Goal: Information Seeking & Learning: Learn about a topic

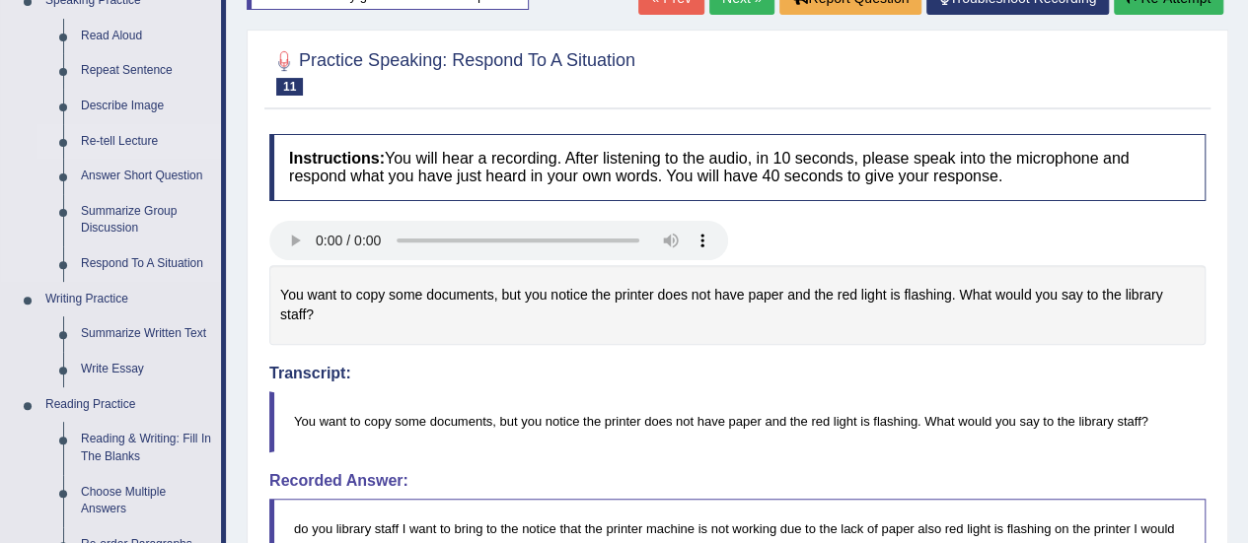
scroll to position [227, 0]
click at [117, 459] on link "Reading & Writing: Fill In The Blanks" at bounding box center [146, 447] width 149 height 52
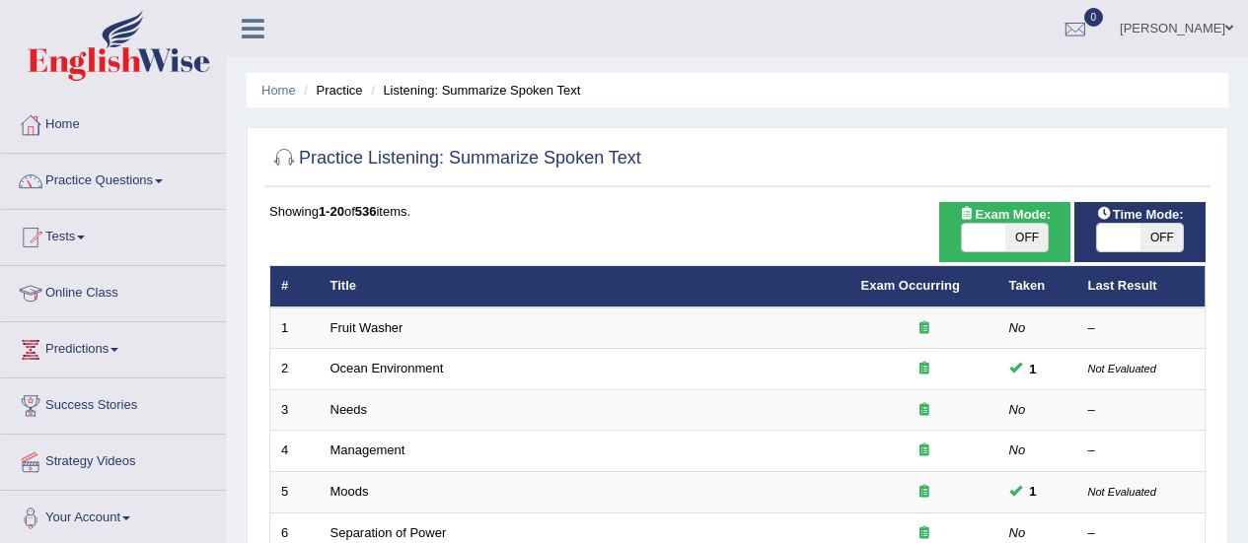
scroll to position [753, 0]
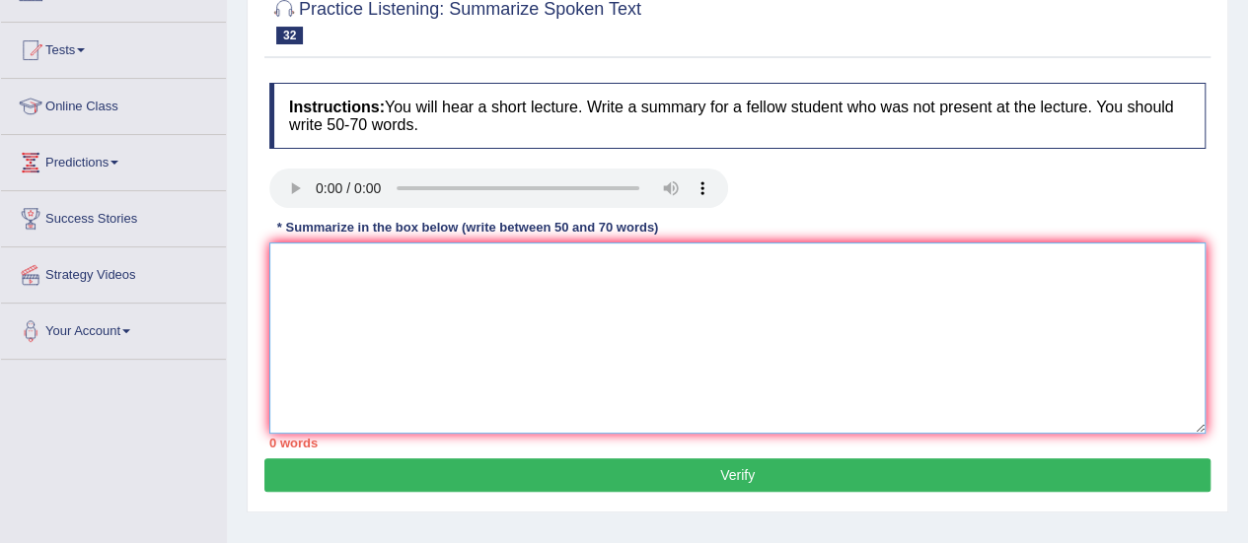
click at [337, 309] on textarea at bounding box center [737, 338] width 936 height 191
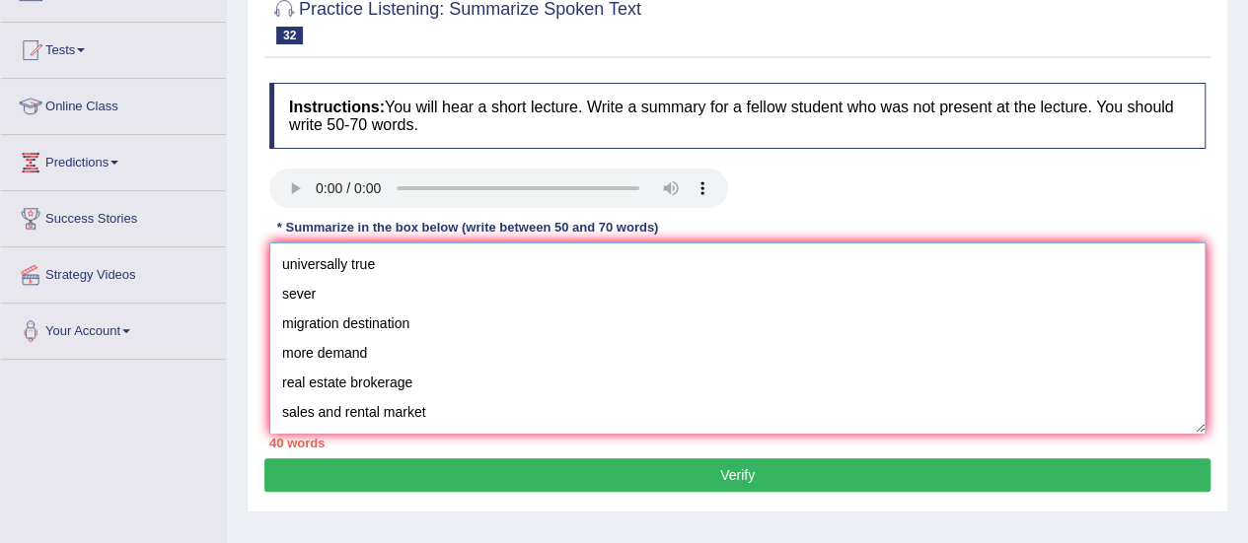
click at [283, 269] on textarea "universally true sever migration destination more demand real estate brokerage …" at bounding box center [737, 338] width 936 height 191
paste textarea "The speaker provided a comprehensive overview of [main topic], highlighting sev…"
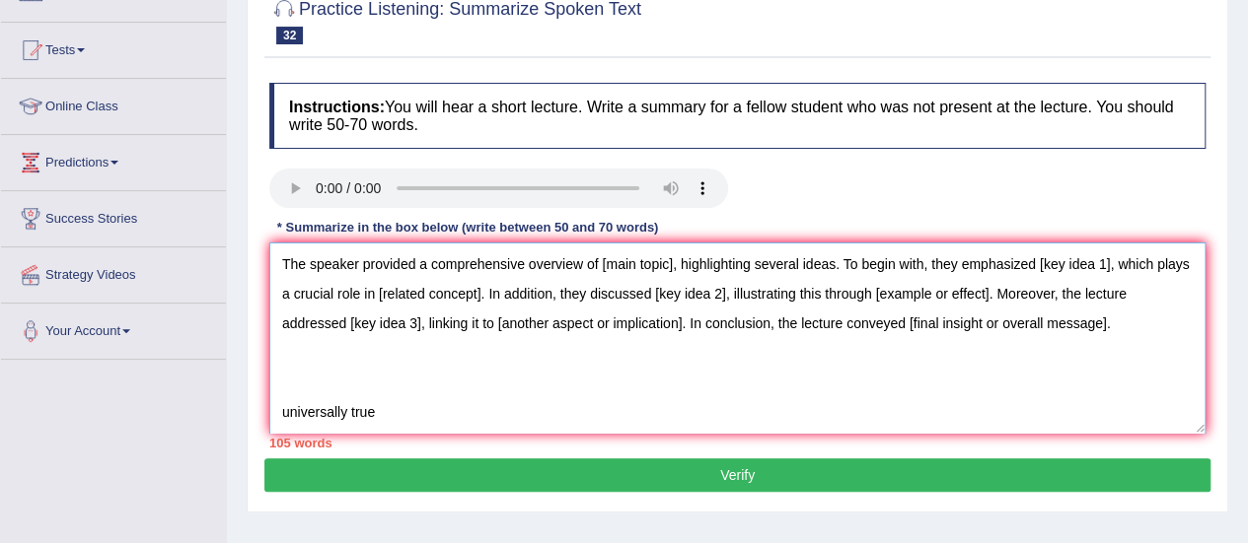
click at [669, 267] on textarea "The speaker provided a comprehensive overview of [main topic], highlighting sev…" at bounding box center [737, 338] width 936 height 191
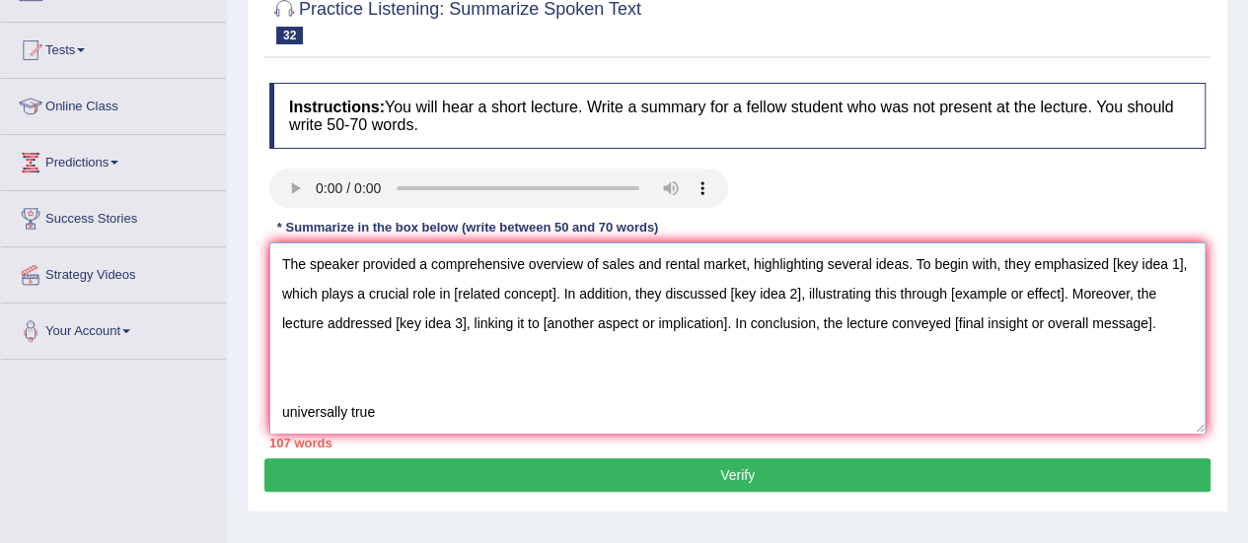
click at [290, 288] on textarea "The speaker provided a comprehensive overview of sales and rental market, highl…" at bounding box center [737, 338] width 936 height 191
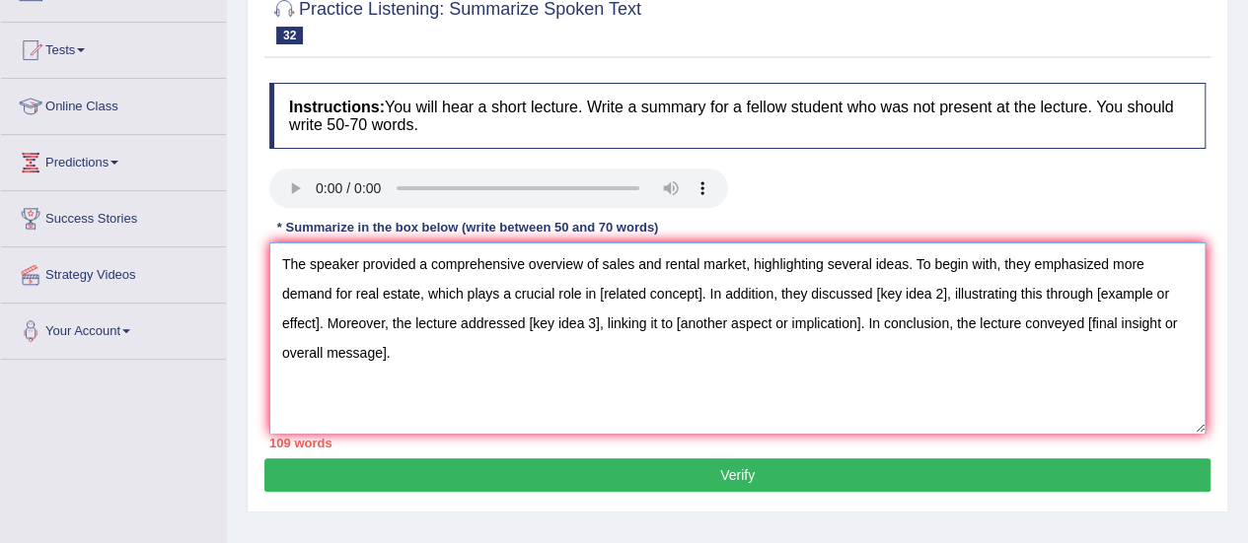
click at [698, 289] on textarea "The speaker provided a comprehensive overview of sales and rental market, highl…" at bounding box center [737, 338] width 936 height 191
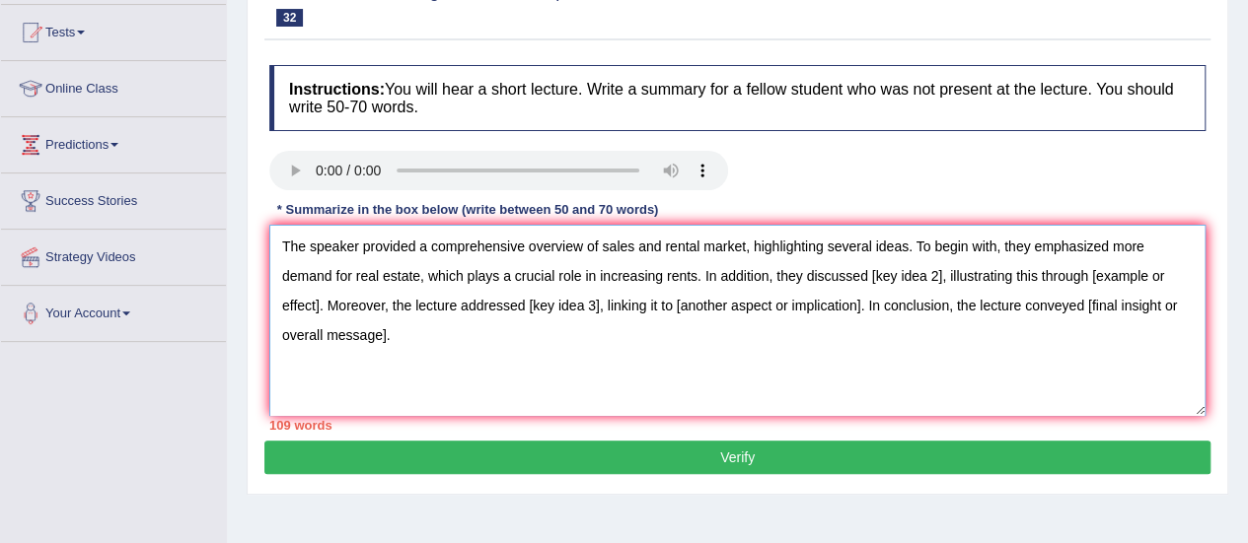
click at [943, 277] on textarea "The speaker provided a comprehensive overview of sales and rental market, highl…" at bounding box center [737, 320] width 936 height 191
click at [320, 303] on textarea "The speaker provided a comprehensive overview of sales and rental market, highl…" at bounding box center [737, 320] width 936 height 191
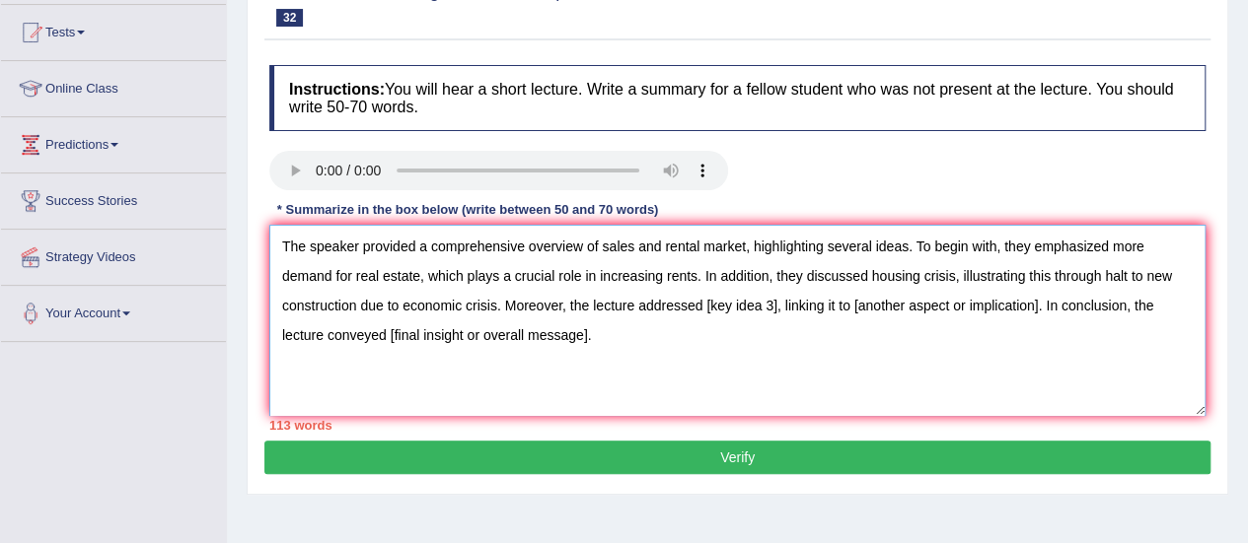
click at [773, 301] on textarea "The speaker provided a comprehensive overview of sales and rental market, highl…" at bounding box center [737, 320] width 936 height 191
click at [1059, 309] on textarea "The speaker provided a comprehensive overview of sales and rental market, highl…" at bounding box center [737, 320] width 936 height 191
click at [539, 337] on textarea "The speaker provided a comprehensive overview of sales and rental market, highl…" at bounding box center [737, 320] width 936 height 191
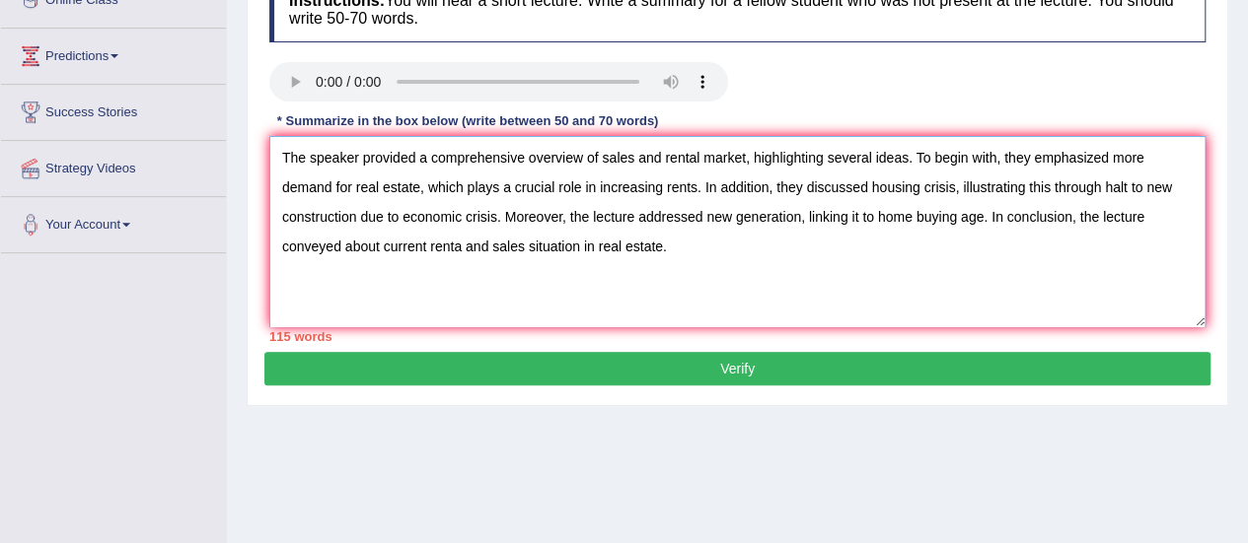
drag, startPoint x: 519, startPoint y: 313, endPoint x: 287, endPoint y: 276, distance: 234.6
click at [287, 276] on textarea "The speaker provided a comprehensive overview of sales and rental market, highl…" at bounding box center [737, 231] width 936 height 191
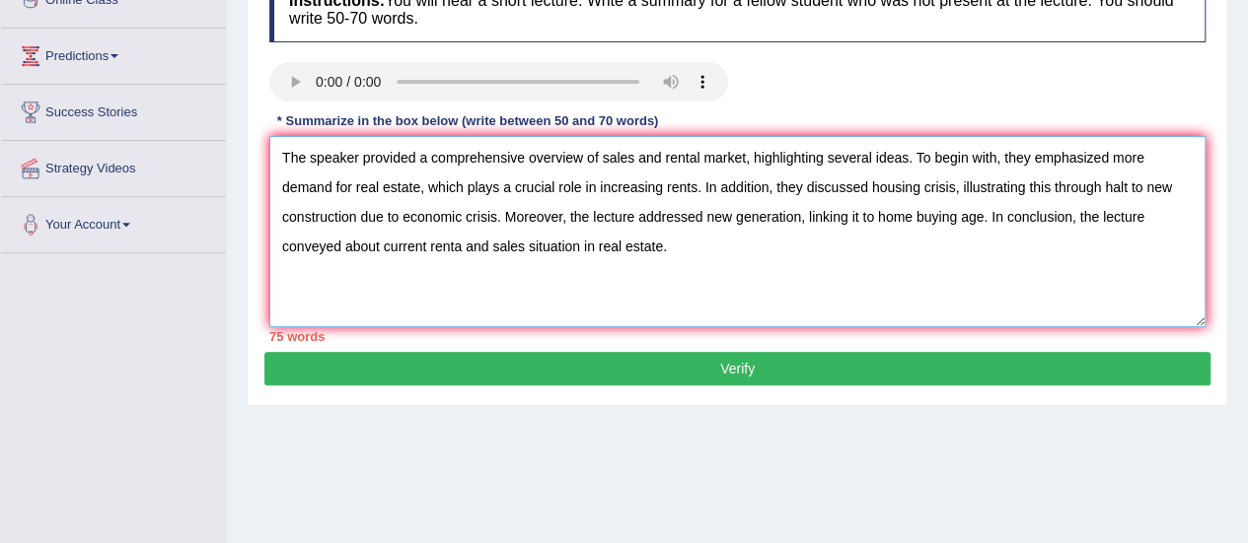
drag, startPoint x: 1004, startPoint y: 157, endPoint x: 756, endPoint y: 149, distance: 247.7
click at [756, 149] on textarea "The speaker provided a comprehensive overview of sales and rental market, highl…" at bounding box center [737, 231] width 936 height 191
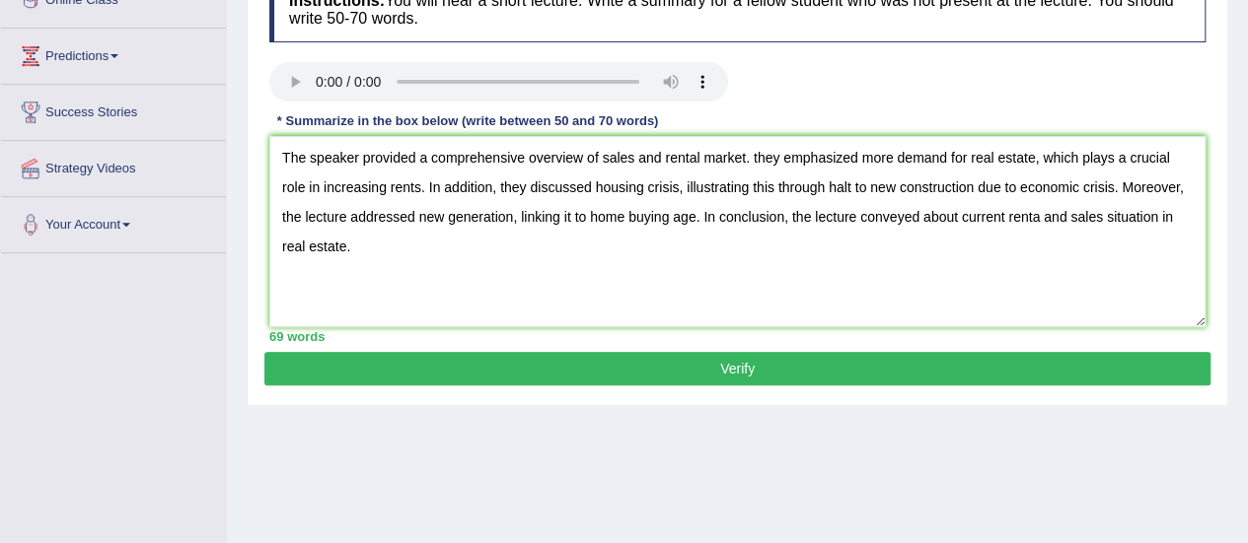
click at [836, 327] on div "69 words" at bounding box center [737, 336] width 936 height 19
click at [759, 163] on textarea "The speaker provided a comprehensive overview of sales and rental market. they …" at bounding box center [737, 231] width 936 height 191
click at [821, 255] on textarea "The speaker provided a comprehensive overview of sales and rental market. They …" at bounding box center [737, 231] width 936 height 191
click at [757, 149] on textarea "The speaker provided a comprehensive overview of sales and rental market. They …" at bounding box center [737, 231] width 936 height 191
click at [826, 243] on textarea "The speaker provided a comprehensive overview of sales and rental market.They e…" at bounding box center [737, 231] width 936 height 191
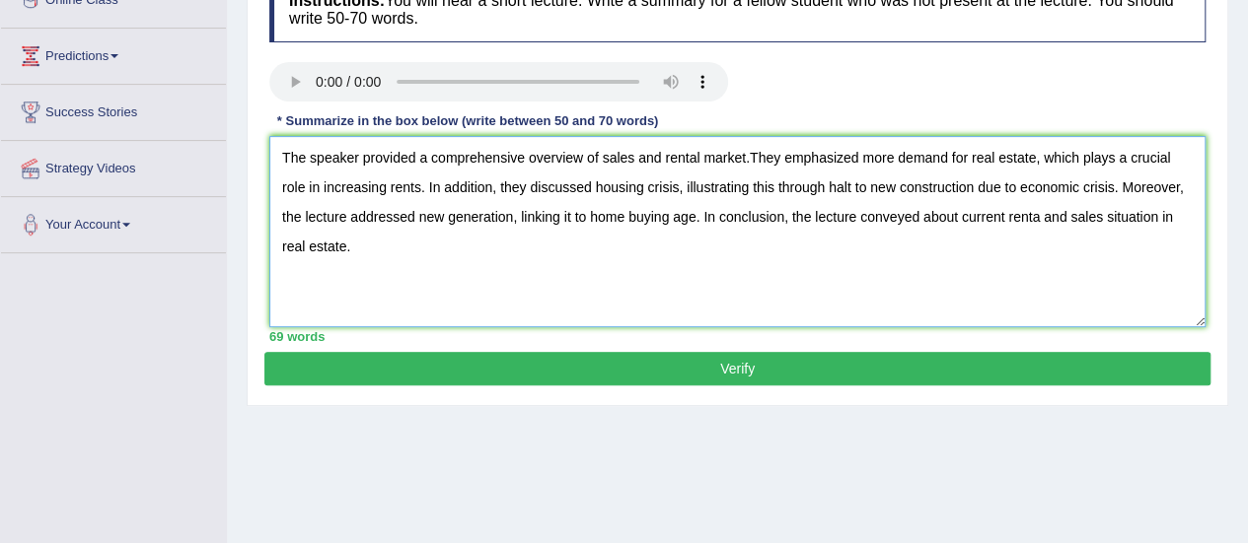
click at [826, 243] on textarea "The speaker provided a comprehensive overview of sales and rental market.They e…" at bounding box center [737, 231] width 936 height 191
type textarea "The speaker provided a comprehensive overview of sales and rental market.They e…"
click at [829, 364] on button "Verify" at bounding box center [737, 369] width 946 height 34
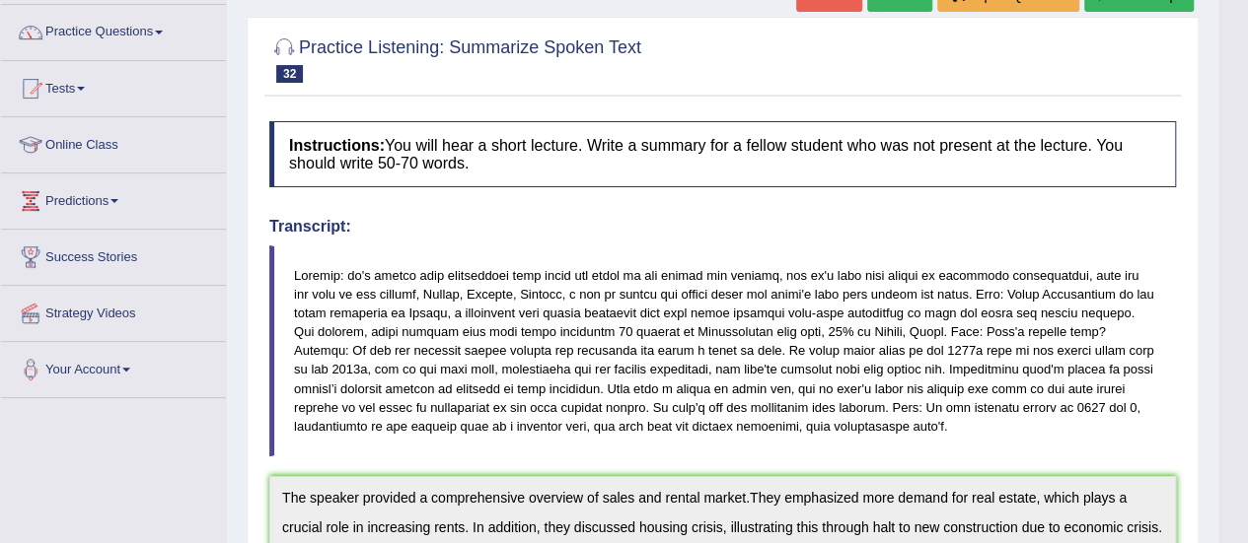
scroll to position [144, 0]
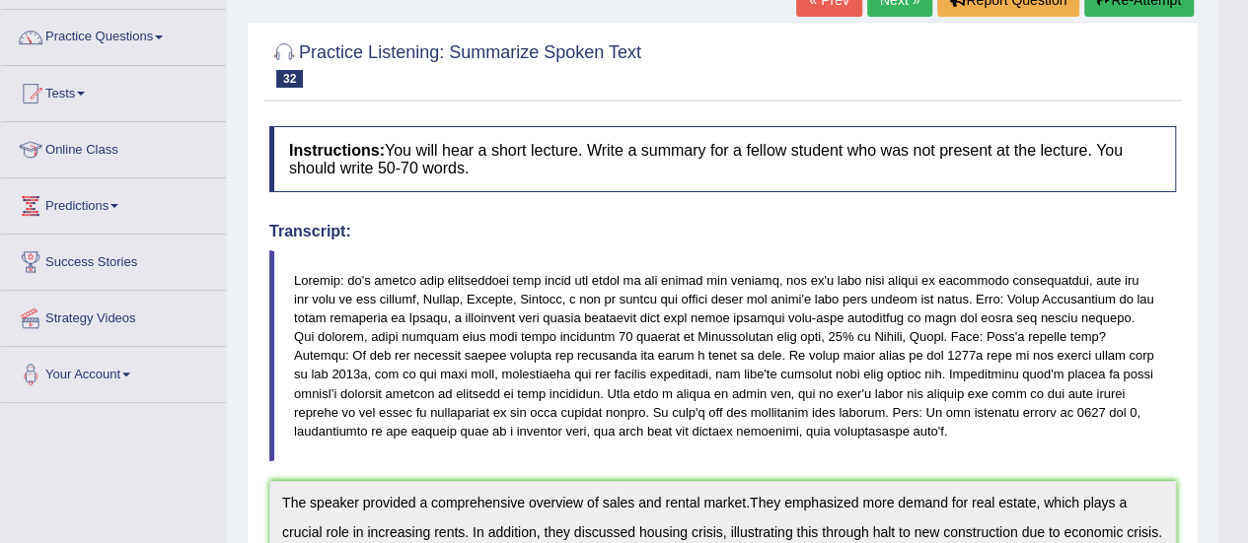
click at [1124, 5] on button "Re-Attempt" at bounding box center [1138, 0] width 109 height 34
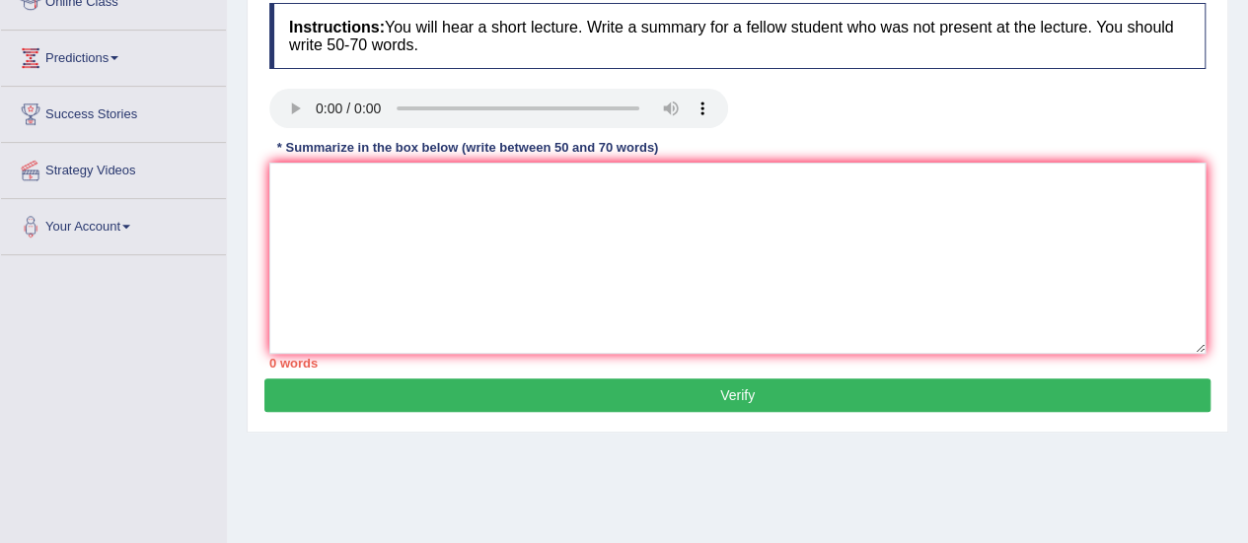
scroll to position [292, 0]
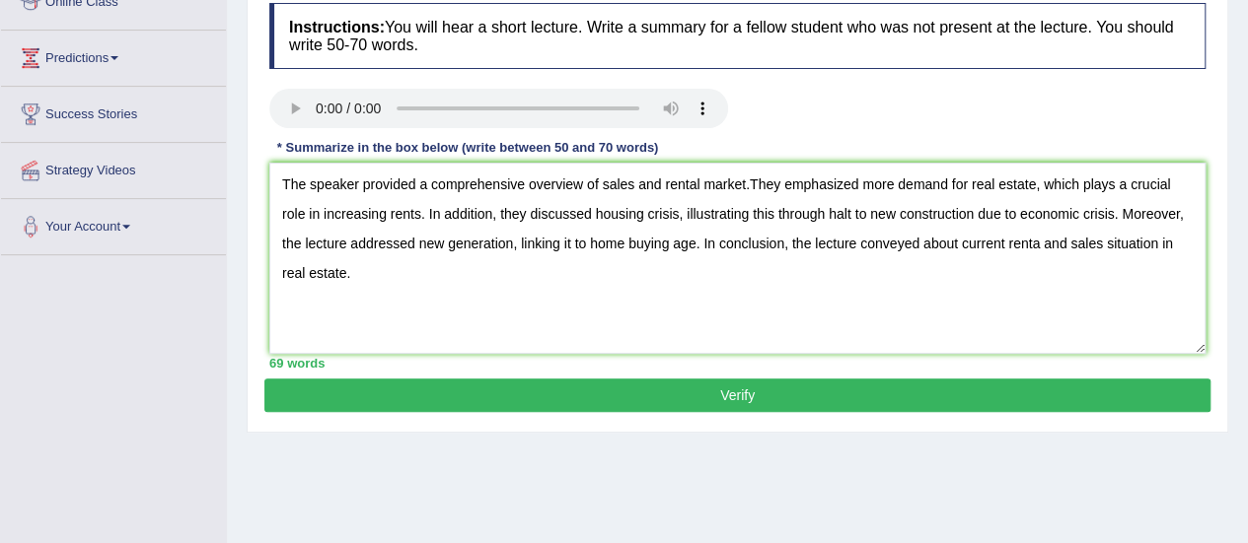
click at [1040, 247] on textarea "The speaker provided a comprehensive overview of sales and rental market.They e…" at bounding box center [737, 258] width 936 height 191
click at [754, 182] on textarea "The speaker provided a comprehensive overview of sales and rental market.They e…" at bounding box center [737, 258] width 936 height 191
type textarea "The speaker provided a comprehensive overview of sales and rental market. They …"
click at [843, 394] on button "Verify" at bounding box center [737, 396] width 946 height 34
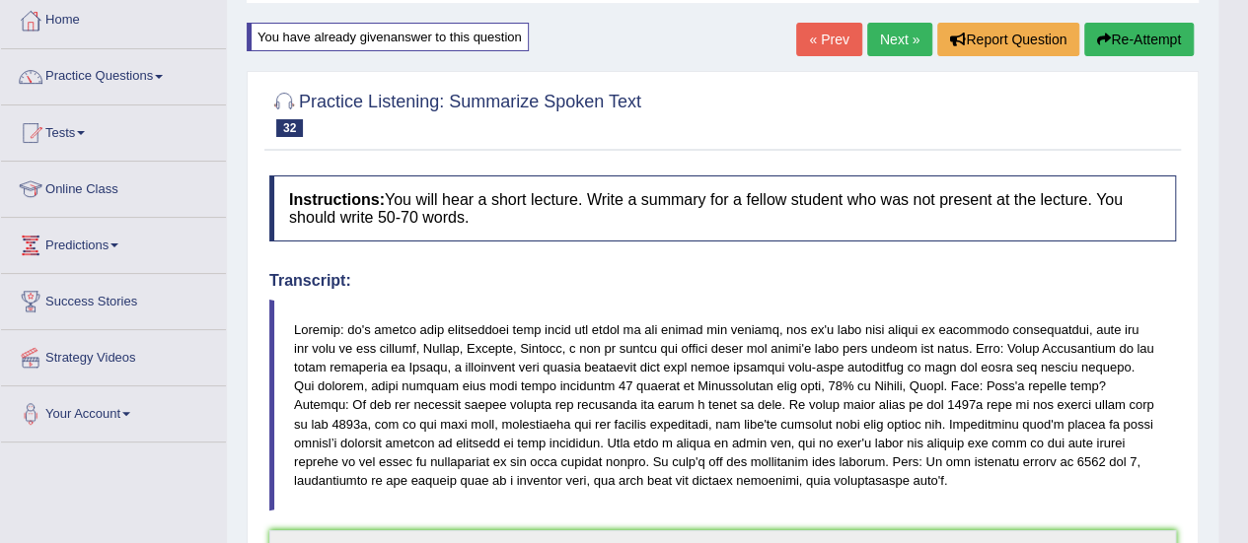
scroll to position [0, 0]
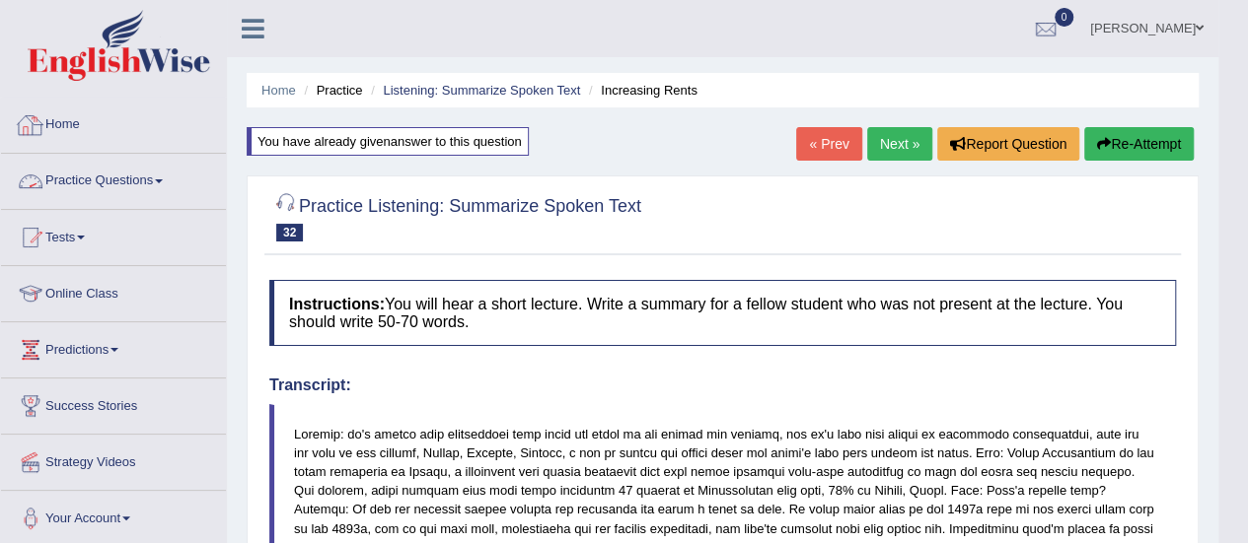
click at [145, 180] on link "Practice Questions" at bounding box center [113, 178] width 225 height 49
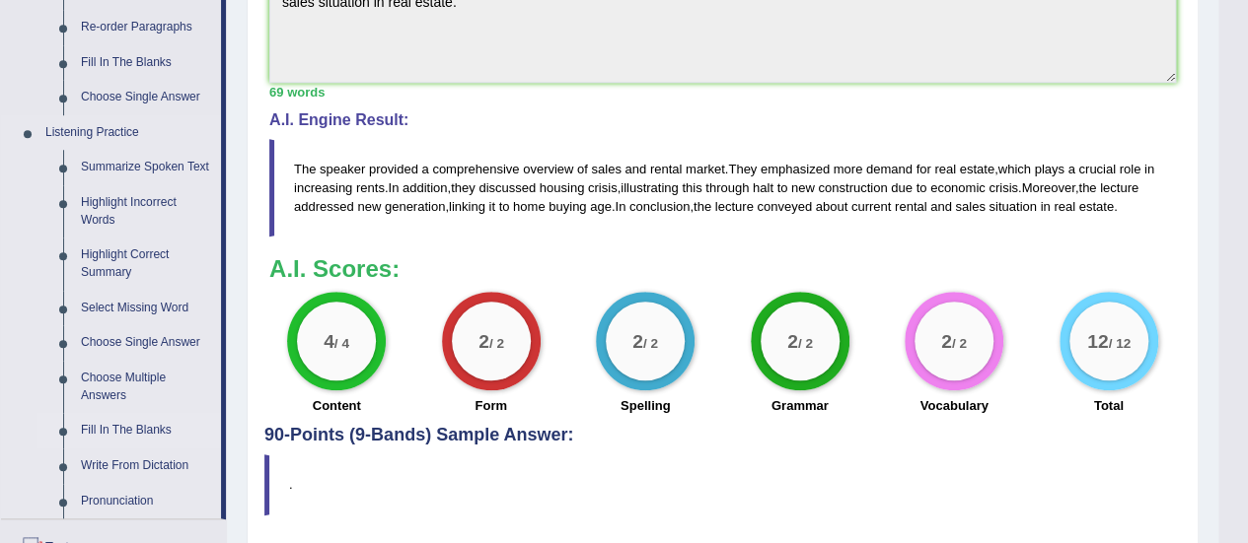
scroll to position [756, 0]
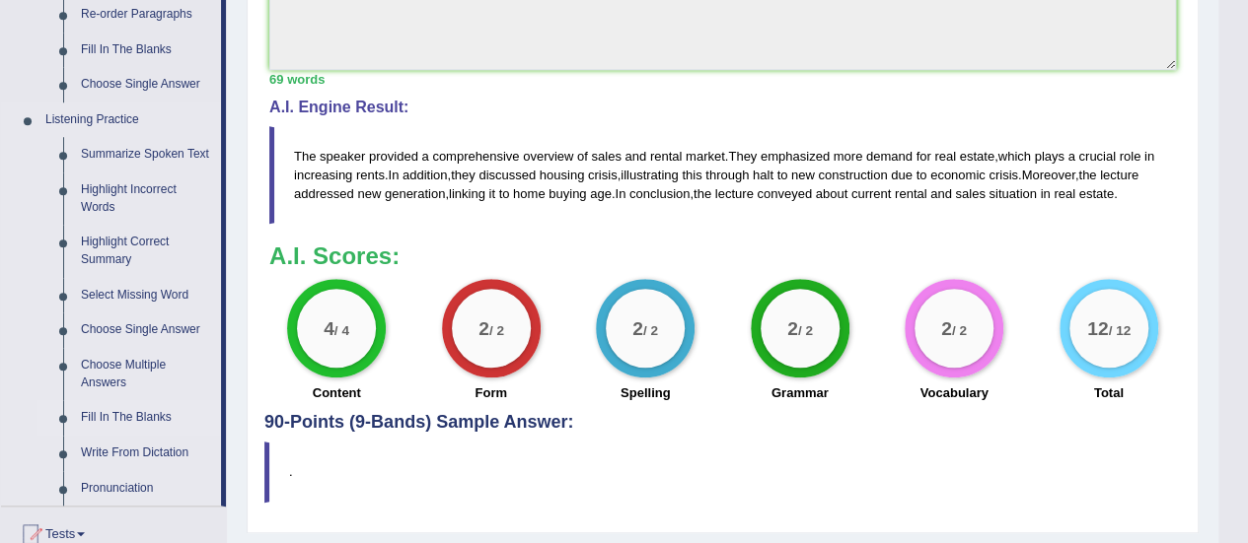
click at [92, 413] on link "Fill In The Blanks" at bounding box center [146, 418] width 149 height 36
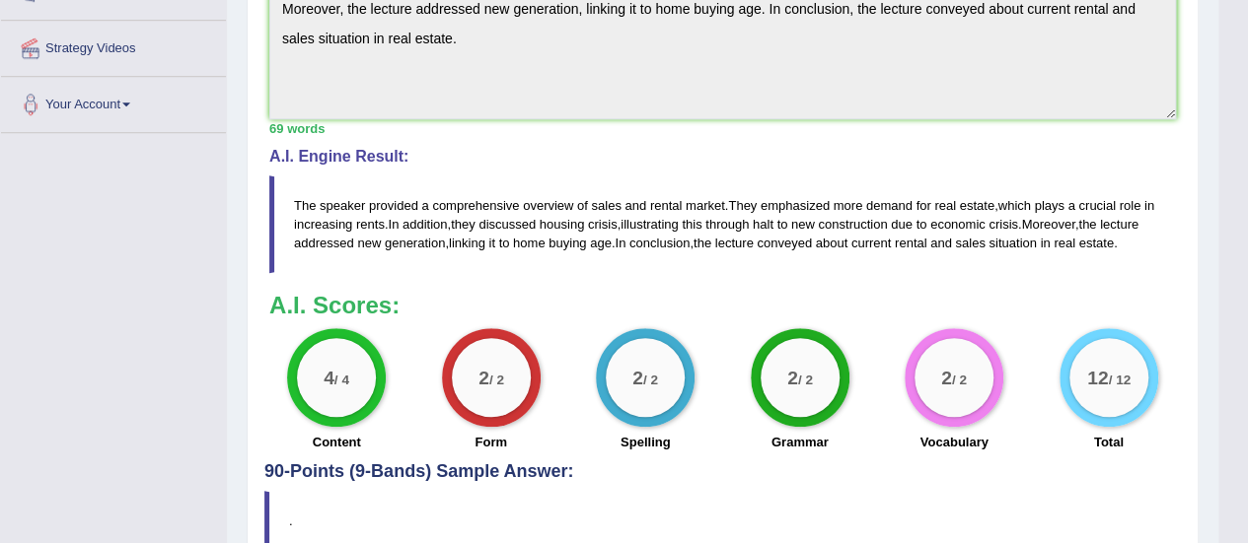
scroll to position [1051, 0]
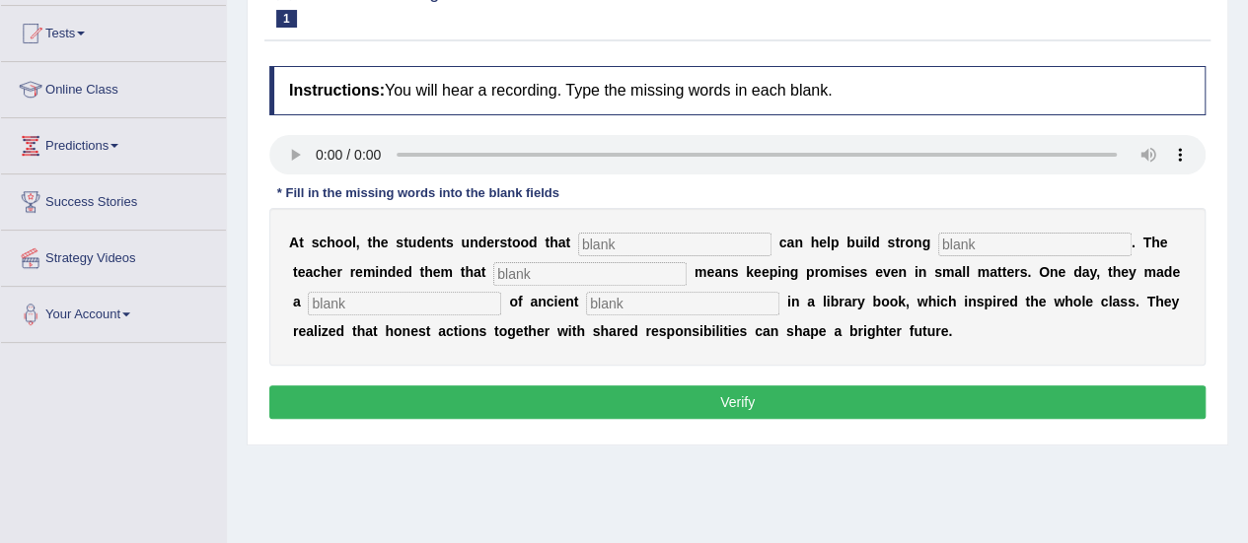
click at [649, 251] on input "text" at bounding box center [674, 245] width 193 height 24
type input "t"
type input "re"
click at [1053, 244] on input "text" at bounding box center [1034, 245] width 193 height 24
type input "co"
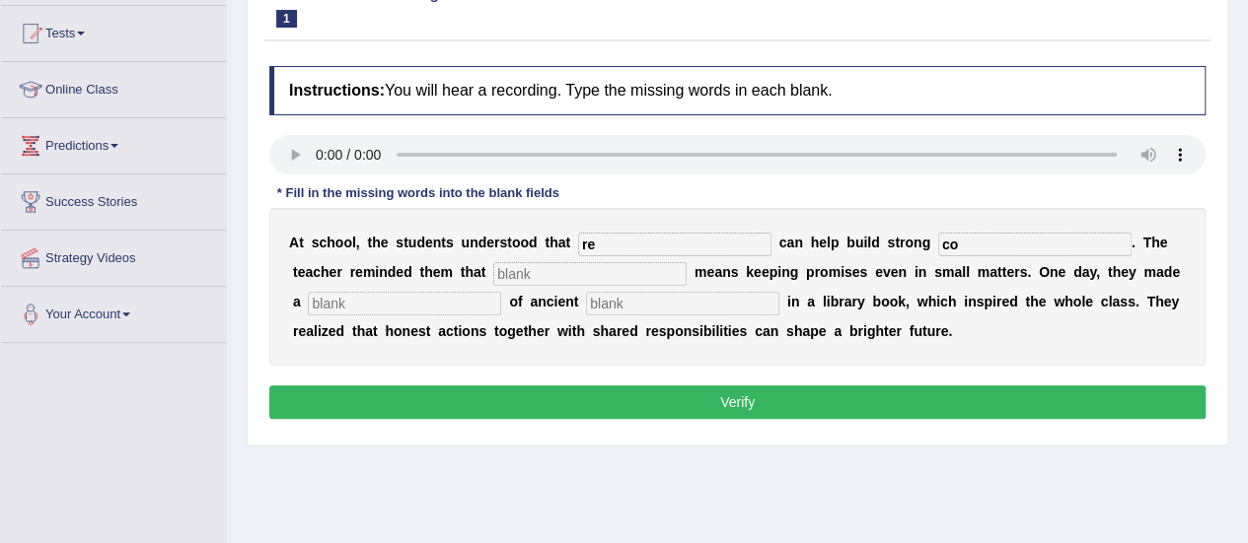
click at [598, 275] on input "text" at bounding box center [589, 274] width 193 height 24
type input "in"
click at [404, 301] on input "text" at bounding box center [404, 304] width 193 height 24
type input "di"
click at [623, 297] on input "text" at bounding box center [682, 304] width 193 height 24
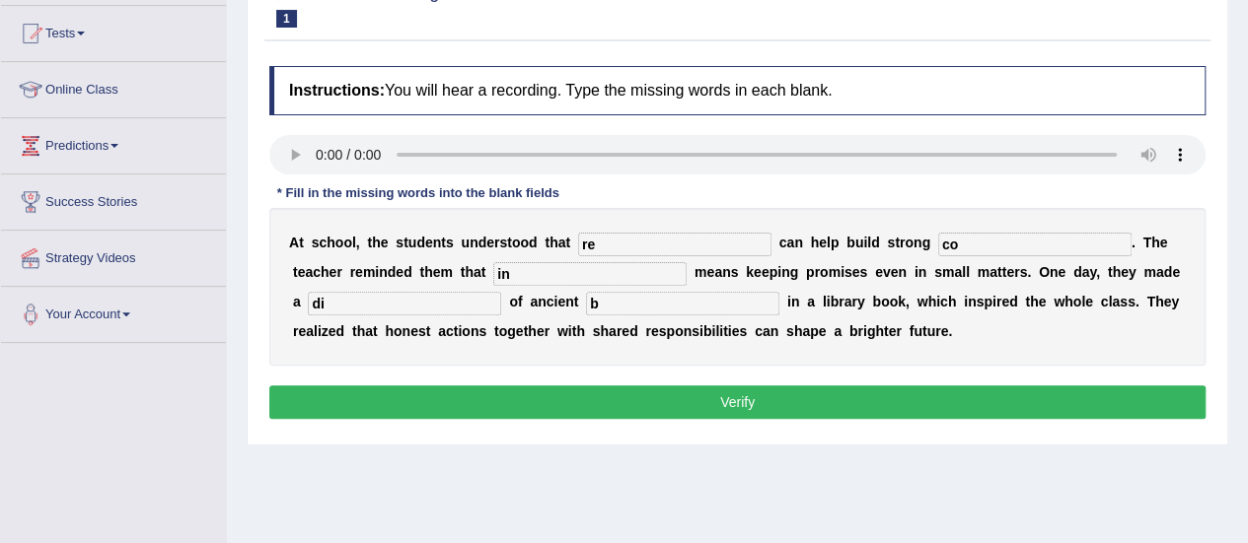
type input "b"
click at [619, 239] on input "re" at bounding box center [674, 245] width 193 height 24
type input "responsibility"
click at [967, 247] on input "co" at bounding box center [1034, 245] width 193 height 24
type input "communities"
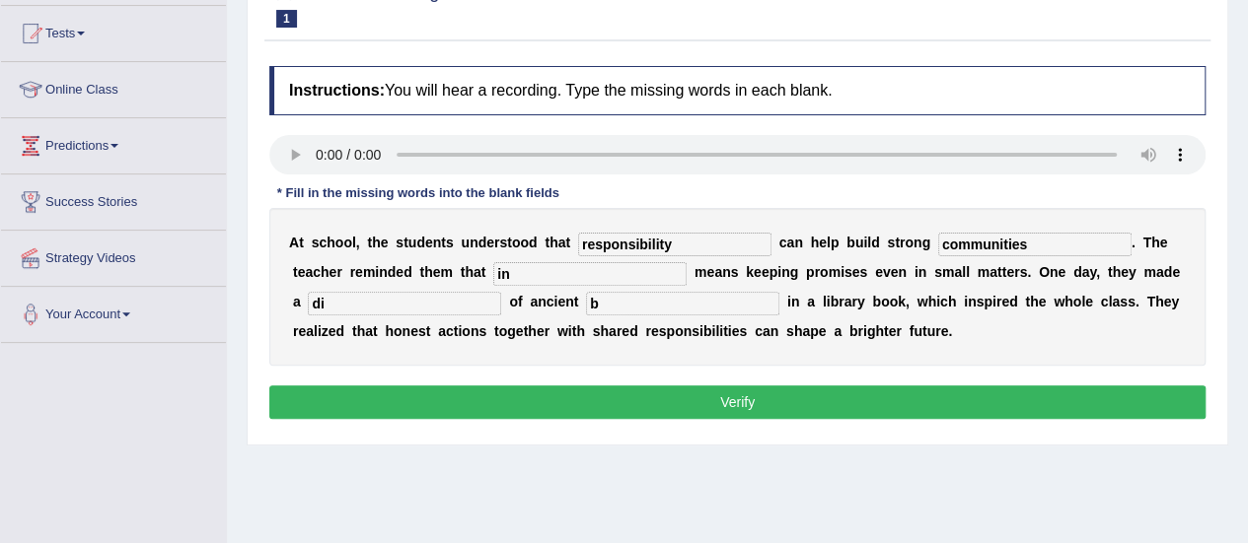
click at [529, 283] on input "in" at bounding box center [589, 274] width 193 height 24
click at [573, 273] on input "in" at bounding box center [589, 274] width 193 height 24
type input "integrity"
click at [446, 304] on input "di" at bounding box center [404, 304] width 193 height 24
type input "discovery"
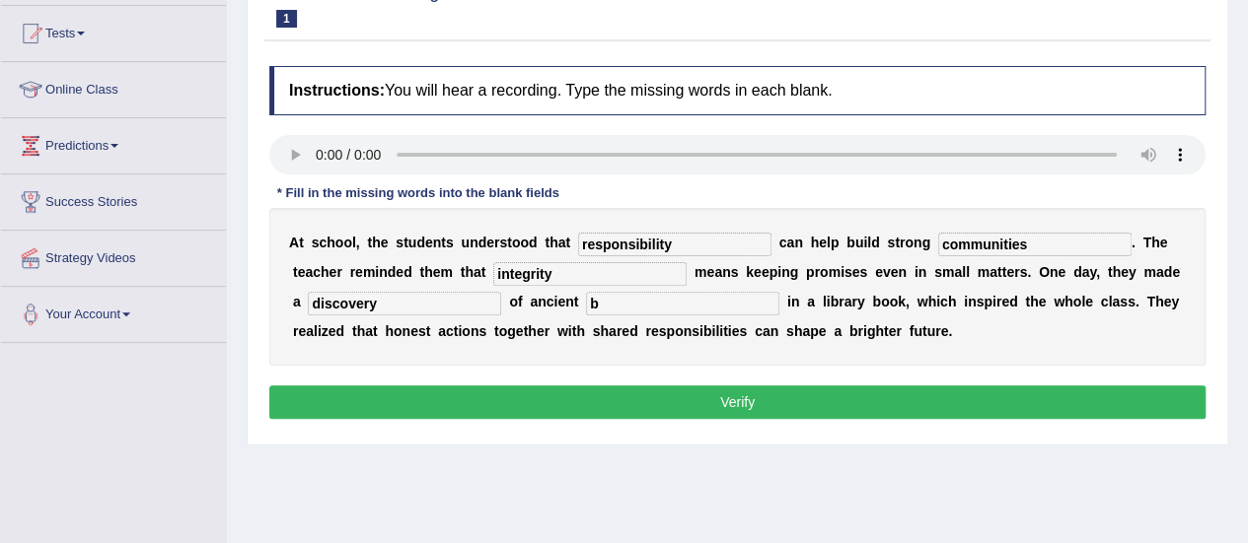
click at [620, 301] on input "b" at bounding box center [682, 304] width 193 height 24
click at [305, 157] on div "Instructions: You will hear a recording. Type the missing words in each blank. …" at bounding box center [737, 245] width 946 height 379
click at [595, 300] on input "b" at bounding box center [682, 304] width 193 height 24
type input "words"
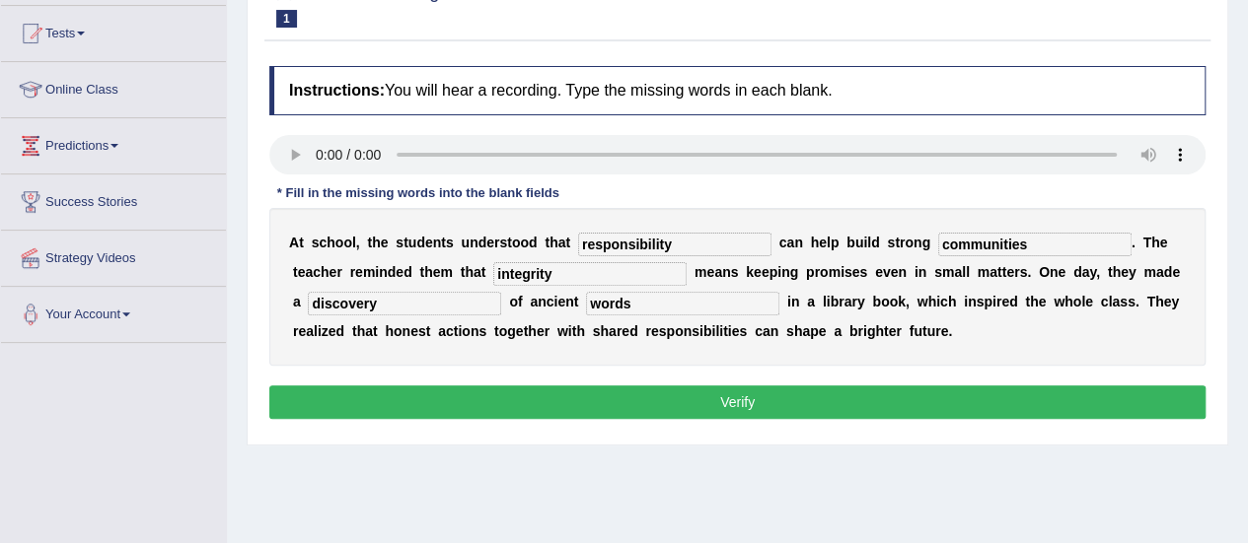
click at [679, 390] on button "Verify" at bounding box center [737, 403] width 936 height 34
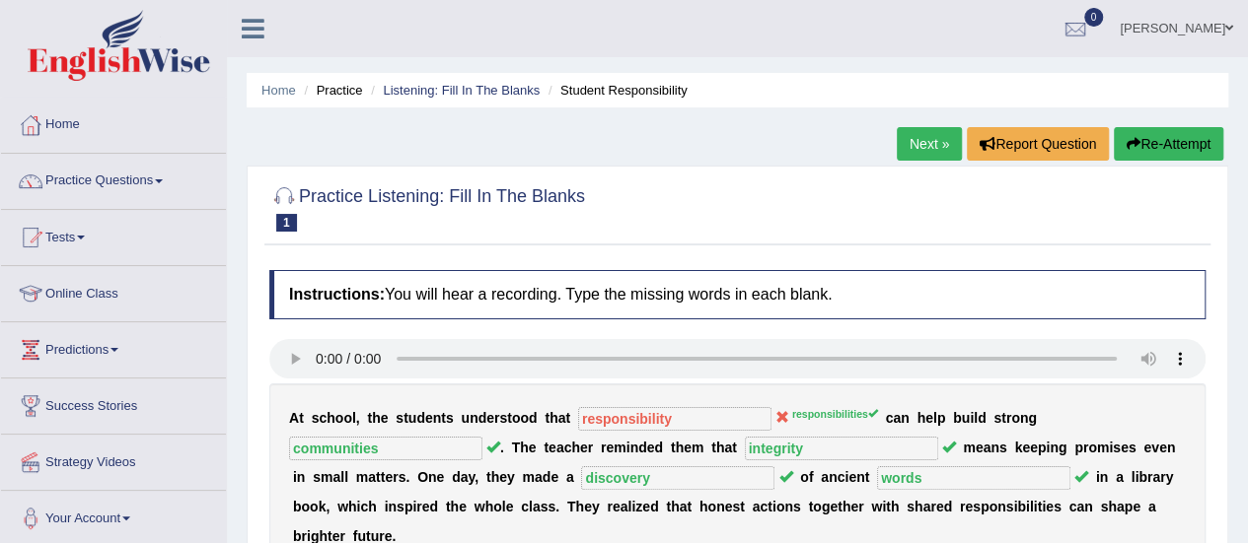
click at [927, 129] on link "Next »" at bounding box center [929, 144] width 65 height 34
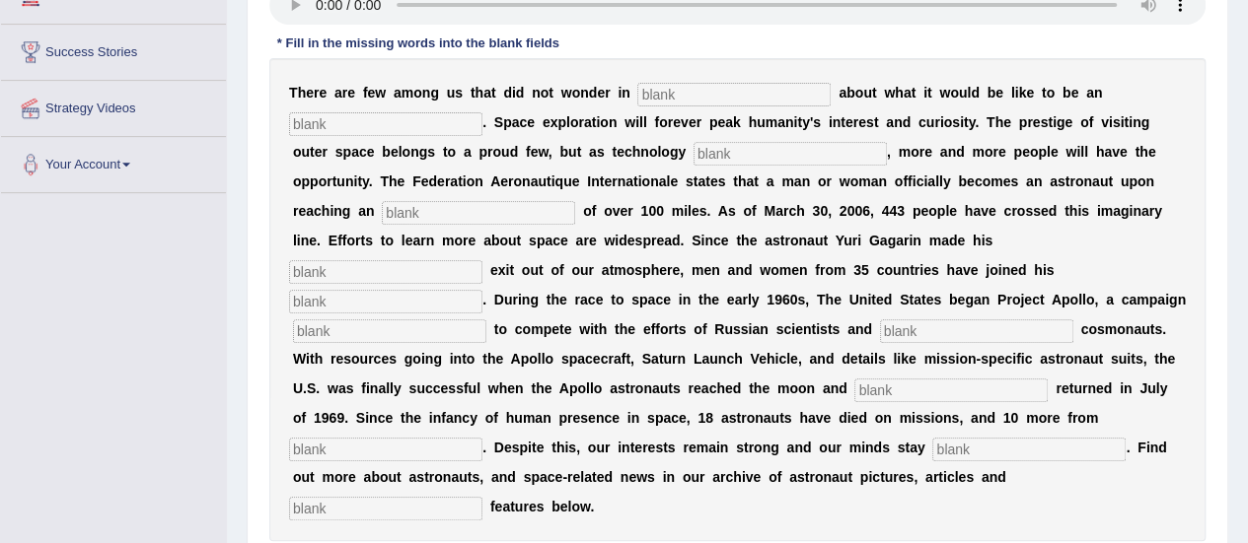
scroll to position [355, 0]
click at [663, 88] on input "text" at bounding box center [733, 94] width 193 height 24
type input "a"
click at [423, 115] on input "text" at bounding box center [385, 123] width 193 height 24
type input "as"
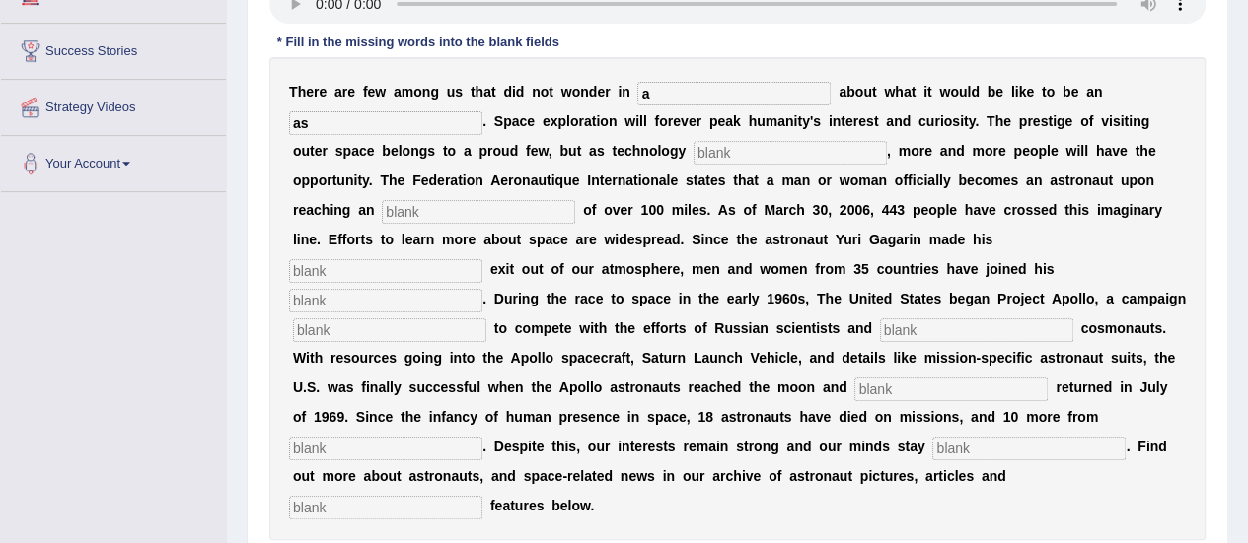
click at [752, 147] on input "text" at bounding box center [789, 153] width 193 height 24
type input "a"
type input "dev"
click at [445, 202] on input "text" at bounding box center [478, 212] width 193 height 24
type input "al"
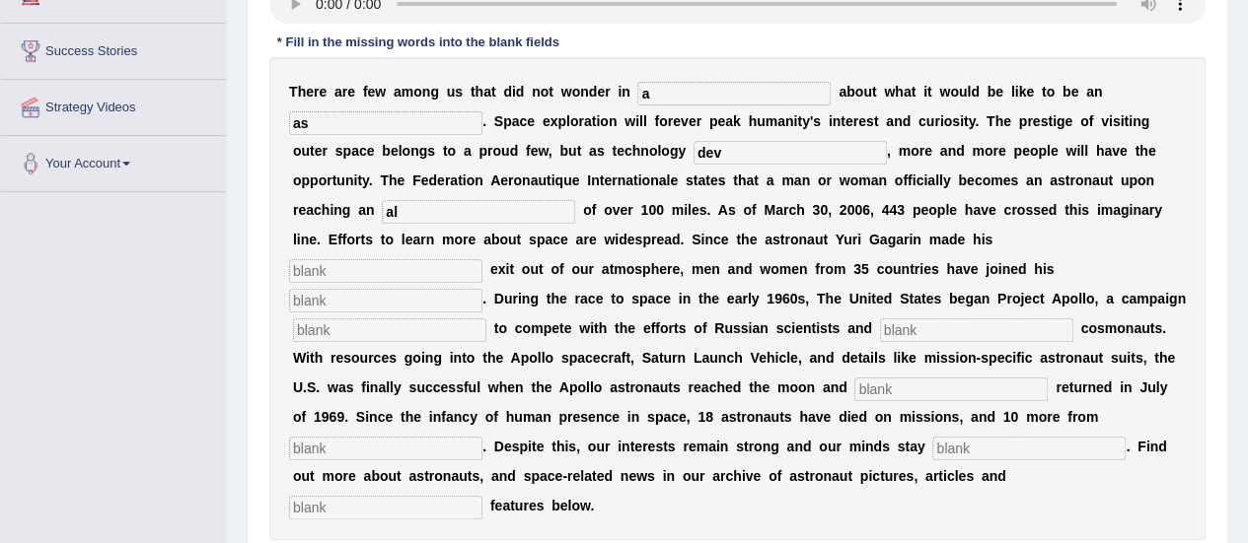
click at [380, 264] on input "text" at bounding box center [385, 271] width 193 height 24
type input "pio"
click at [395, 319] on input "text" at bounding box center [389, 331] width 193 height 24
click at [396, 298] on input "text" at bounding box center [385, 301] width 193 height 24
type input "no"
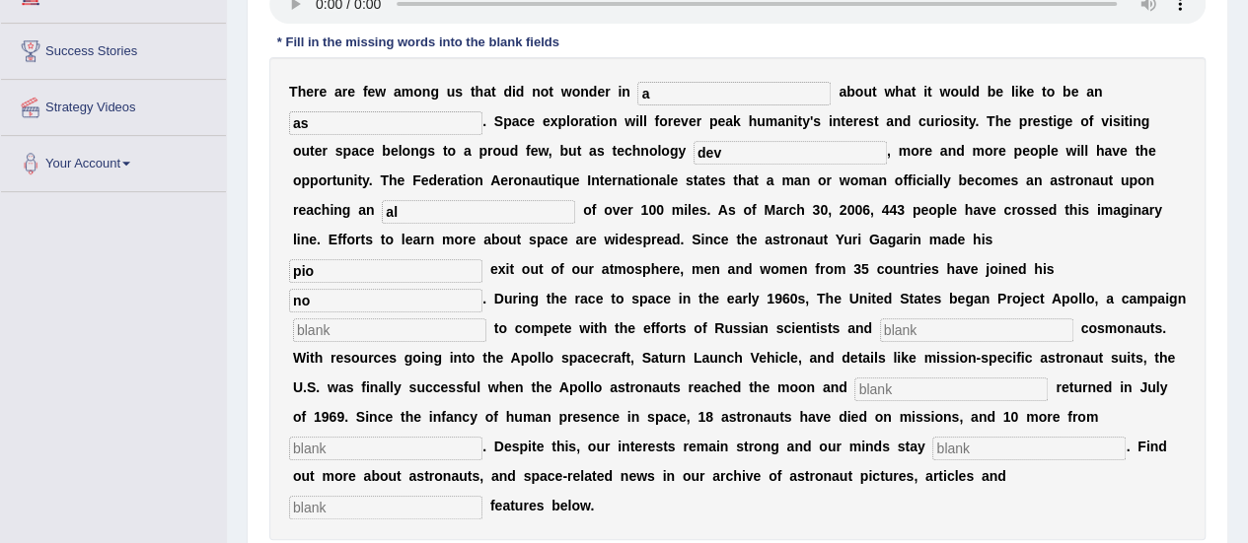
click at [390, 326] on input "text" at bounding box center [389, 331] width 193 height 24
type input "la"
click at [894, 332] on input "text" at bounding box center [976, 331] width 193 height 24
type input "fut"
click at [913, 392] on input "text" at bounding box center [950, 390] width 193 height 24
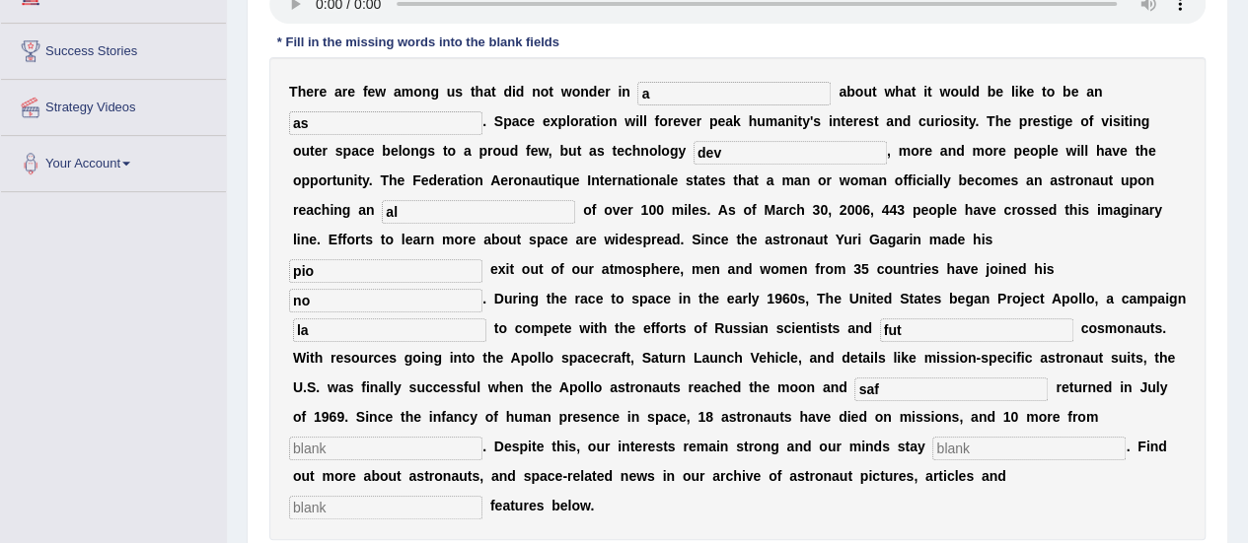
type input "saf"
click at [410, 434] on div "T h e r e a r e f e w a m o n g u s t h a t d i d n o t w o n d e r i n a a b o…" at bounding box center [737, 298] width 936 height 483
click at [410, 443] on input "text" at bounding box center [385, 449] width 193 height 24
type input "la"
click at [1029, 442] on input "text" at bounding box center [1028, 449] width 193 height 24
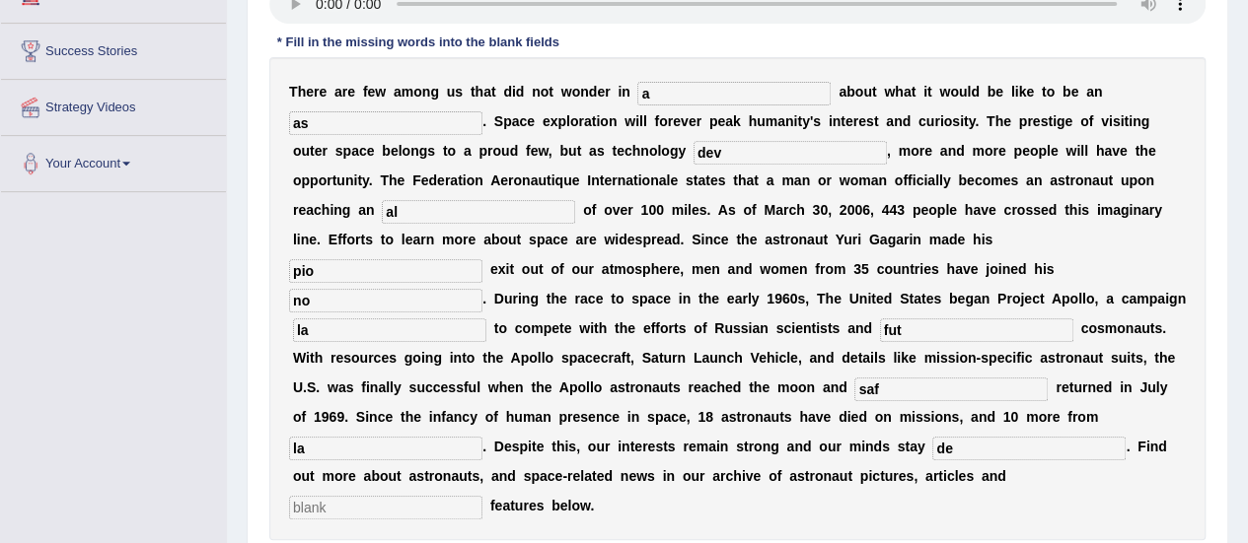
type input "de"
click at [445, 498] on input "text" at bounding box center [385, 508] width 193 height 24
type input "int"
click at [708, 84] on input "a" at bounding box center [733, 94] width 193 height 24
click at [401, 125] on input "as" at bounding box center [385, 123] width 193 height 24
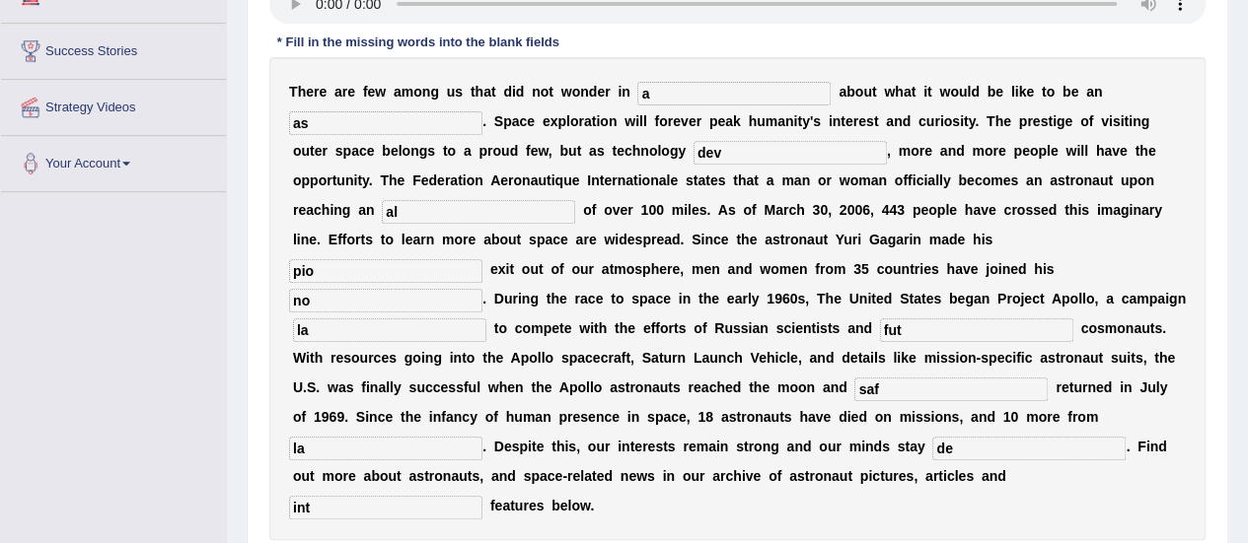
click at [751, 149] on input "dev" at bounding box center [789, 153] width 193 height 24
type input "developed"
click at [720, 83] on input "a" at bounding box center [733, 94] width 193 height 24
type input "awe"
click at [445, 108] on div "T h e r e a r e f e w a m o n g u s t h a t d i d n o t w o n d e r i n awe a b…" at bounding box center [737, 298] width 936 height 483
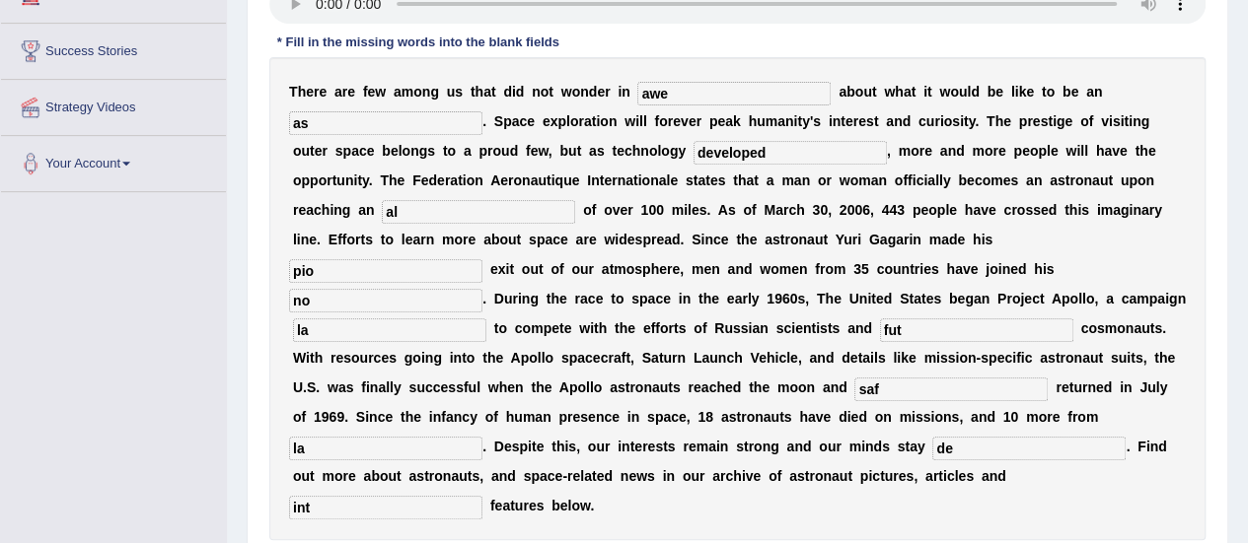
click at [432, 122] on input "as" at bounding box center [385, 123] width 193 height 24
type input "astronaut"
click at [452, 213] on input "al" at bounding box center [478, 212] width 193 height 24
type input "altitude"
click at [379, 279] on input "pio" at bounding box center [385, 271] width 193 height 24
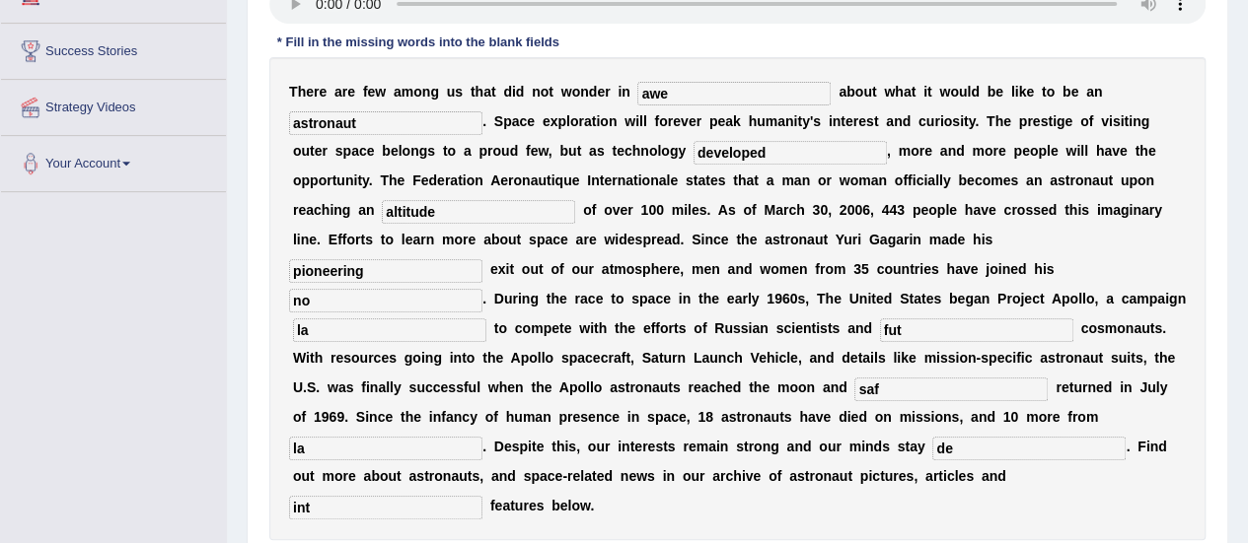
type input "pioneering"
click at [379, 310] on input "no" at bounding box center [385, 301] width 193 height 24
click at [351, 335] on input "la" at bounding box center [389, 331] width 193 height 24
type input "launching"
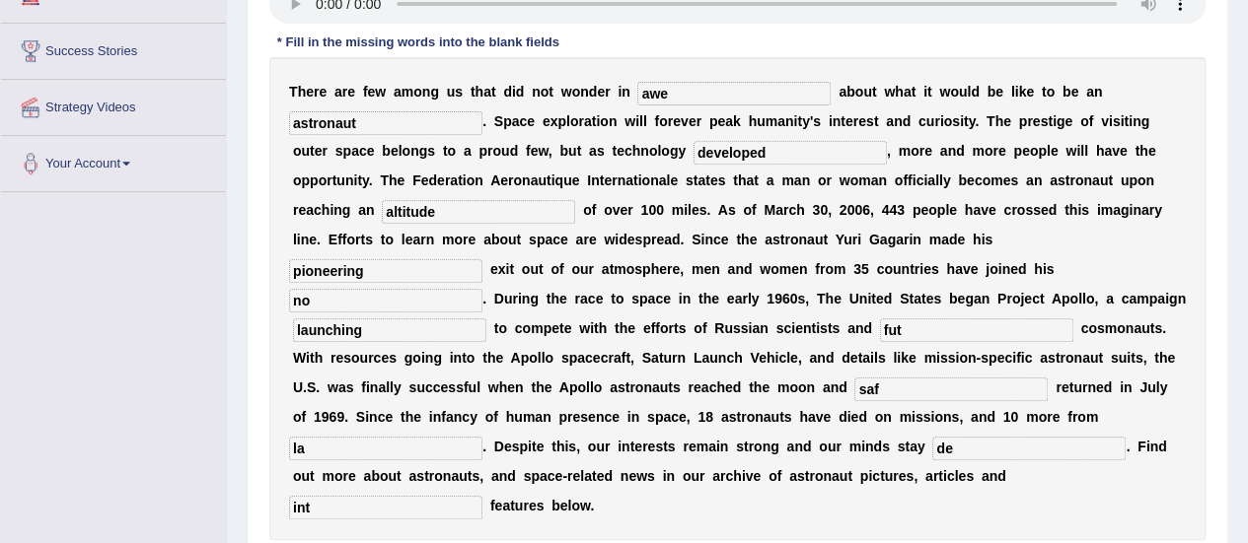
click at [318, 300] on input "no" at bounding box center [385, 301] width 193 height 24
type input "notoriety"
click at [910, 326] on input "fut" at bounding box center [976, 331] width 193 height 24
type input "future"
click at [901, 383] on input "saf" at bounding box center [950, 390] width 193 height 24
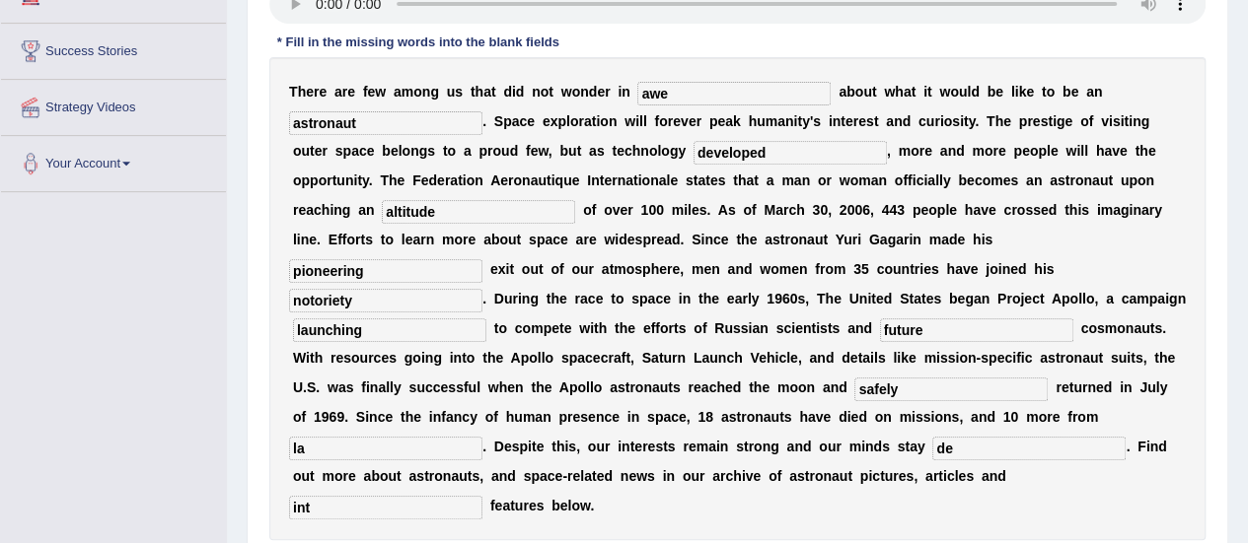
type input "safely"
click at [420, 323] on input "launching" at bounding box center [389, 331] width 193 height 24
type input "launched"
click at [417, 443] on input "la" at bounding box center [385, 449] width 193 height 24
type input "launching"
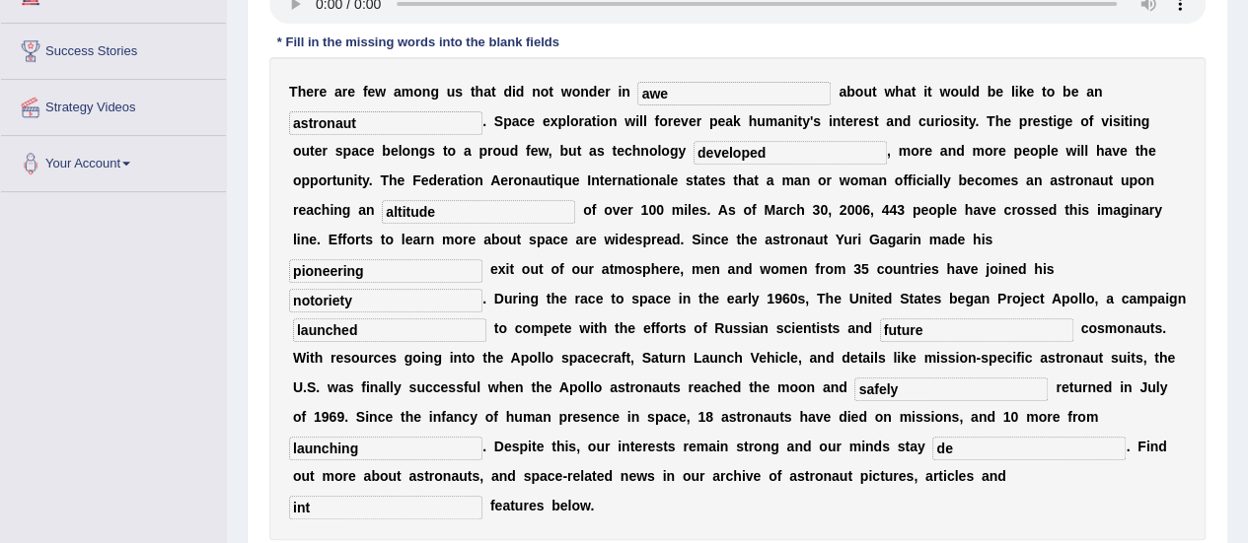
click at [996, 454] on input "de" at bounding box center [1028, 449] width 193 height 24
type input "determined"
click at [444, 510] on input "int" at bounding box center [385, 508] width 193 height 24
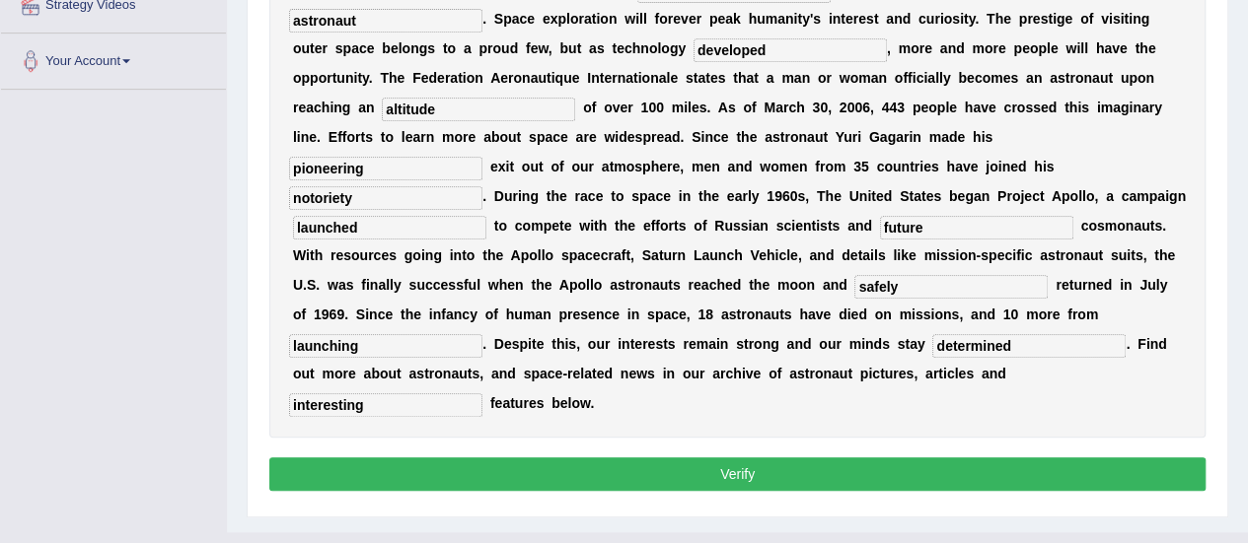
scroll to position [457, 0]
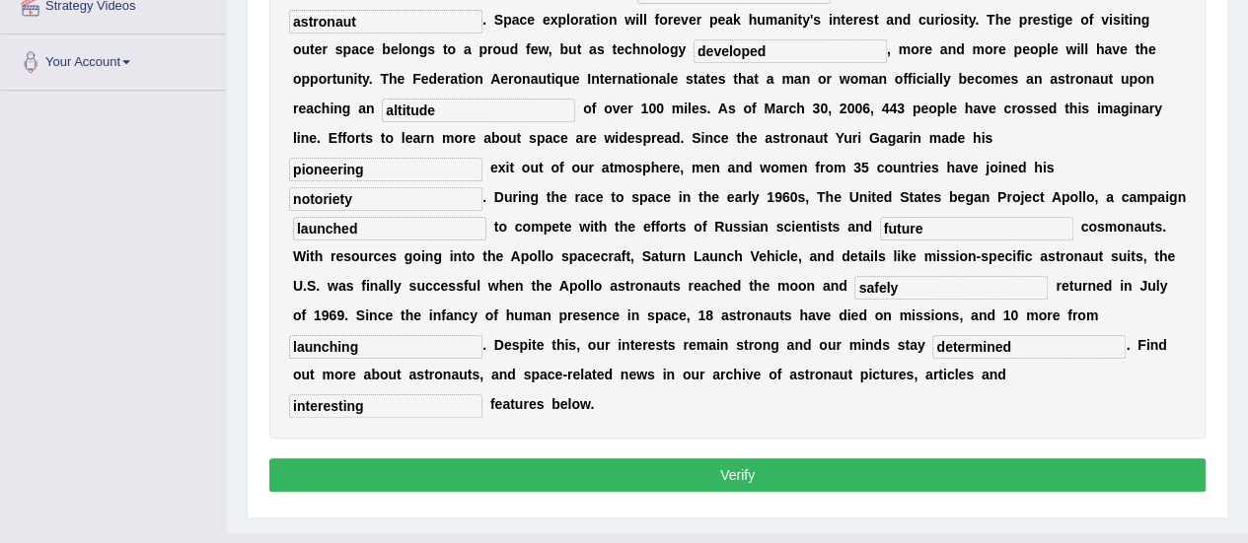
type input "interesting"
click at [538, 468] on button "Verify" at bounding box center [737, 476] width 936 height 34
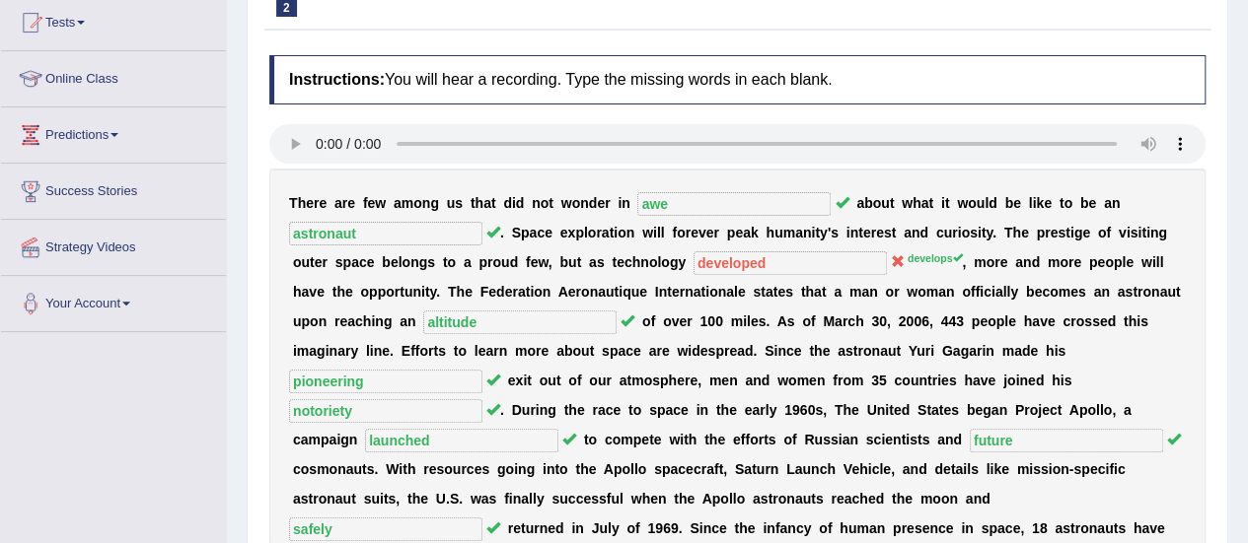
scroll to position [0, 0]
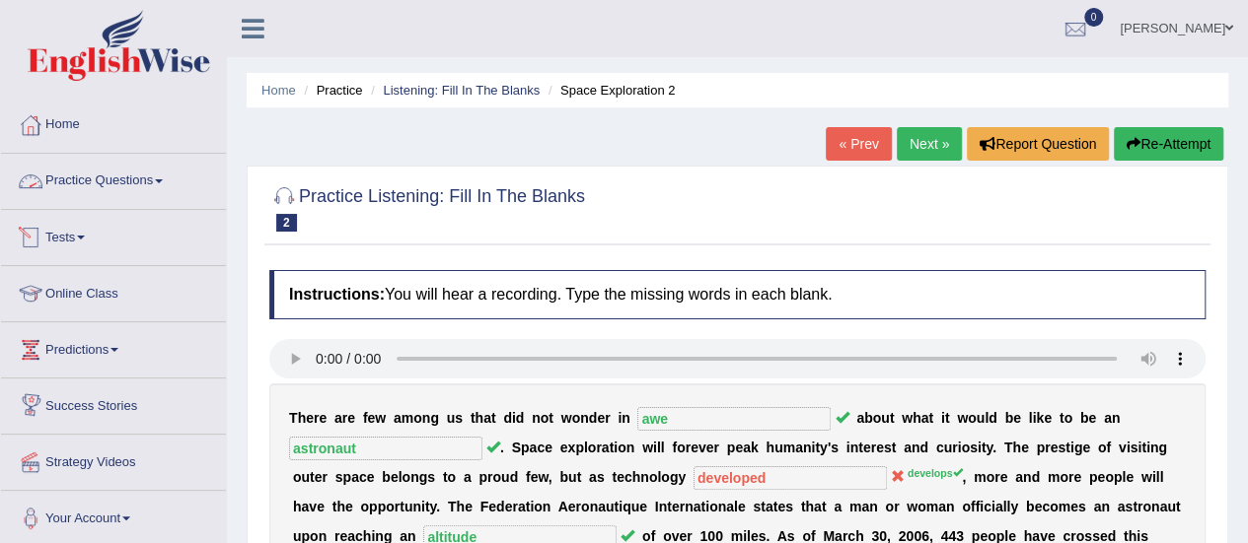
click at [146, 184] on link "Practice Questions" at bounding box center [113, 178] width 225 height 49
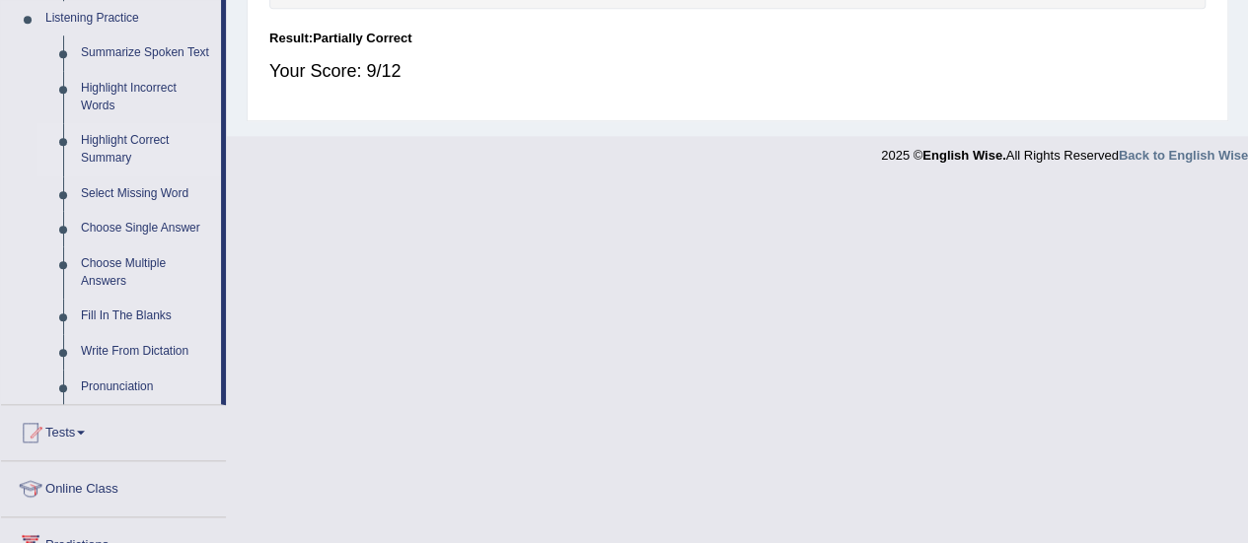
scroll to position [862, 0]
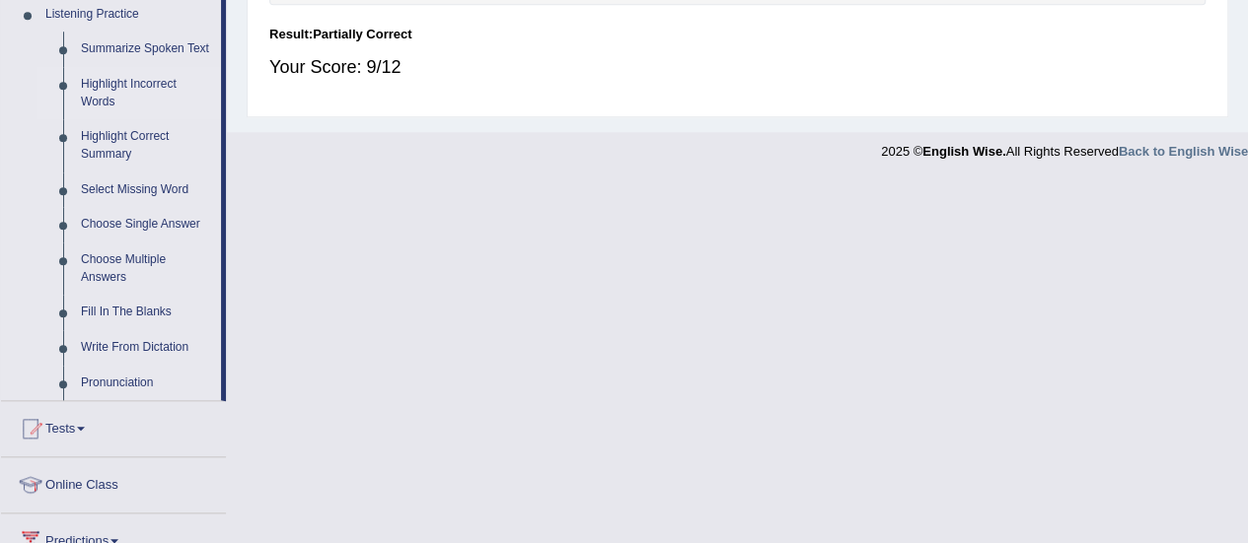
click at [108, 94] on link "Highlight Incorrect Words" at bounding box center [146, 93] width 149 height 52
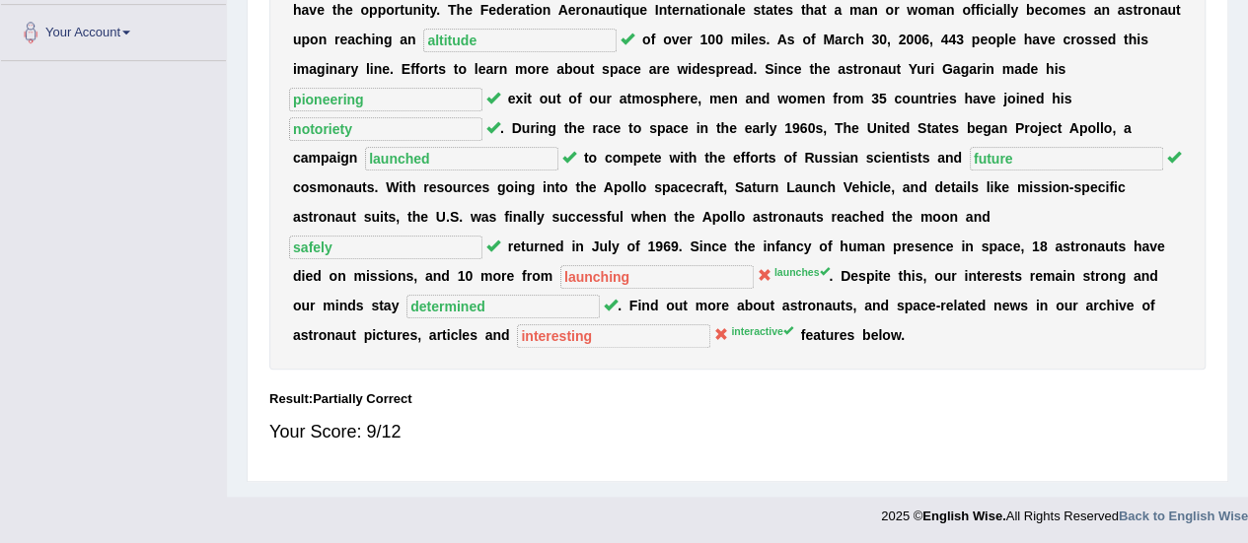
scroll to position [497, 0]
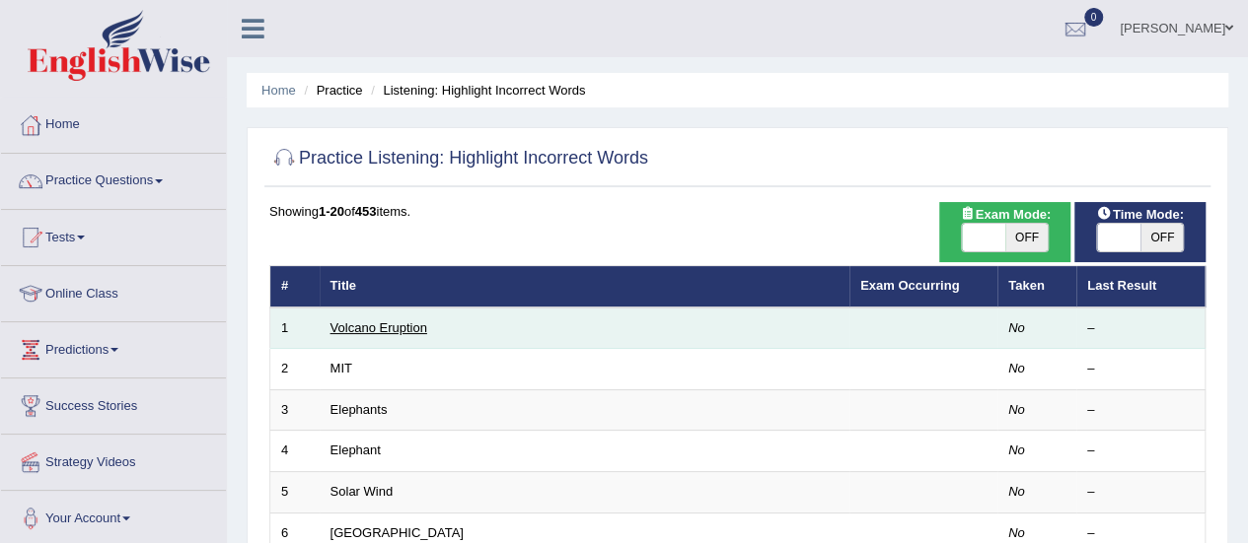
click at [355, 324] on link "Volcano Eruption" at bounding box center [378, 328] width 97 height 15
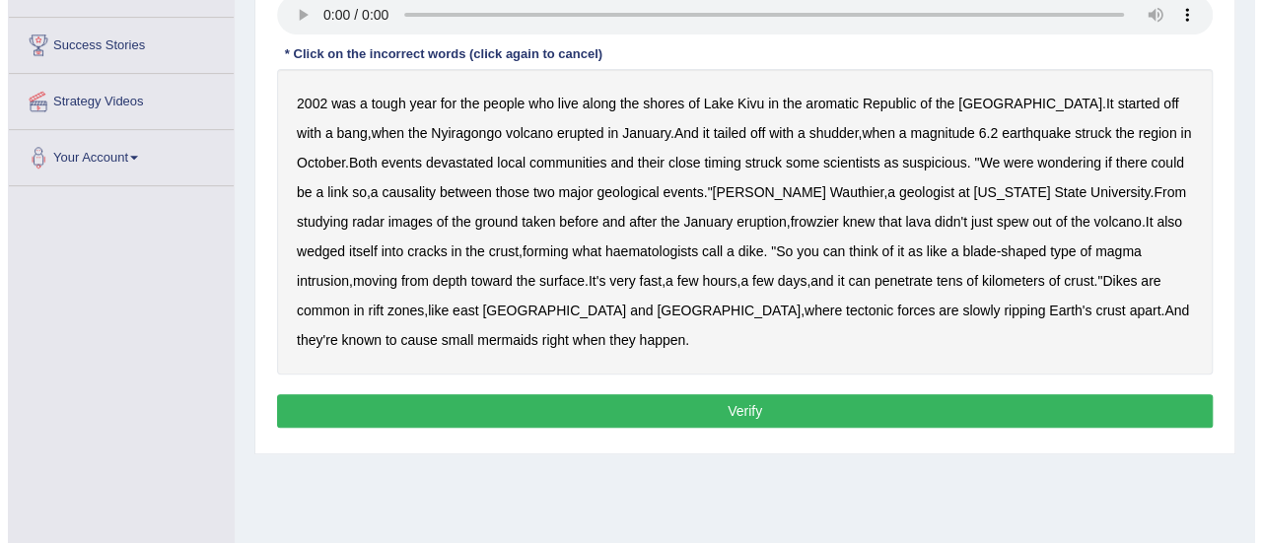
scroll to position [313, 0]
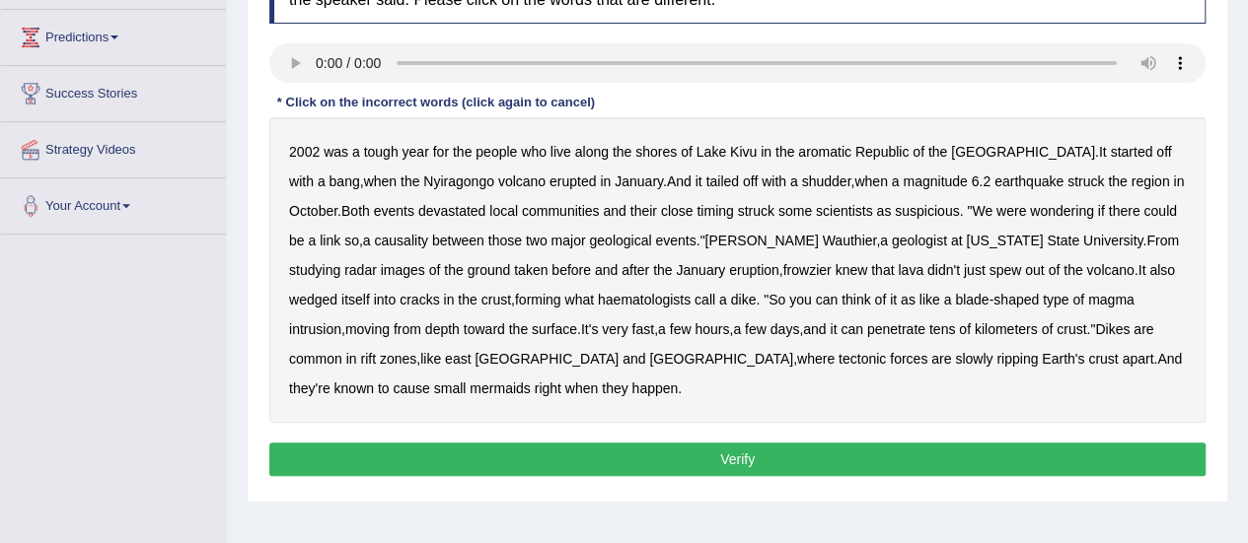
click at [355, 324] on div "2002 was a tough year for the people who live along the shores of [GEOGRAPHIC_D…" at bounding box center [737, 270] width 936 height 306
click at [827, 144] on b "aromatic" at bounding box center [824, 152] width 53 height 16
click at [783, 269] on b "frowzier" at bounding box center [807, 270] width 48 height 16
click at [598, 303] on b "haematologists" at bounding box center [644, 300] width 93 height 16
click at [530, 381] on b "mermaids" at bounding box center [499, 389] width 60 height 16
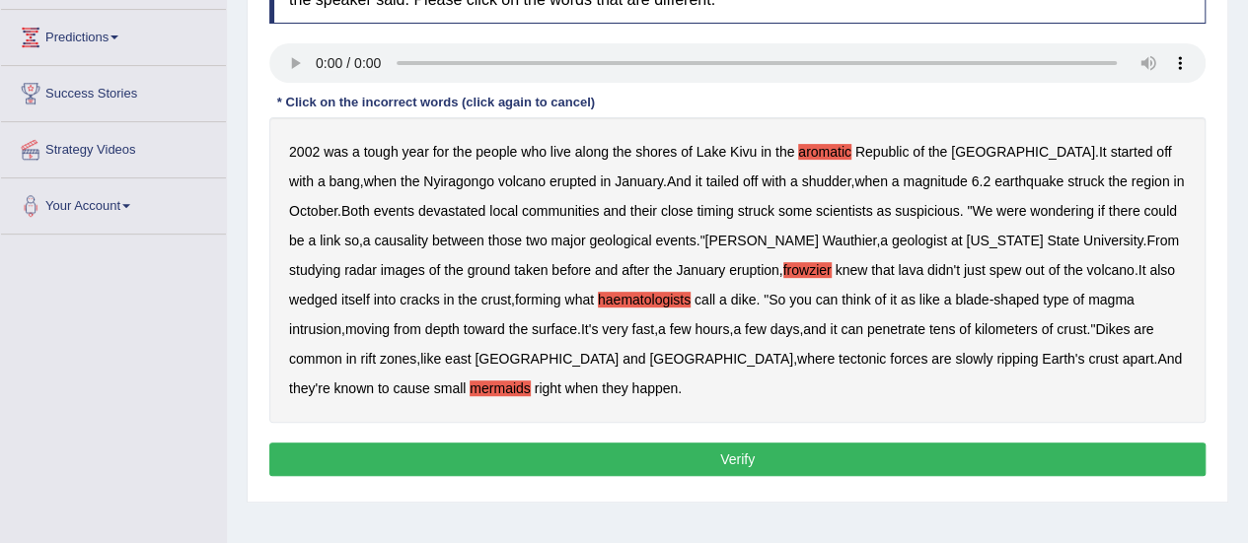
click at [926, 463] on button "Verify" at bounding box center [737, 460] width 936 height 34
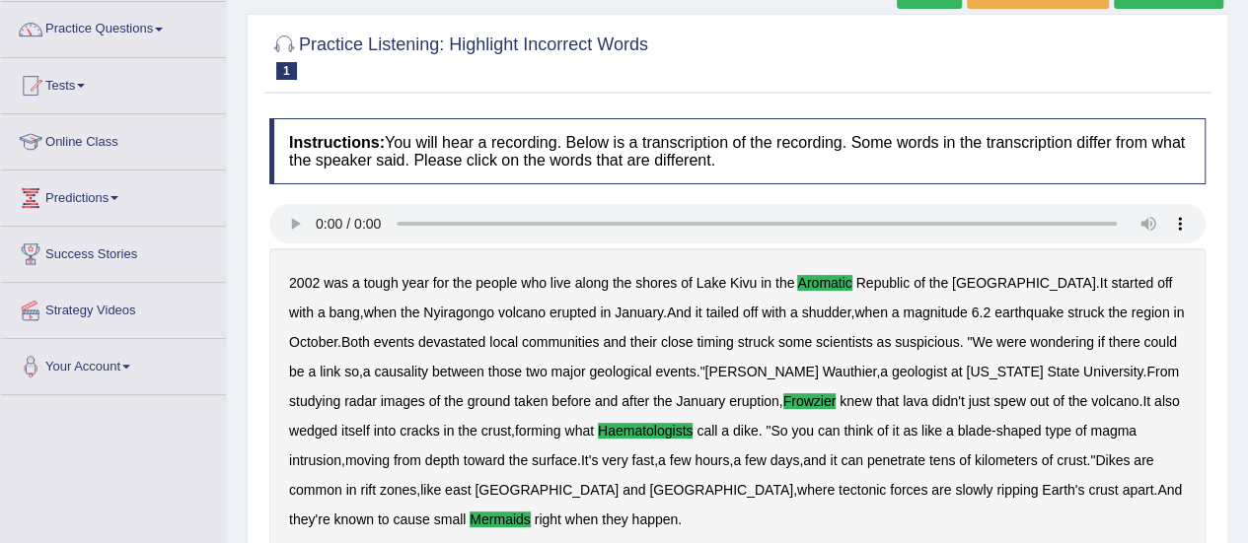
scroll to position [147, 0]
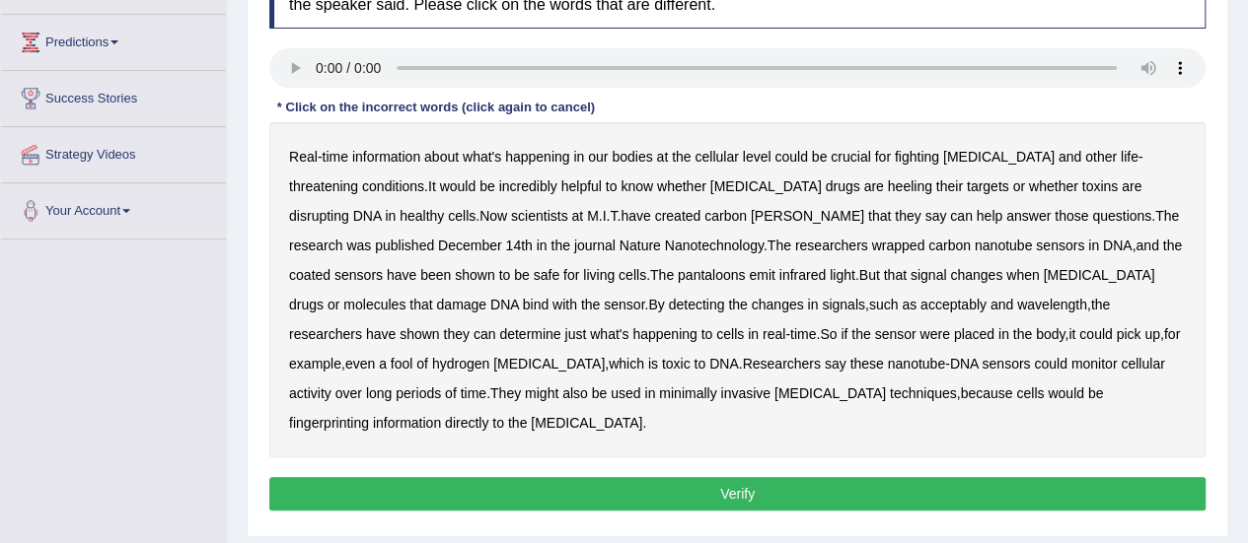
click at [888, 188] on b "heeling" at bounding box center [910, 187] width 44 height 16
click at [751, 214] on b "[PERSON_NAME]" at bounding box center [807, 216] width 113 height 16
click at [678, 267] on b "pantaloons" at bounding box center [712, 275] width 68 height 16
click at [920, 299] on b "acceptably" at bounding box center [953, 305] width 66 height 16
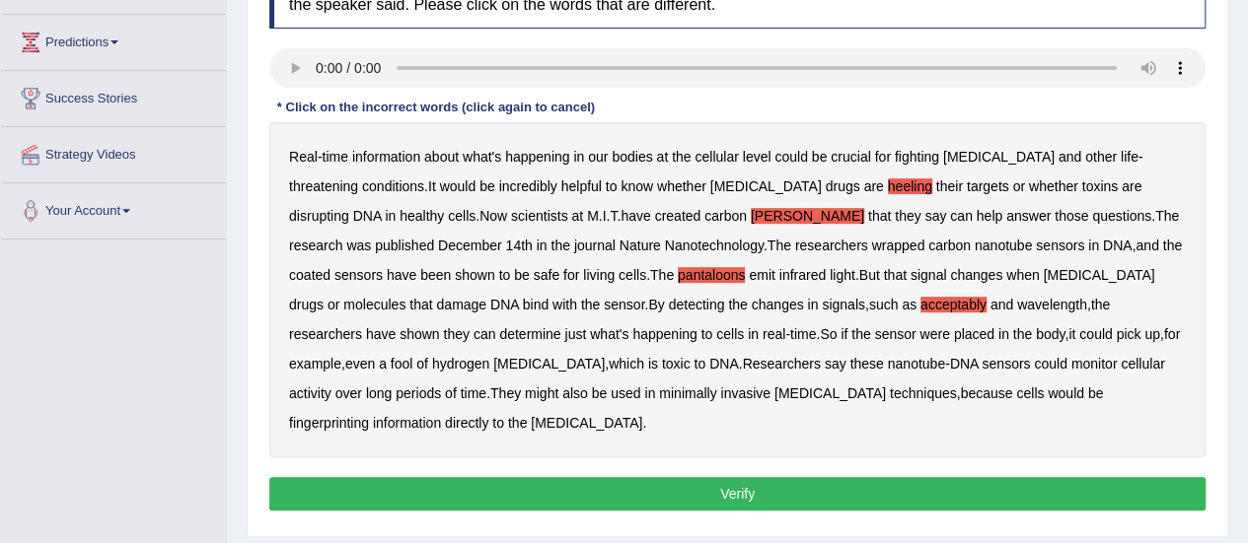
click at [413, 356] on b "fool" at bounding box center [402, 364] width 23 height 16
click at [369, 415] on b "fingerprinting" at bounding box center [329, 423] width 80 height 16
click at [767, 477] on button "Verify" at bounding box center [737, 494] width 936 height 34
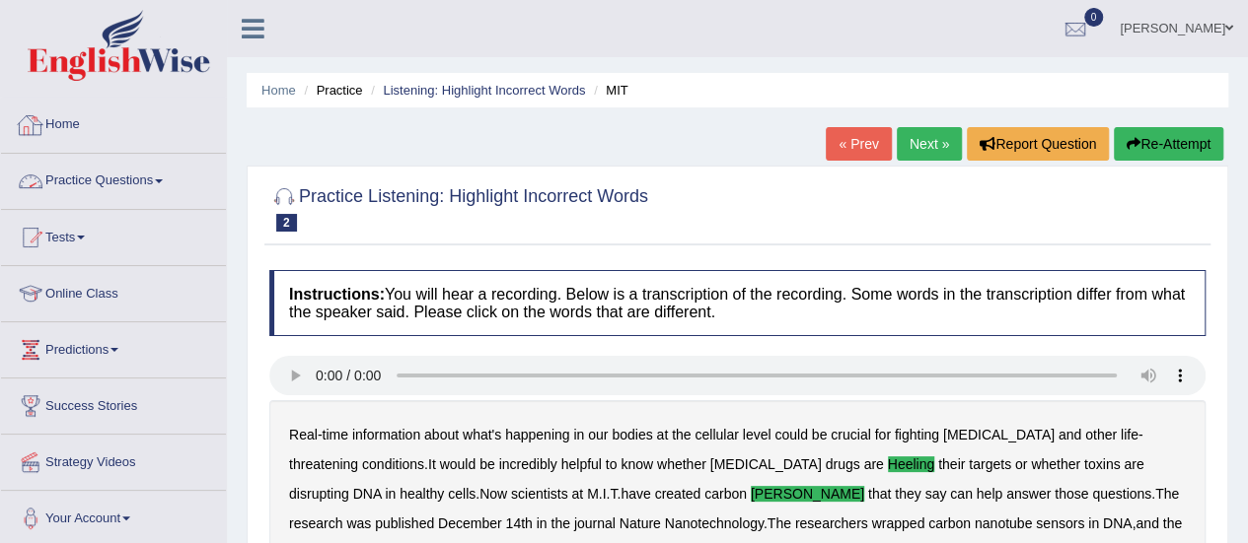
click at [133, 173] on link "Practice Questions" at bounding box center [113, 178] width 225 height 49
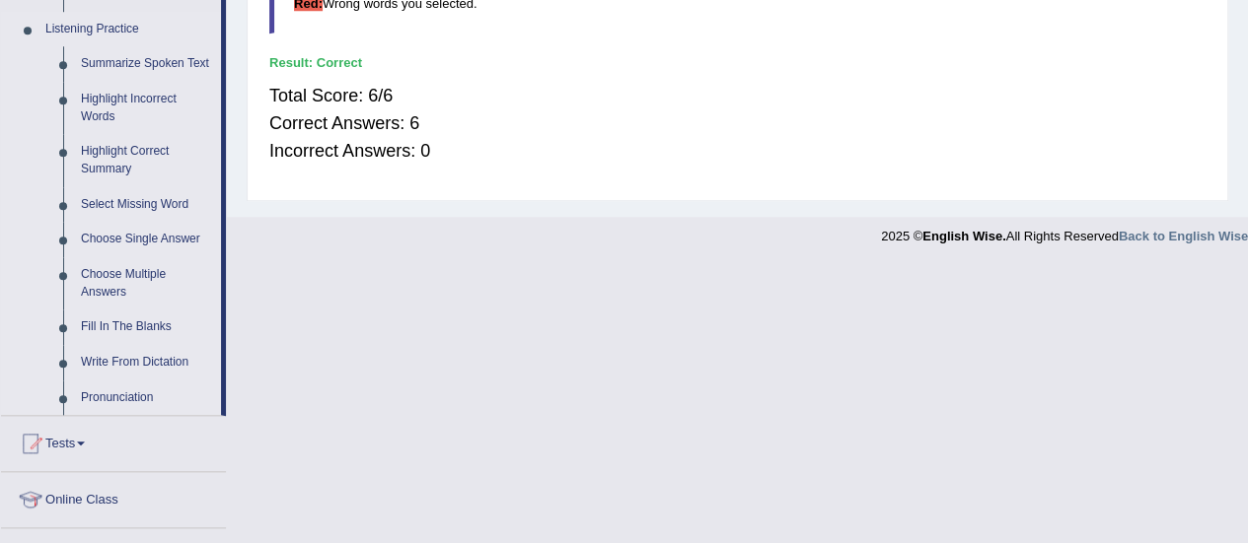
scroll to position [867, 0]
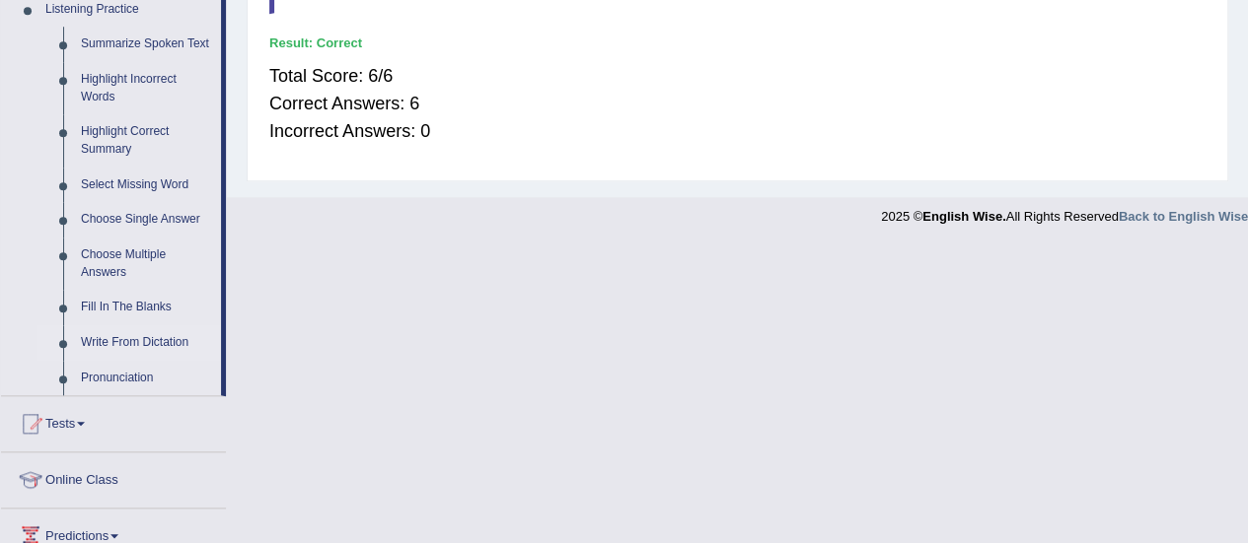
click at [111, 334] on link "Write From Dictation" at bounding box center [146, 343] width 149 height 36
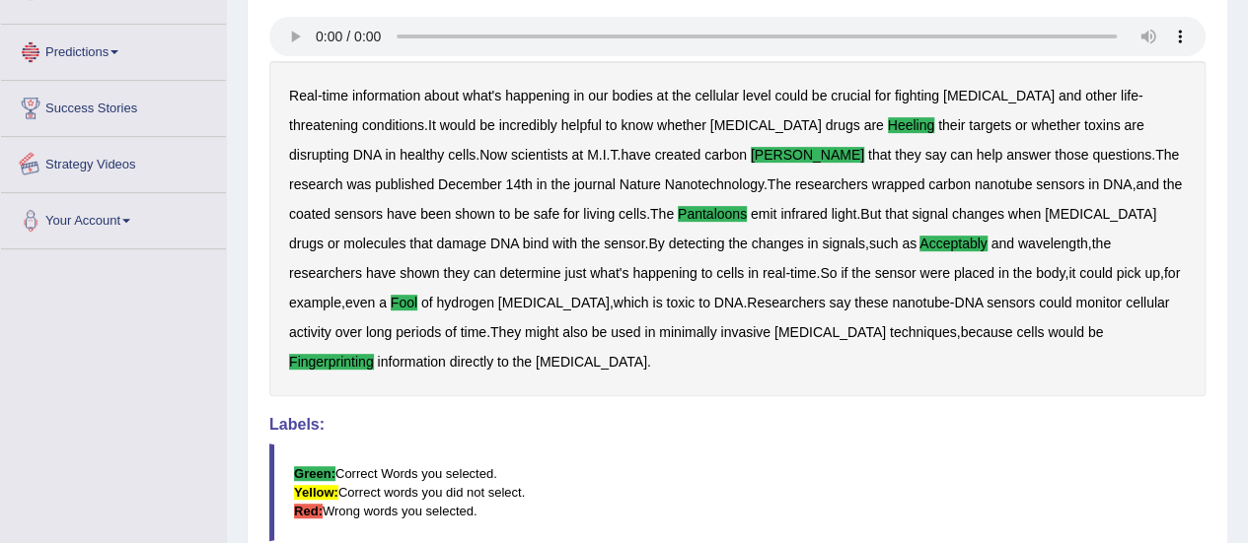
scroll to position [393, 0]
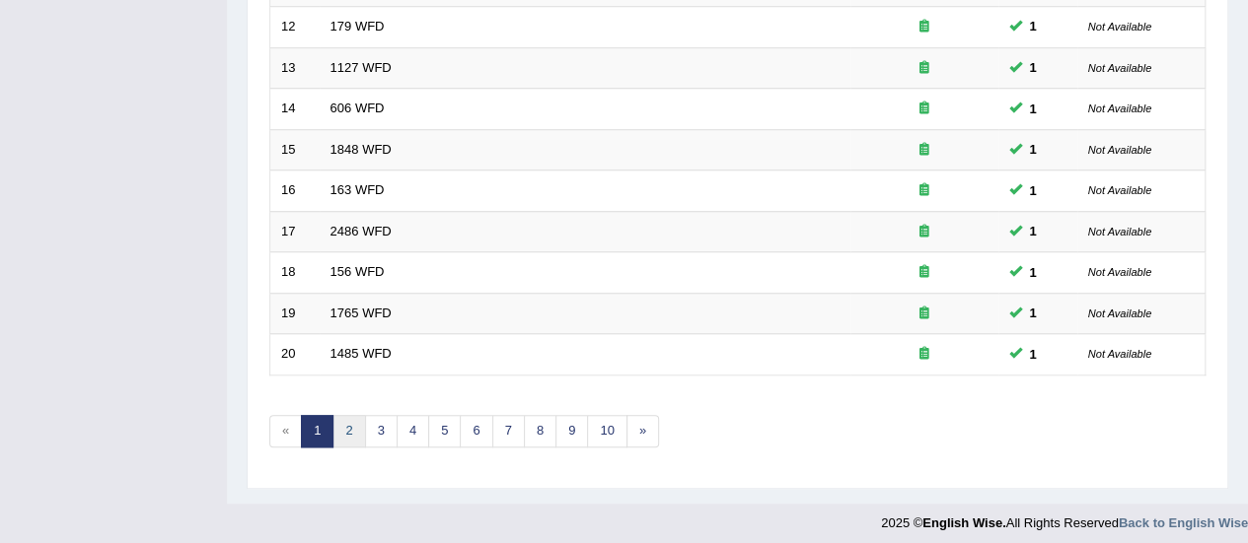
click at [347, 424] on link "2" at bounding box center [348, 431] width 33 height 33
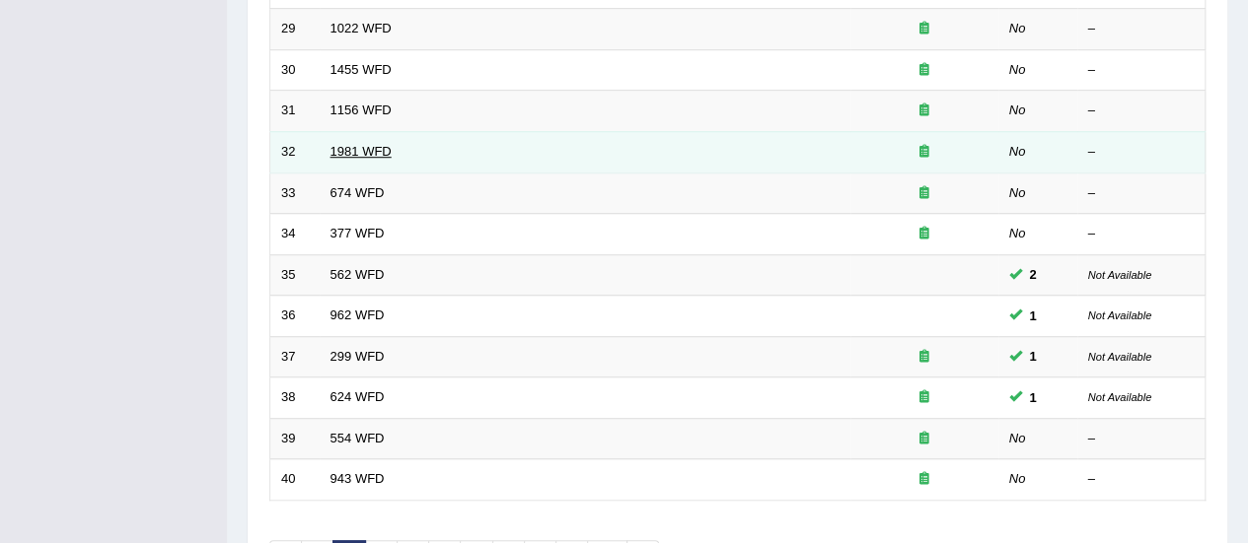
click at [363, 144] on link "1981 WFD" at bounding box center [360, 151] width 61 height 15
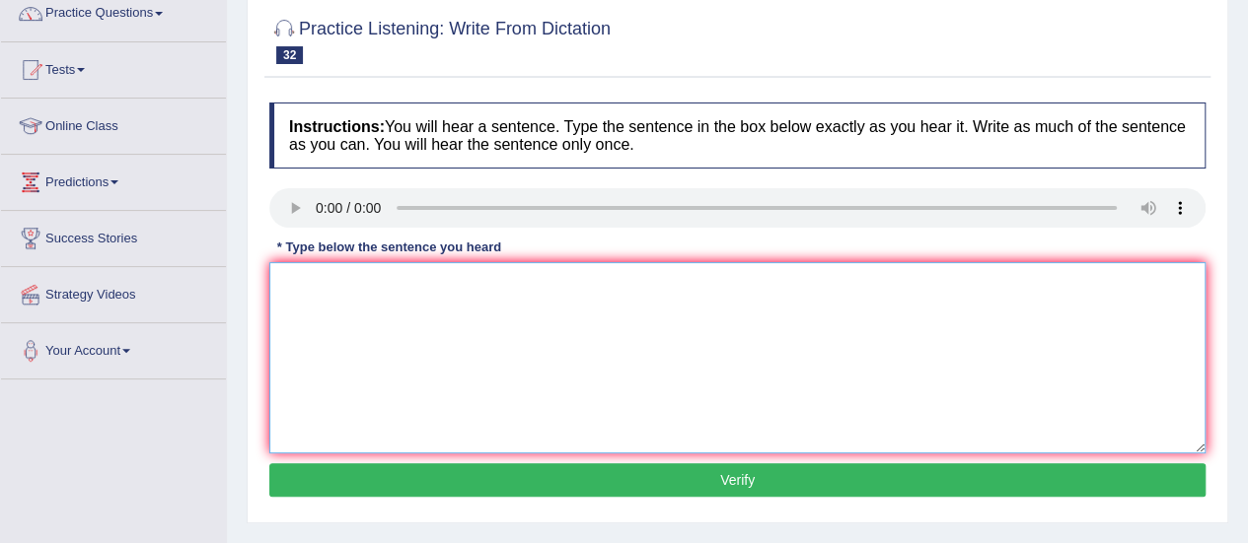
click at [318, 321] on textarea at bounding box center [737, 357] width 936 height 191
paste textarea "All of your arguments argument must be supported by something"
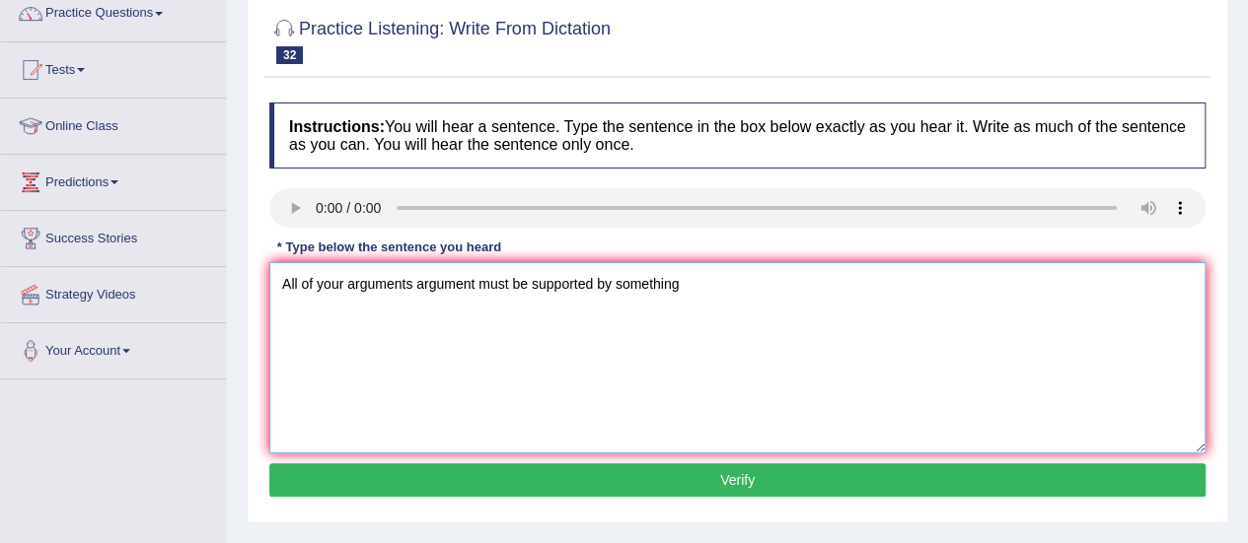
click at [629, 287] on textarea "All of your arguments argument must be supported by something" at bounding box center [737, 357] width 936 height 191
click at [434, 293] on textarea "All of your arguments argument must be supported by eveidence and relevant theo…" at bounding box center [737, 357] width 936 height 191
click at [629, 291] on textarea "All of your arguments argument must be supported by eveidence and relevant theo…" at bounding box center [737, 357] width 936 height 191
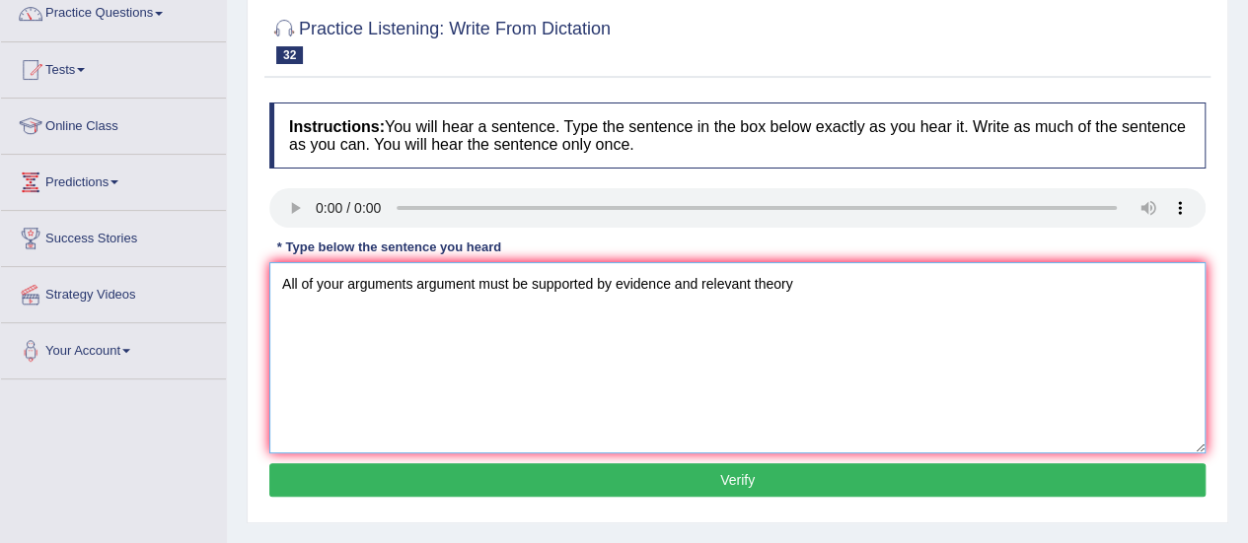
click at [802, 270] on textarea "All of your arguments argument must be supported by evidence and relevant theory" at bounding box center [737, 357] width 936 height 191
type textarea "All of your arguments argument must be supported by evidence and relevant theor…"
click at [750, 464] on button "Verify" at bounding box center [737, 481] width 936 height 34
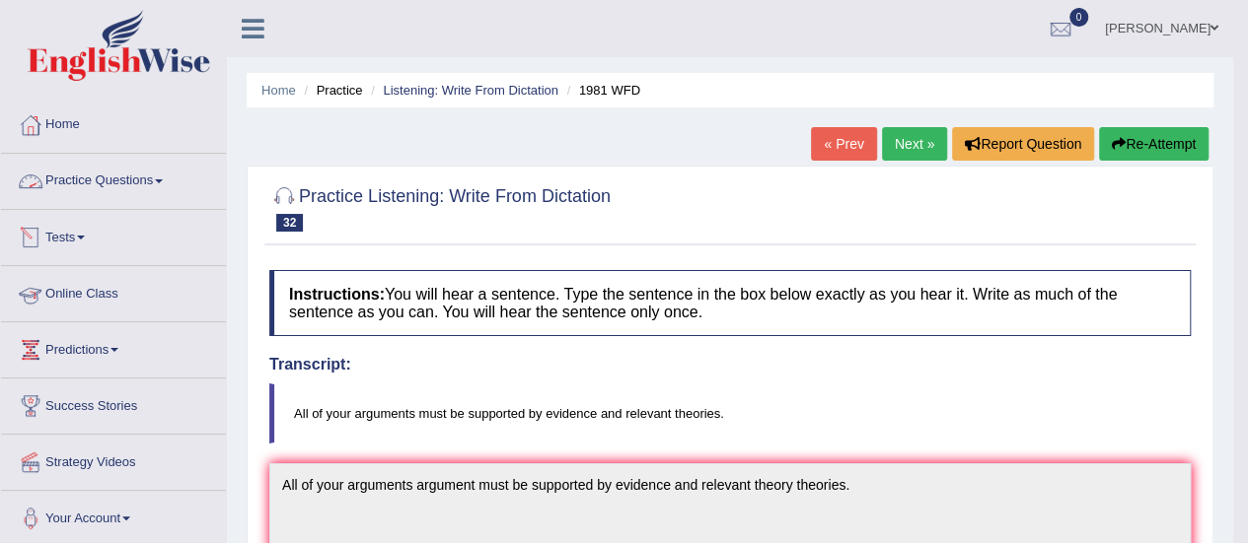
click at [124, 185] on link "Practice Questions" at bounding box center [113, 178] width 225 height 49
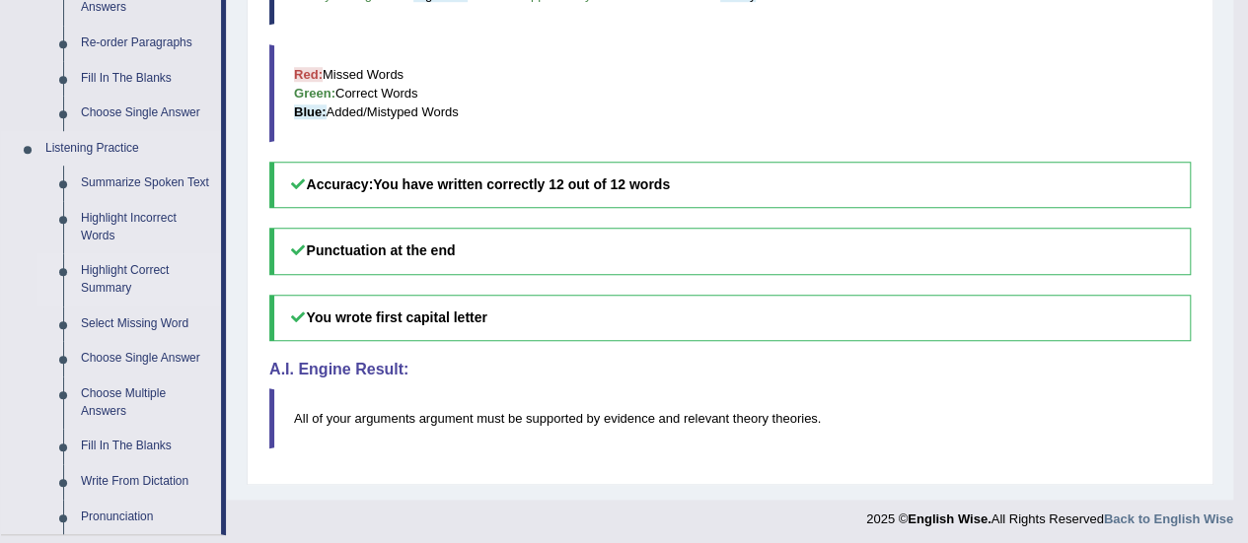
scroll to position [731, 0]
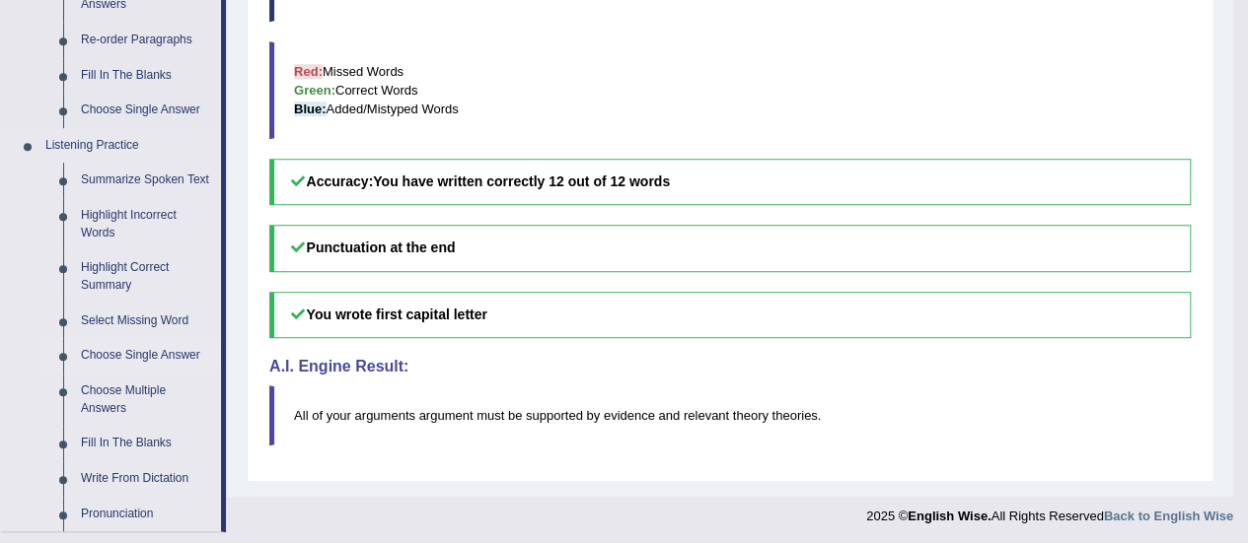
click at [114, 346] on link "Choose Single Answer" at bounding box center [146, 356] width 149 height 36
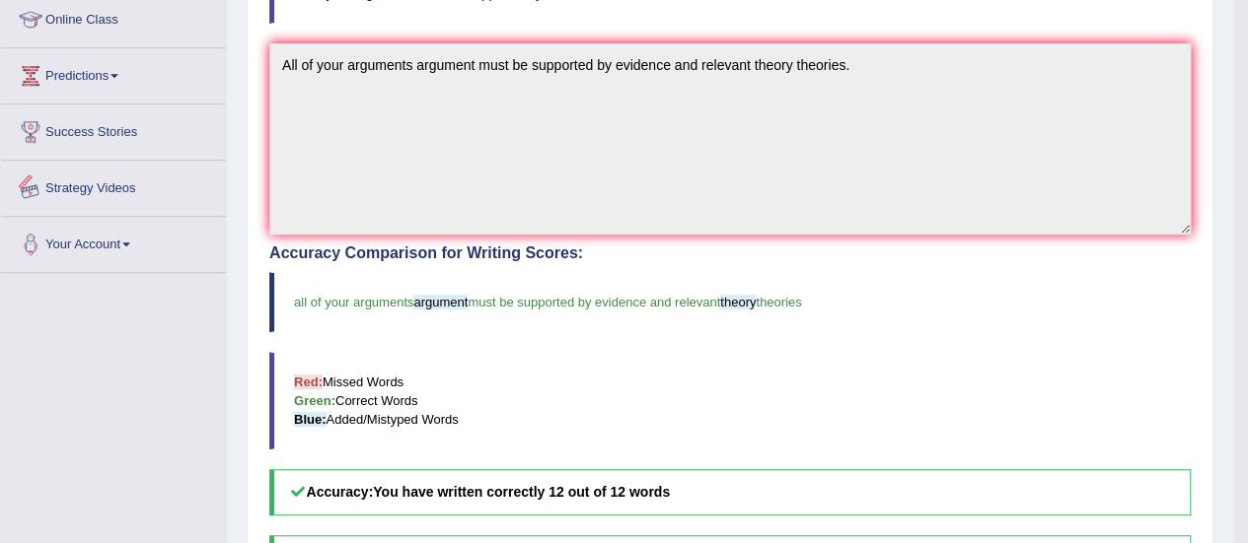
scroll to position [726, 0]
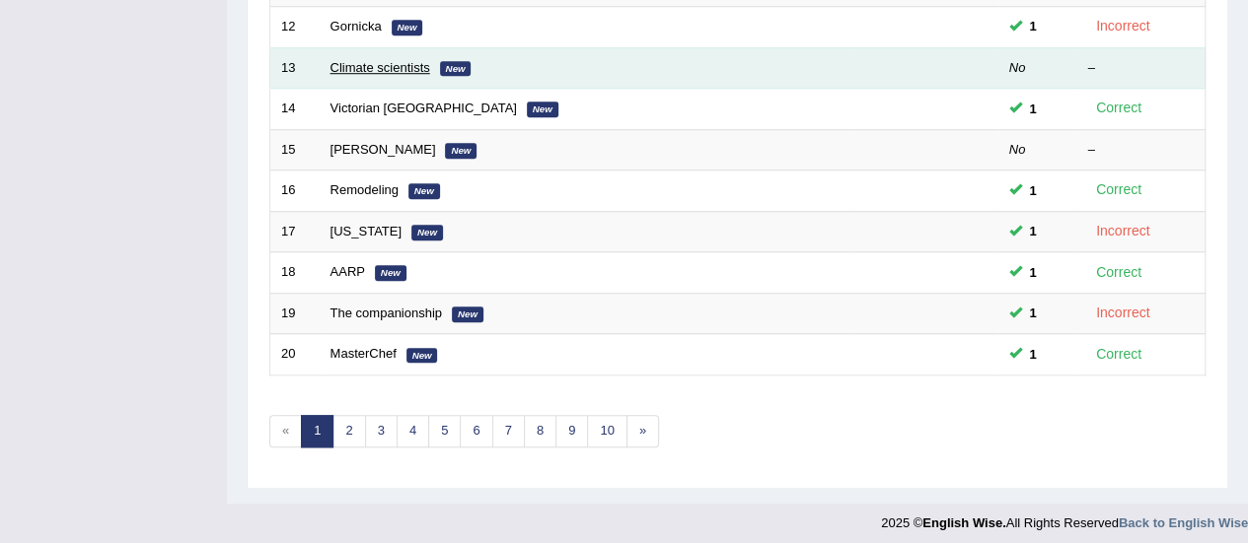
scroll to position [753, 0]
click at [363, 60] on link "Climate scientists" at bounding box center [380, 67] width 100 height 15
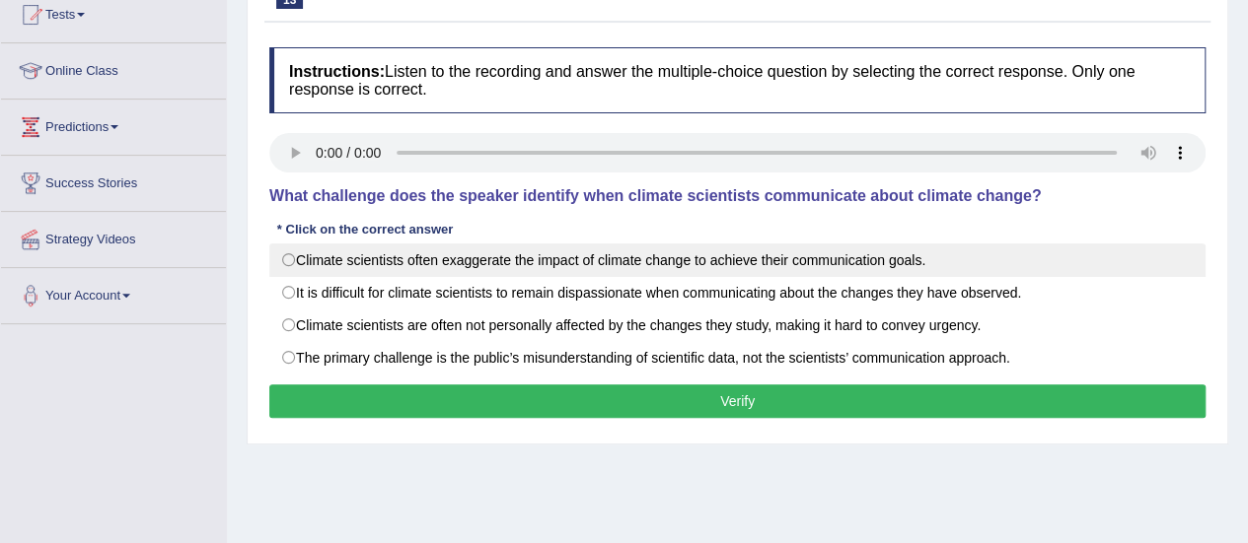
click at [933, 249] on label "Climate scientists often exaggerate the impact of climate change to achieve the…" at bounding box center [737, 261] width 936 height 34
radio input "true"
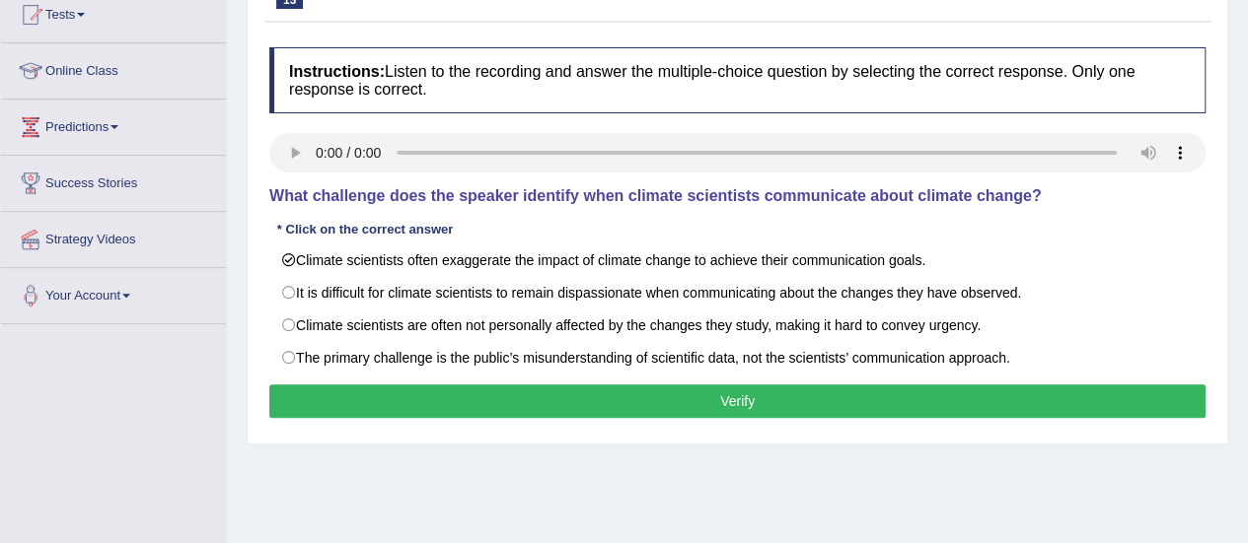
click at [789, 398] on button "Verify" at bounding box center [737, 402] width 936 height 34
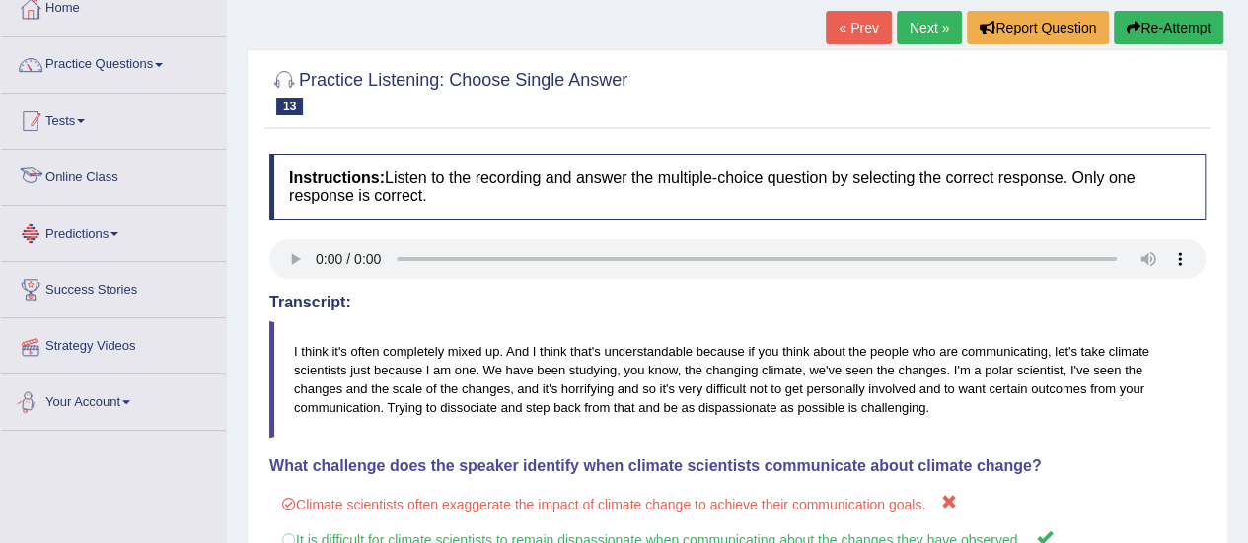
scroll to position [87, 0]
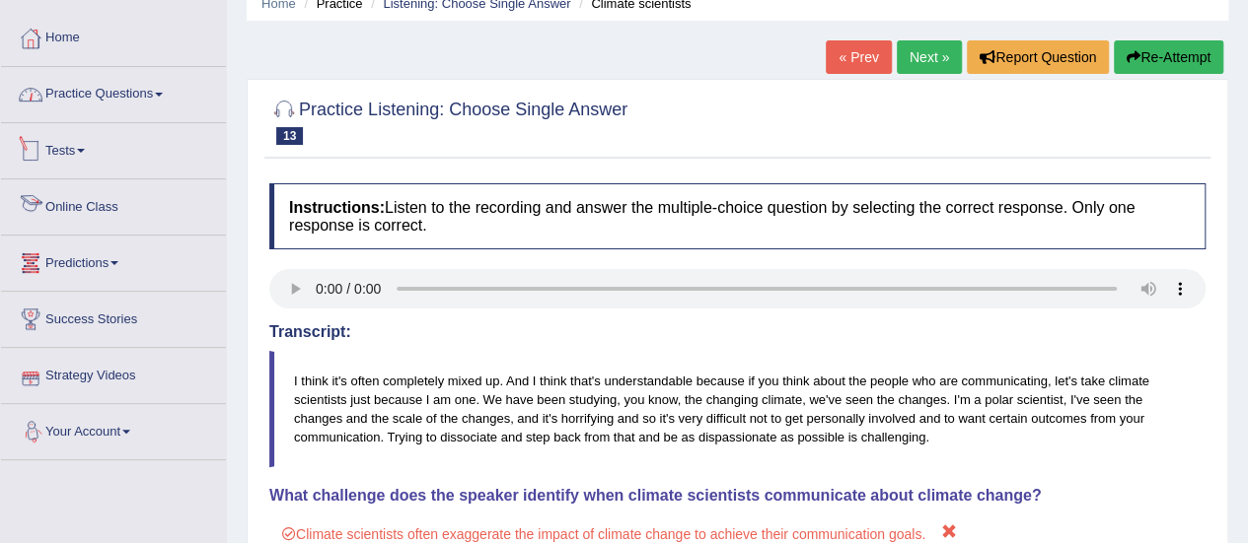
click at [150, 86] on link "Practice Questions" at bounding box center [113, 91] width 225 height 49
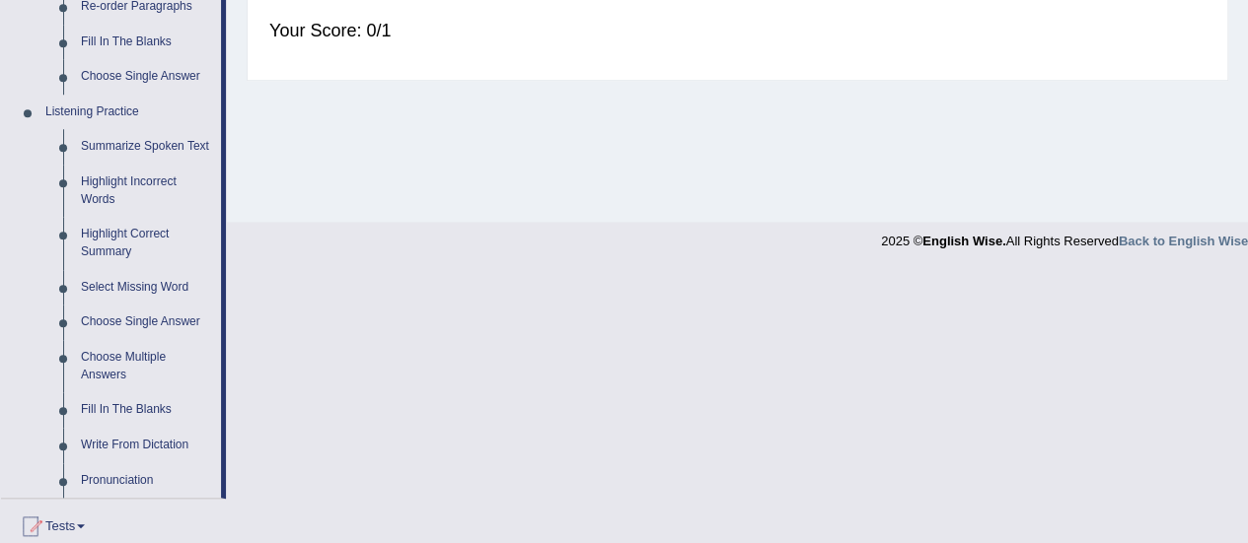
scroll to position [771, 0]
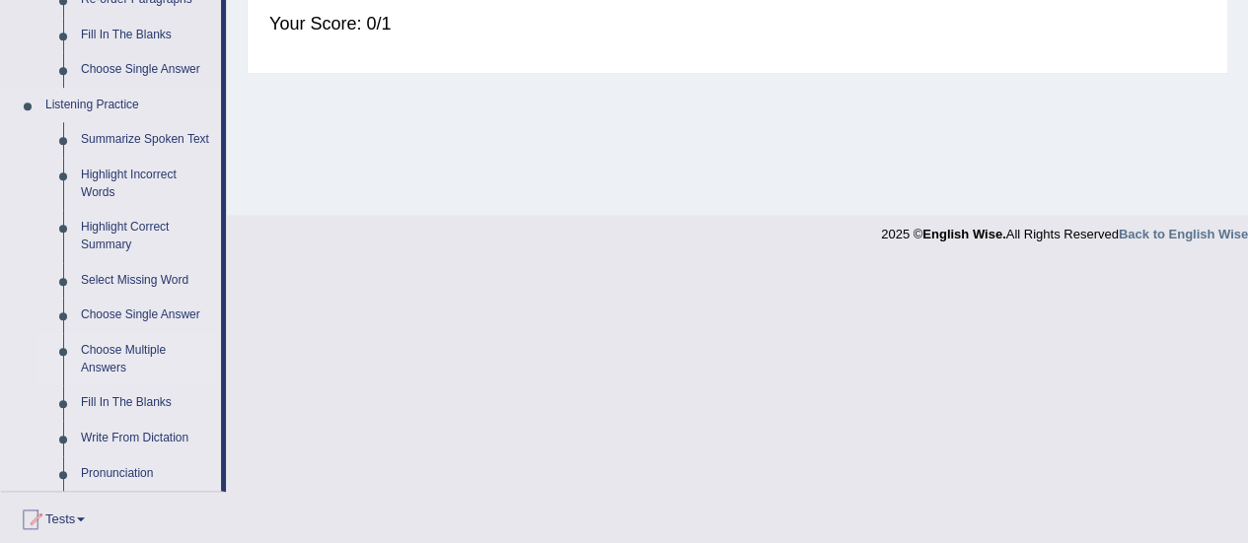
click at [116, 352] on link "Choose Multiple Answers" at bounding box center [146, 359] width 149 height 52
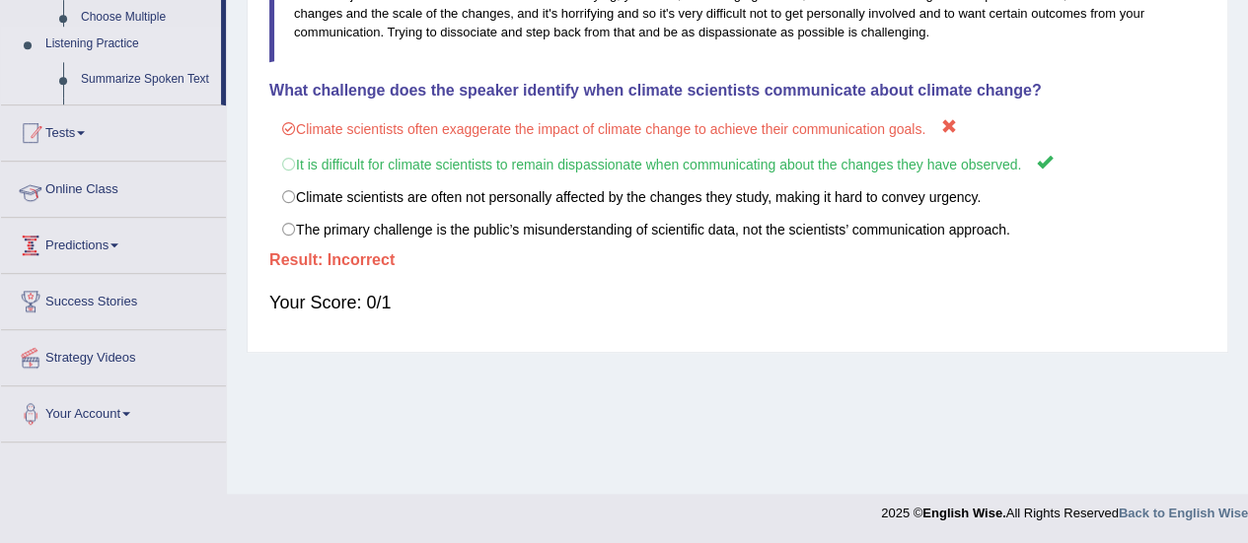
scroll to position [412, 0]
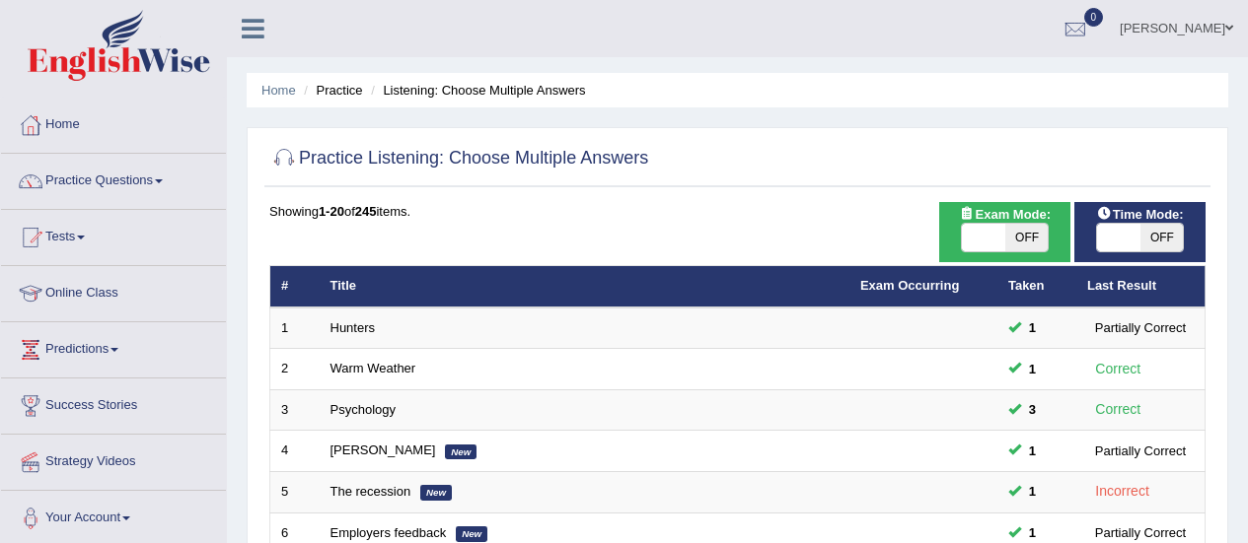
scroll to position [753, 0]
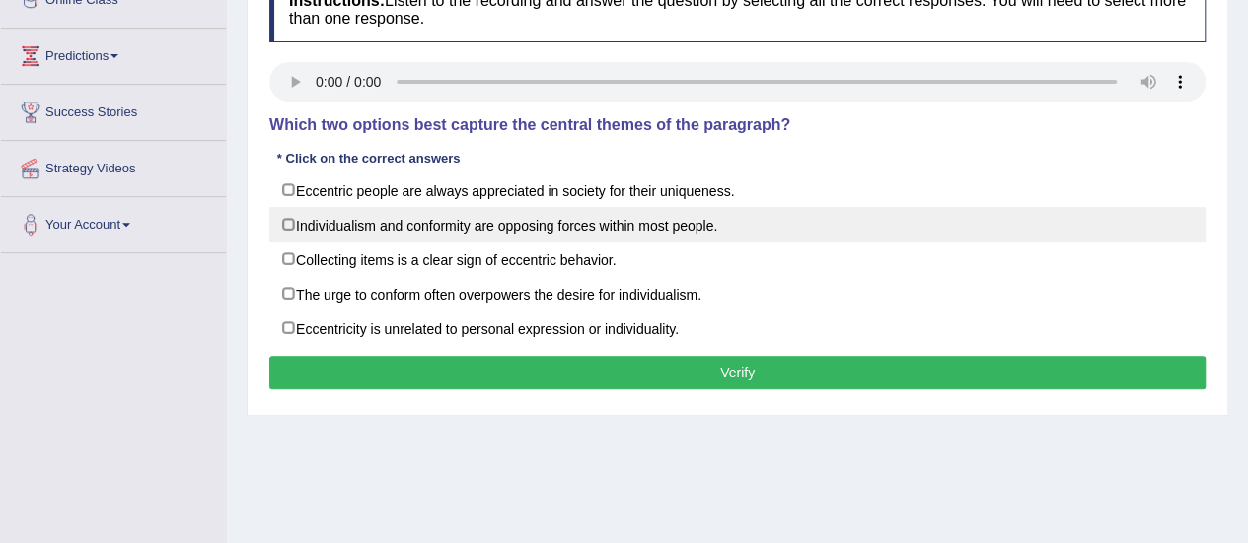
click at [756, 236] on label "Individualism and conformity are opposing forces within most people." at bounding box center [737, 225] width 936 height 36
checkbox input "true"
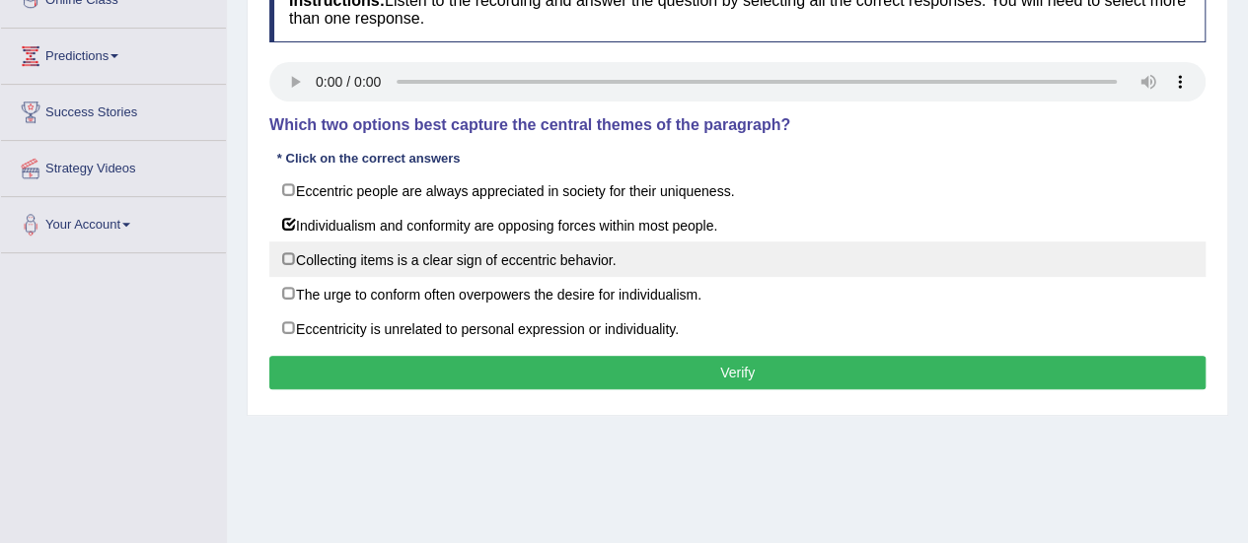
click at [666, 271] on label "Collecting items is a clear sign of eccentric behavior." at bounding box center [737, 260] width 936 height 36
checkbox input "true"
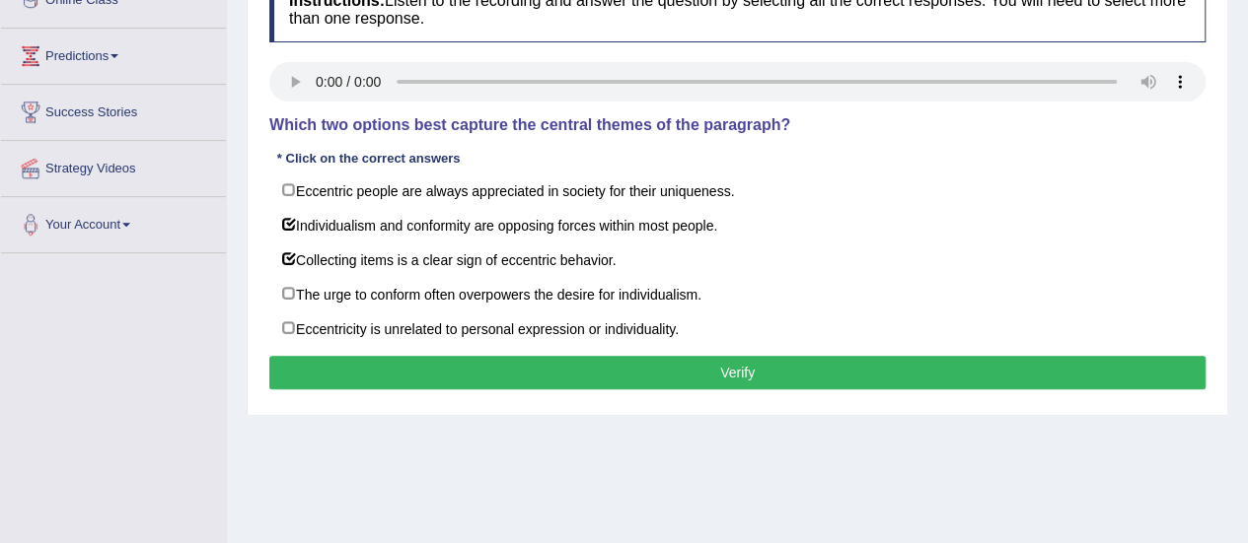
click at [710, 358] on button "Verify" at bounding box center [737, 373] width 936 height 34
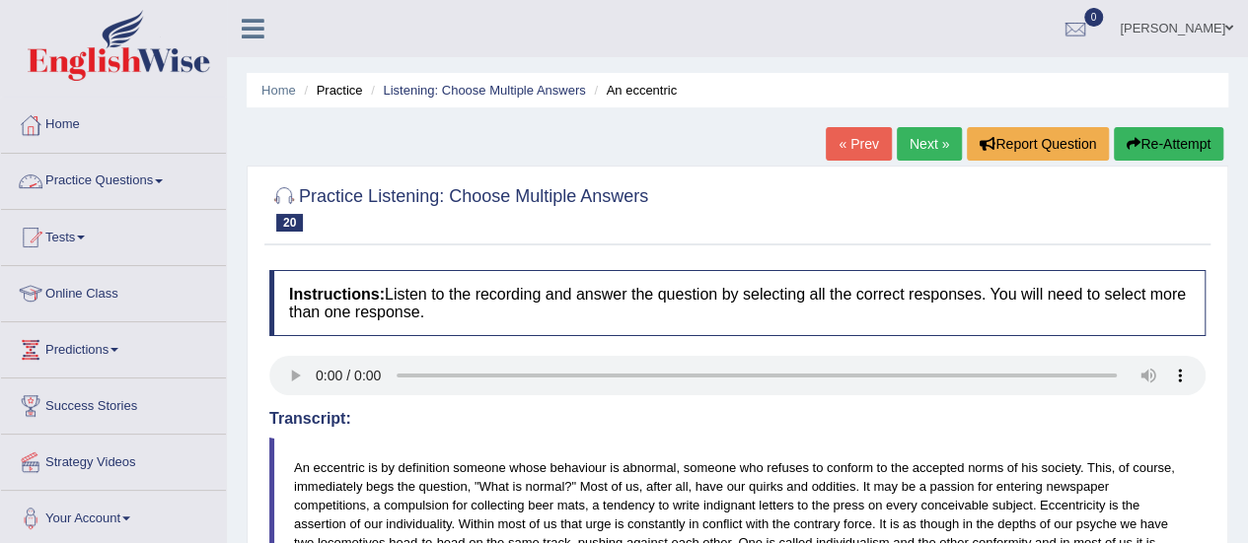
click at [192, 160] on link "Practice Questions" at bounding box center [113, 178] width 225 height 49
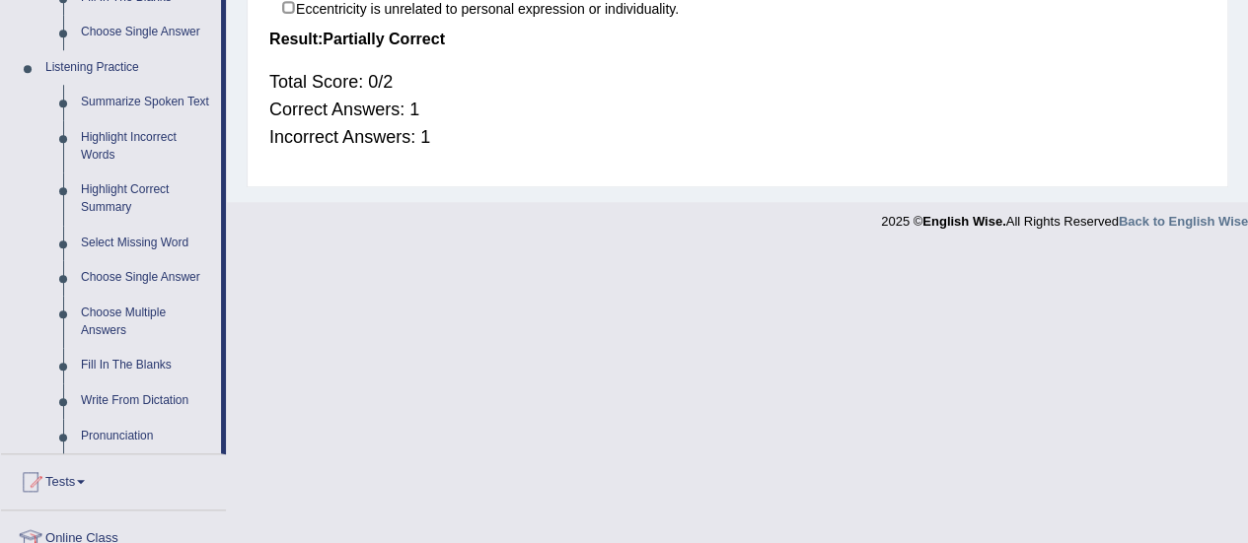
scroll to position [811, 0]
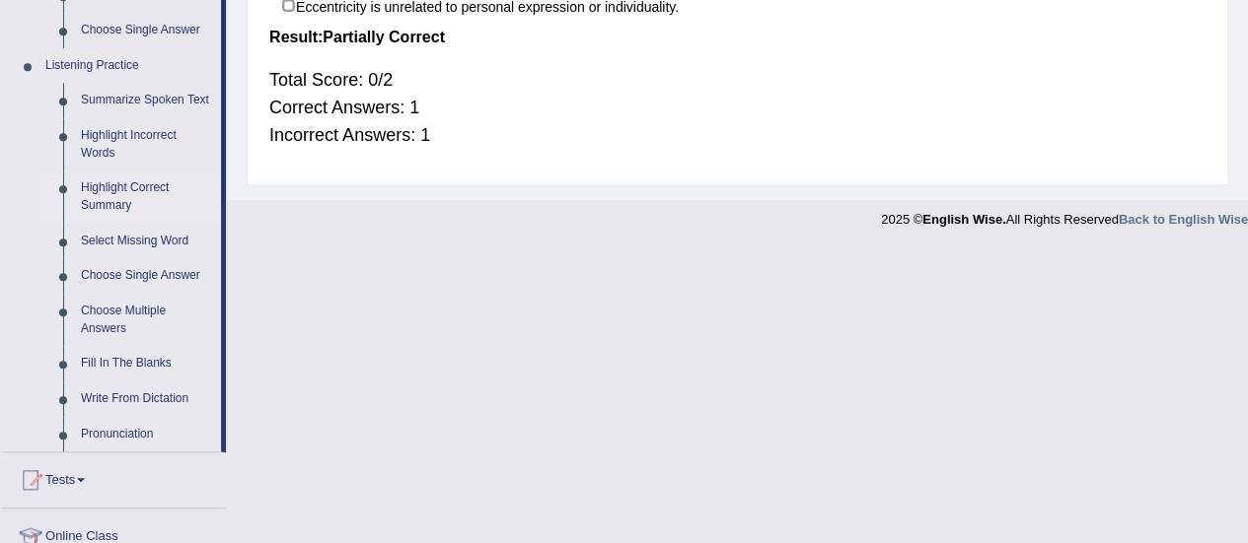
click at [95, 198] on link "Highlight Correct Summary" at bounding box center [146, 197] width 149 height 52
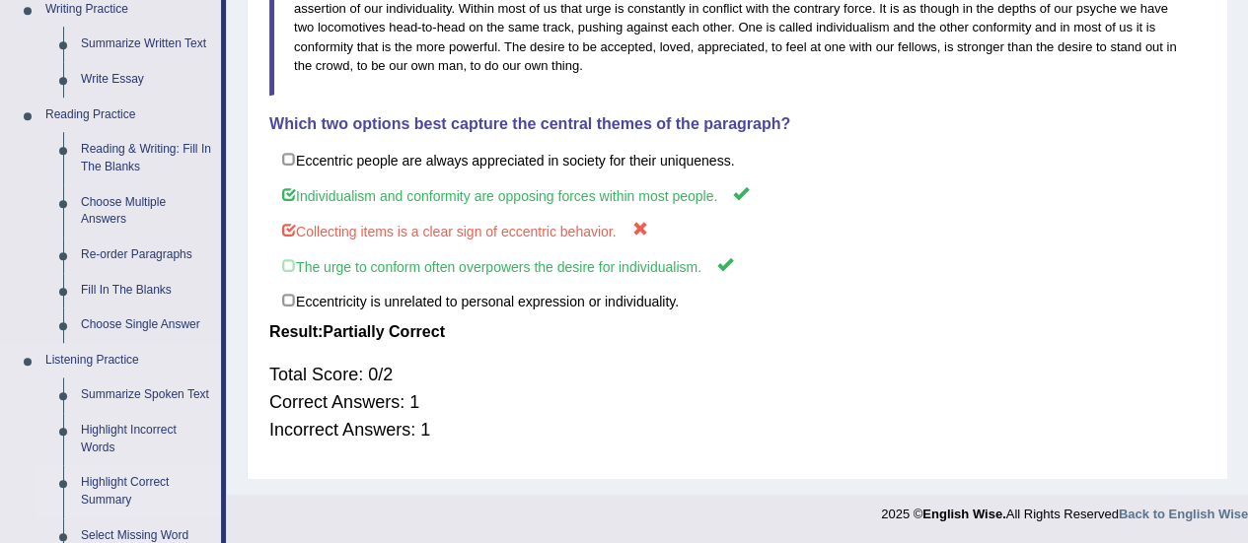
scroll to position [886, 0]
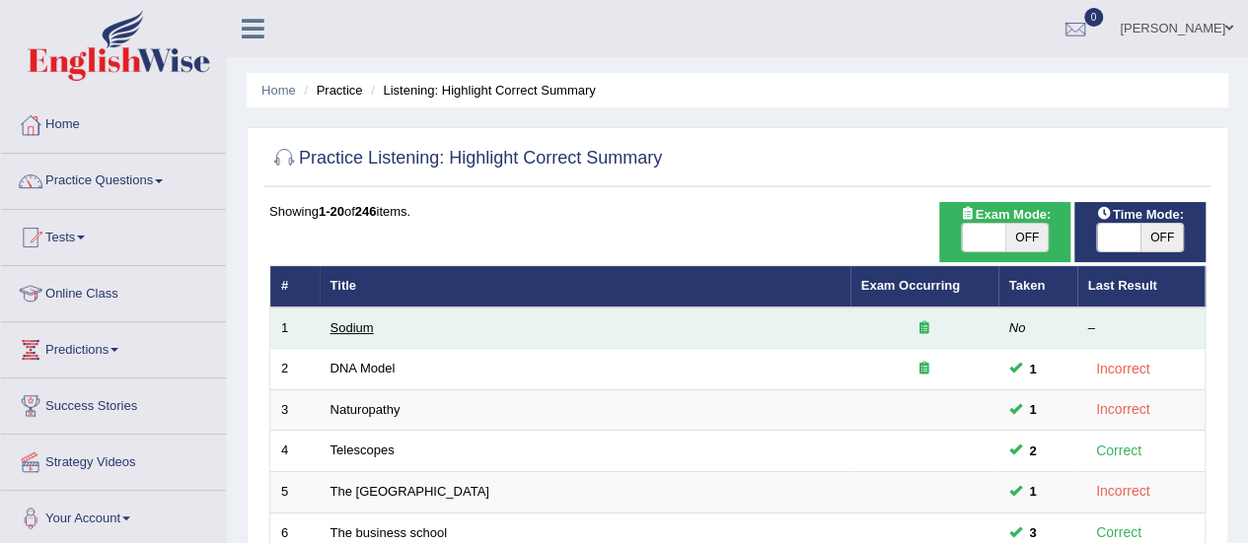
click at [341, 321] on link "Sodium" at bounding box center [351, 328] width 43 height 15
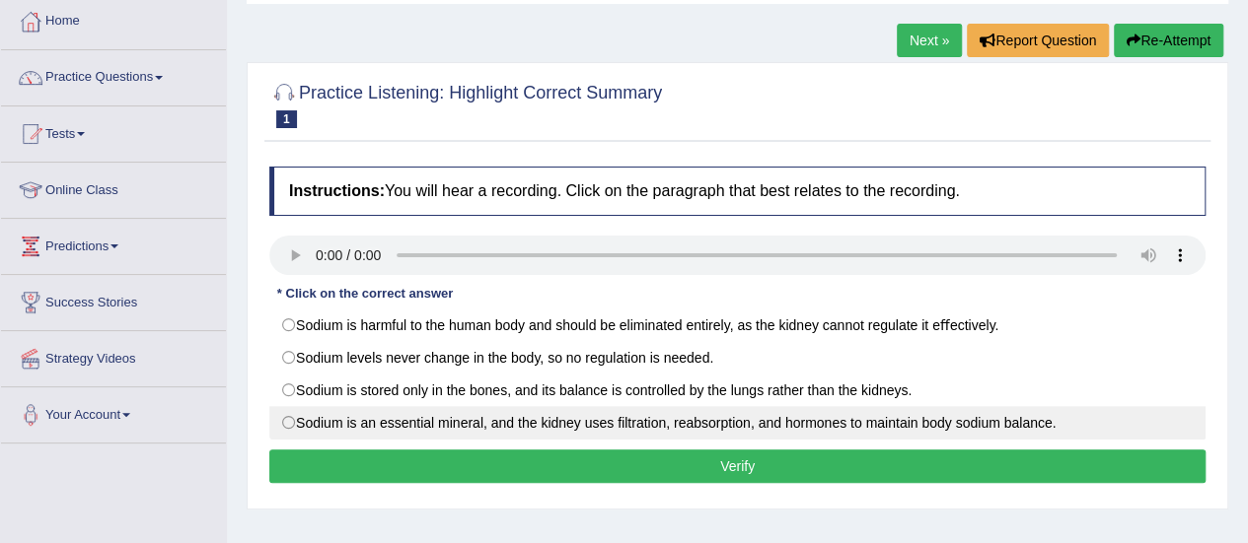
click at [997, 414] on label "Sodium is an essential mineral, and the kidney uses ﬁltration, reabsorption, an…" at bounding box center [737, 423] width 936 height 34
radio input "true"
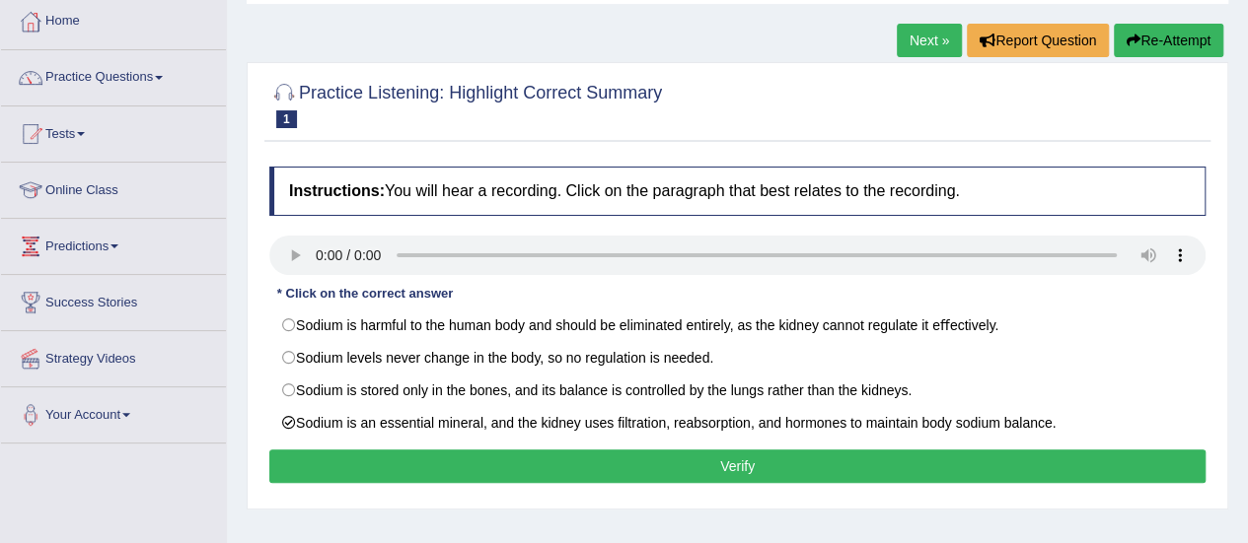
drag, startPoint x: 902, startPoint y: 485, endPoint x: 899, endPoint y: 453, distance: 32.7
click at [899, 453] on div "Instructions: You will hear a recording. Click on the paragraph that best relat…" at bounding box center [737, 328] width 946 height 342
click at [899, 453] on button "Verify" at bounding box center [737, 467] width 936 height 34
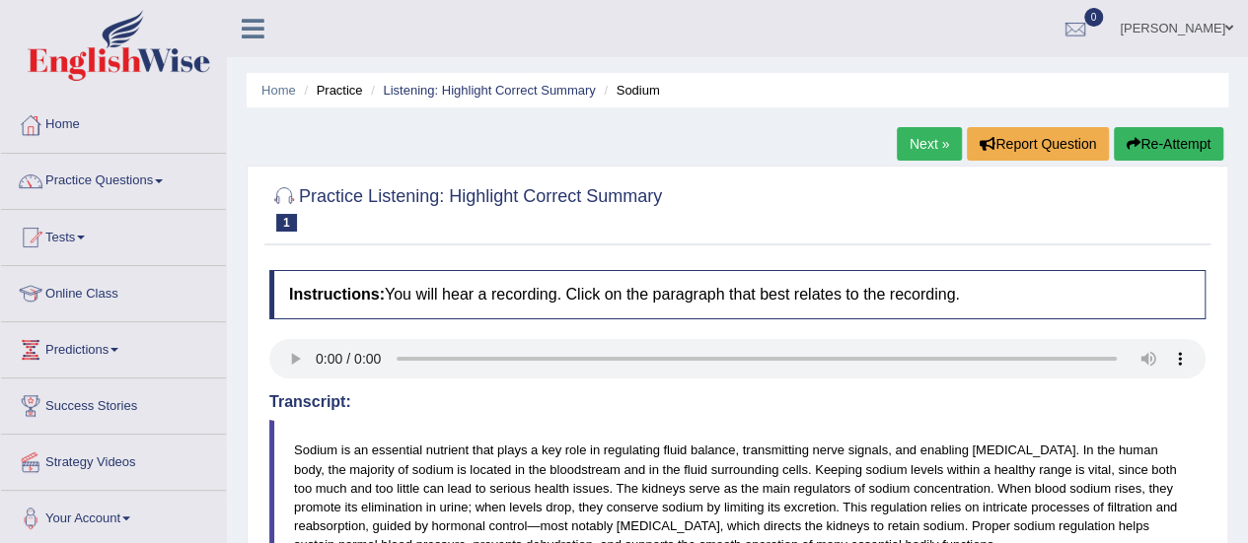
click at [654, 382] on div "Instructions: You will hear a recording. Click on the paragraph that best relat…" at bounding box center [737, 542] width 946 height 564
click at [141, 179] on link "Practice Questions" at bounding box center [113, 178] width 225 height 49
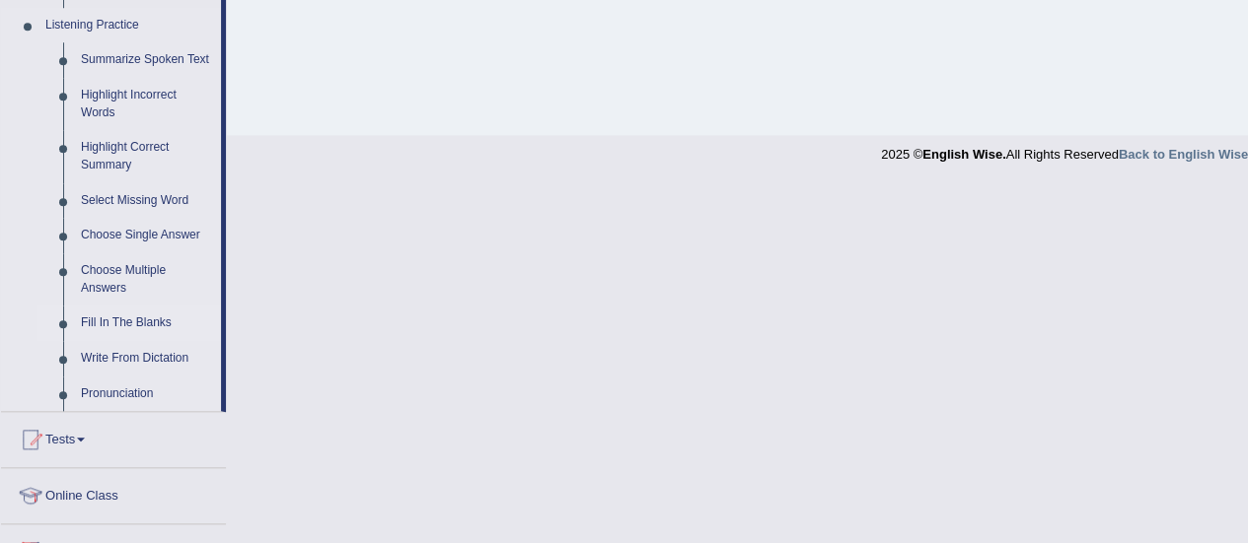
scroll to position [852, 0]
click at [121, 202] on link "Select Missing Word" at bounding box center [146, 200] width 149 height 36
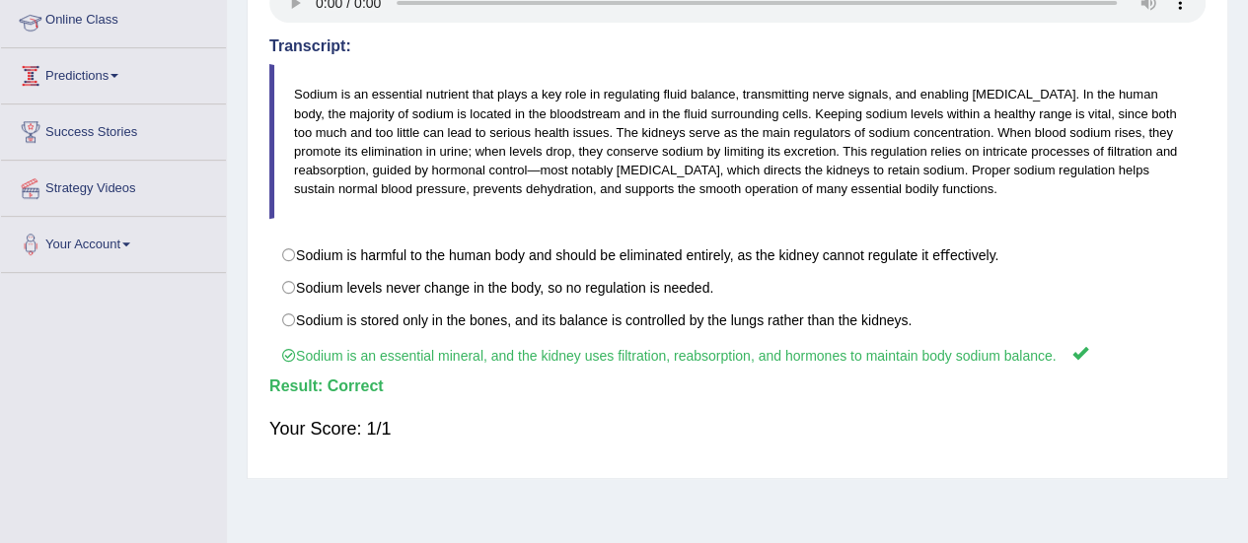
scroll to position [422, 0]
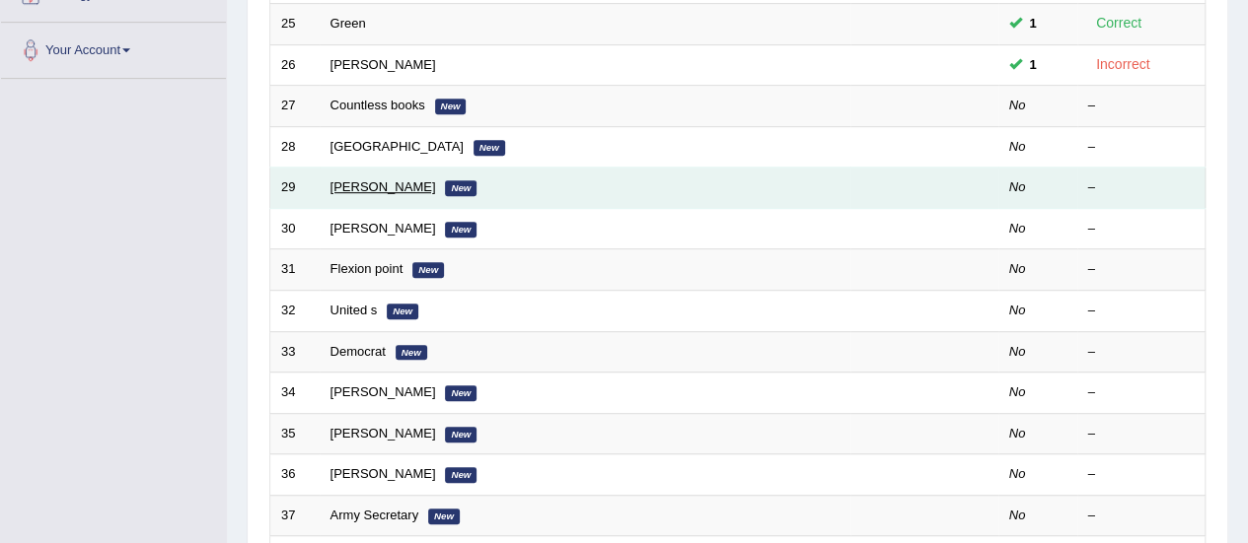
click at [344, 183] on td "[PERSON_NAME]" at bounding box center [585, 188] width 531 height 41
click at [344, 183] on link "[PERSON_NAME]" at bounding box center [383, 186] width 106 height 15
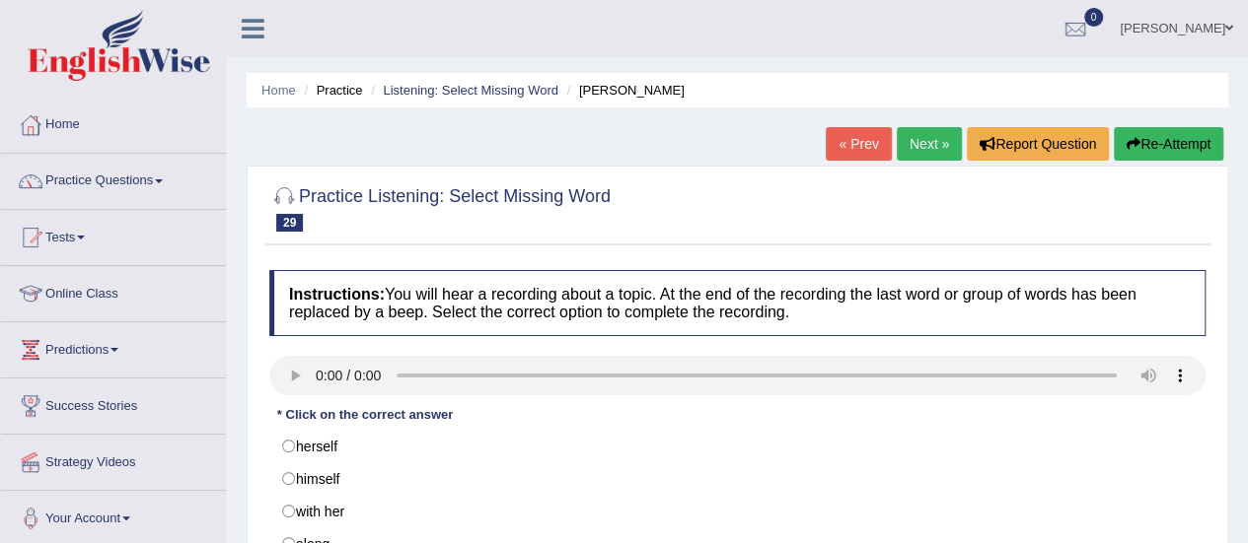
click at [907, 138] on link "Next »" at bounding box center [929, 144] width 65 height 34
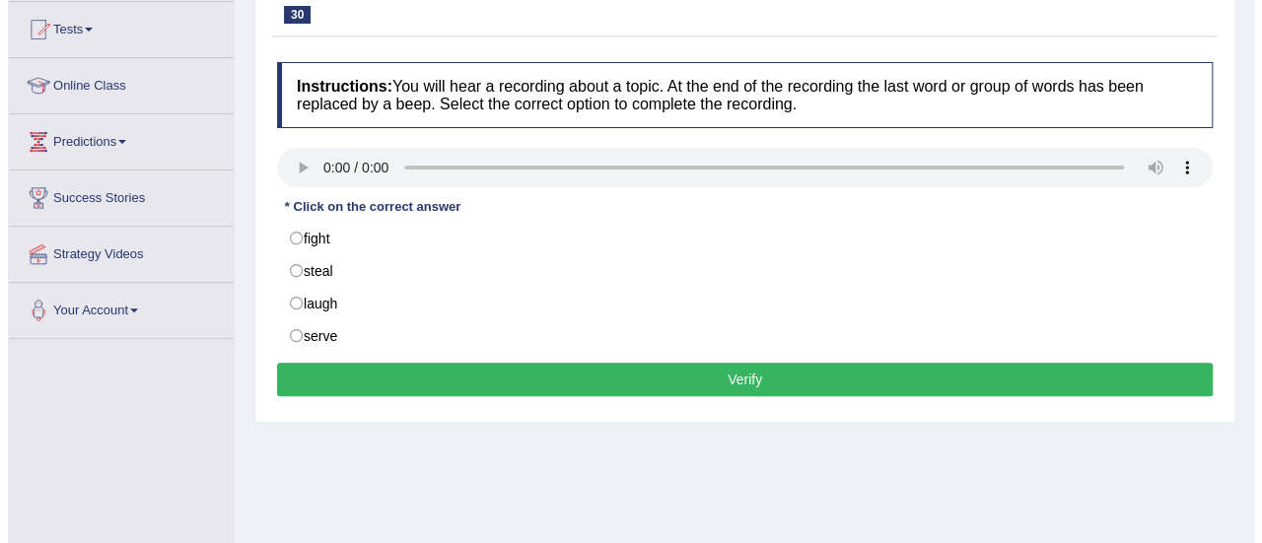
scroll to position [209, 0]
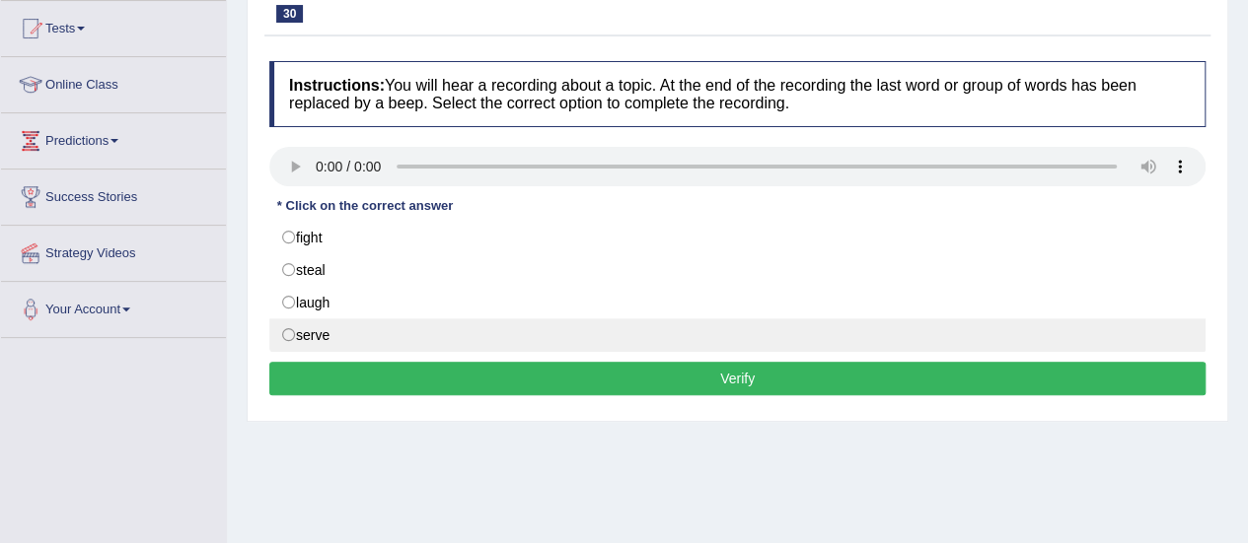
click at [628, 331] on label "serve" at bounding box center [737, 336] width 936 height 34
radio input "true"
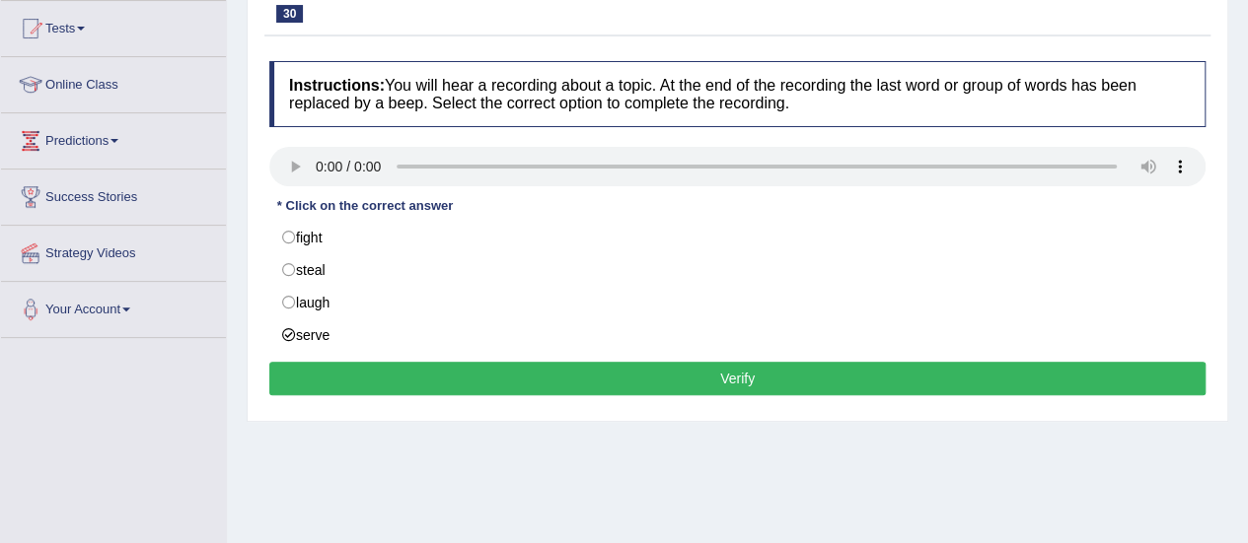
click at [691, 367] on button "Verify" at bounding box center [737, 379] width 936 height 34
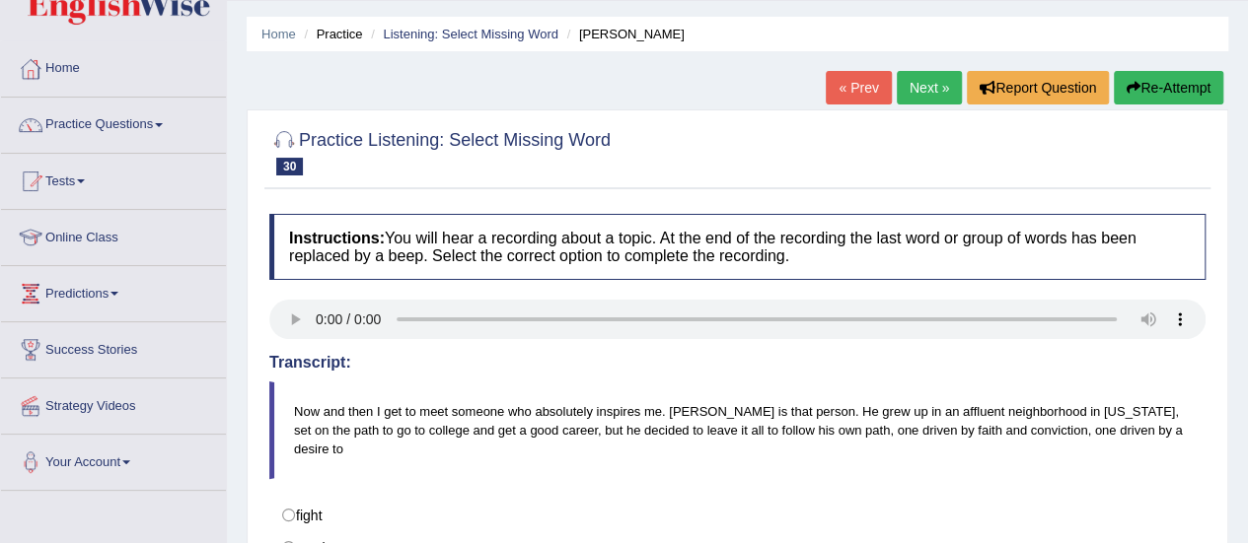
scroll to position [0, 0]
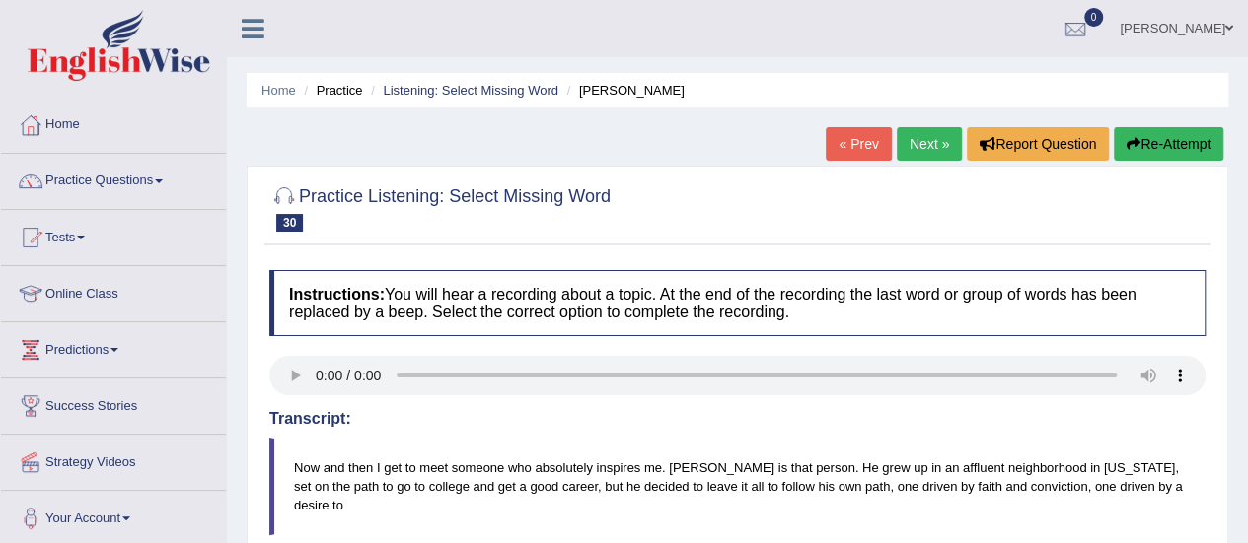
click at [923, 157] on link "Next »" at bounding box center [929, 144] width 65 height 34
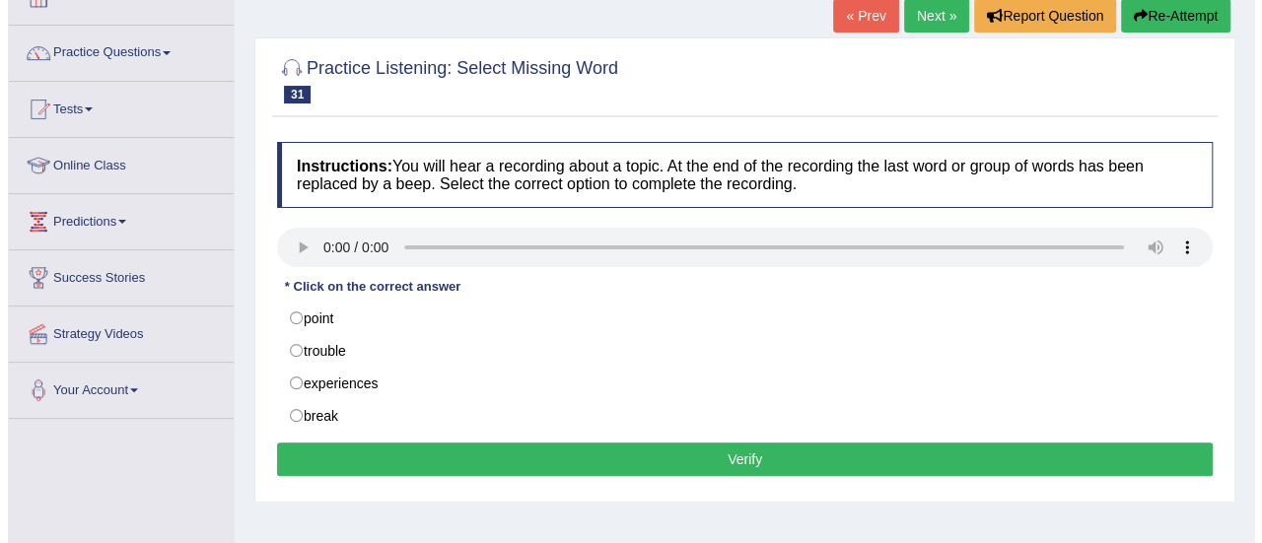
scroll to position [128, 0]
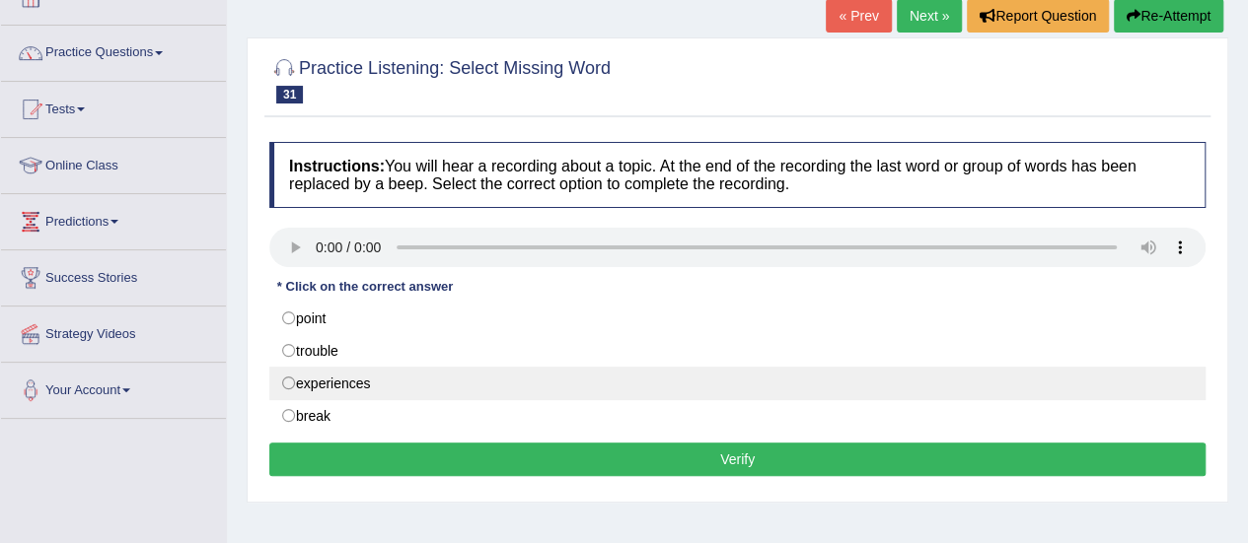
click at [708, 390] on label "experiences" at bounding box center [737, 384] width 936 height 34
radio input "true"
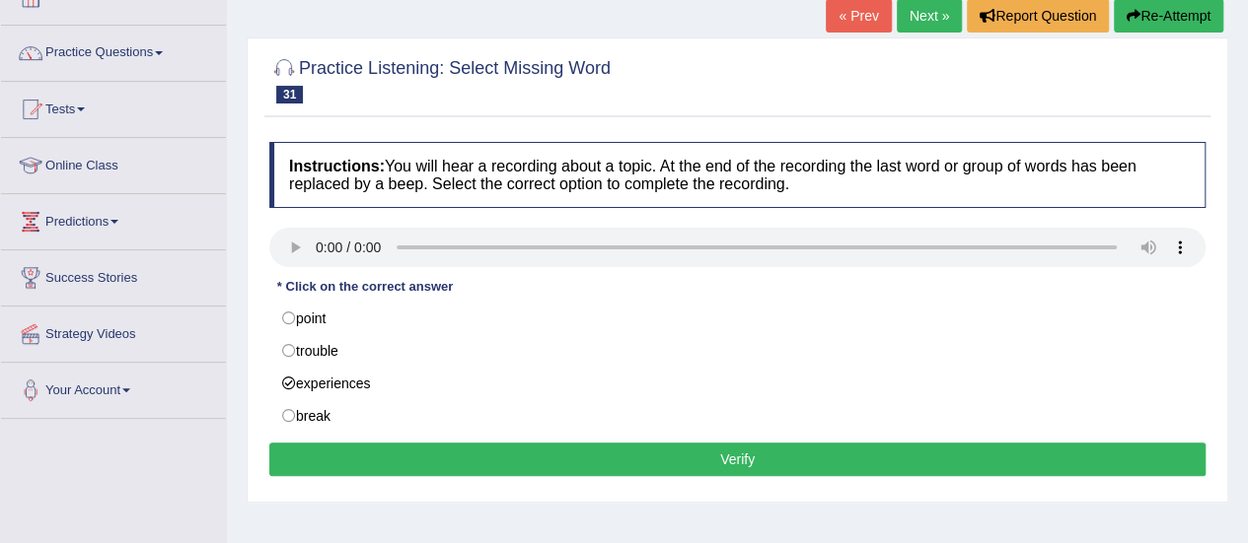
click at [720, 454] on button "Verify" at bounding box center [737, 460] width 936 height 34
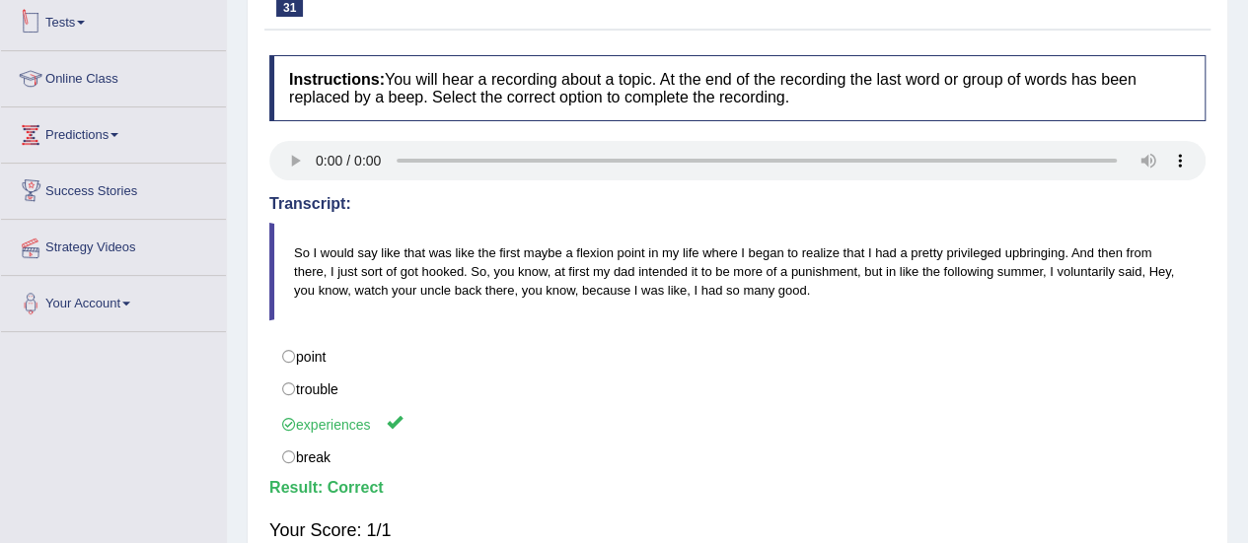
scroll to position [0, 0]
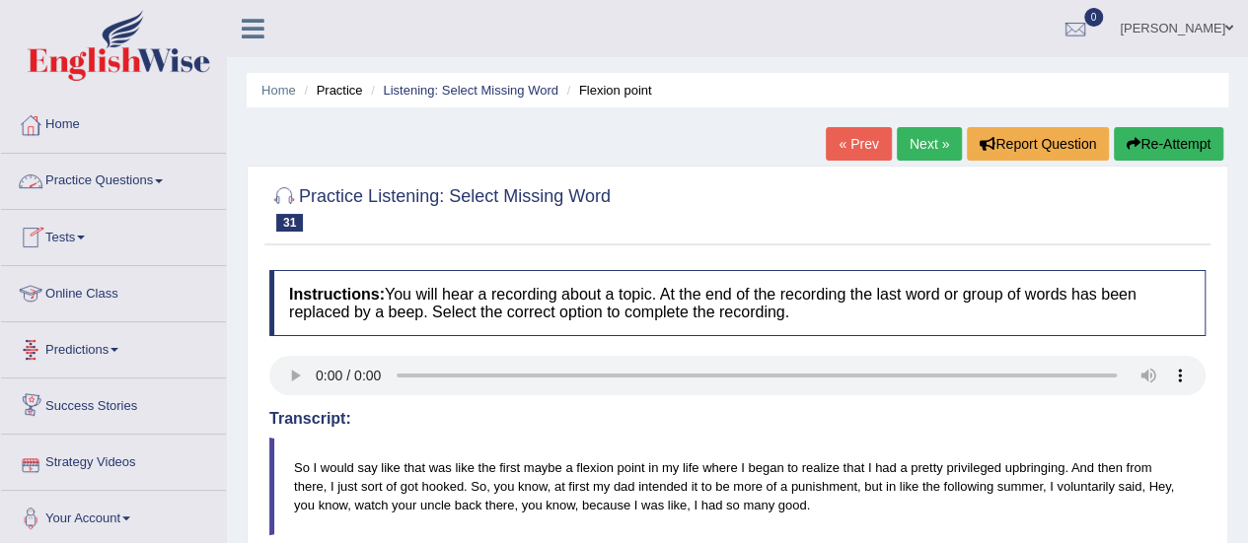
click at [128, 185] on link "Practice Questions" at bounding box center [113, 178] width 225 height 49
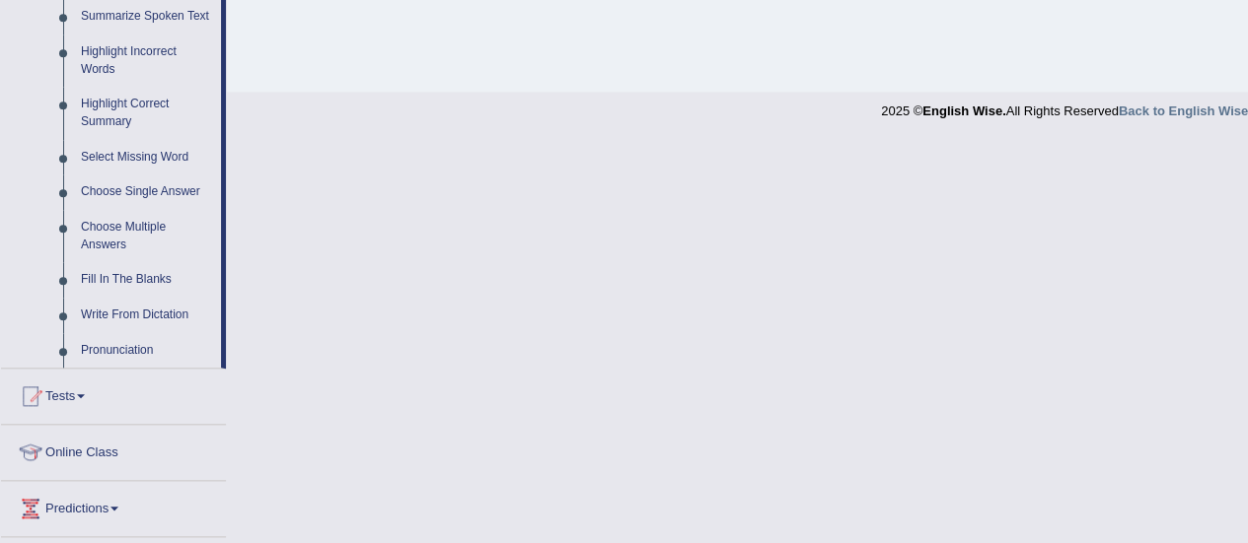
scroll to position [1054, 0]
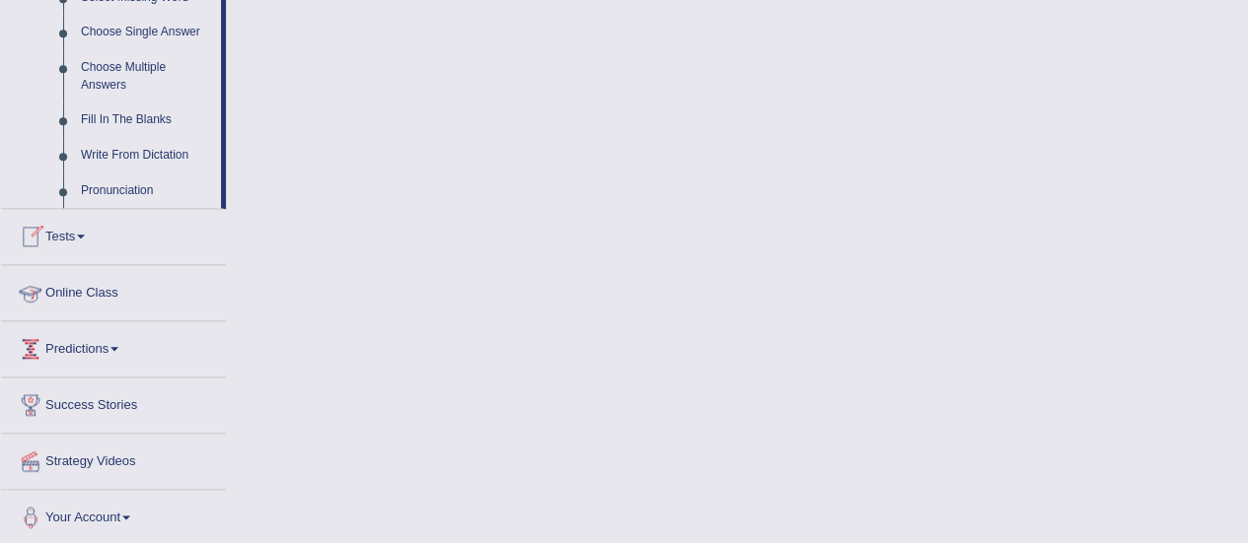
click at [90, 293] on link "Online Class" at bounding box center [113, 289] width 225 height 49
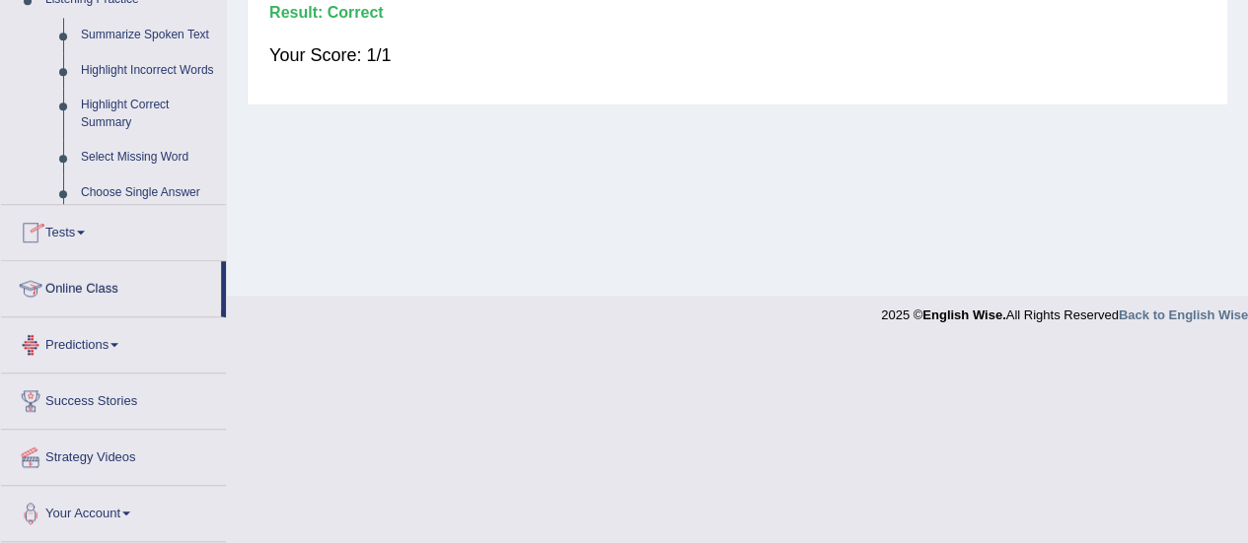
scroll to position [491, 0]
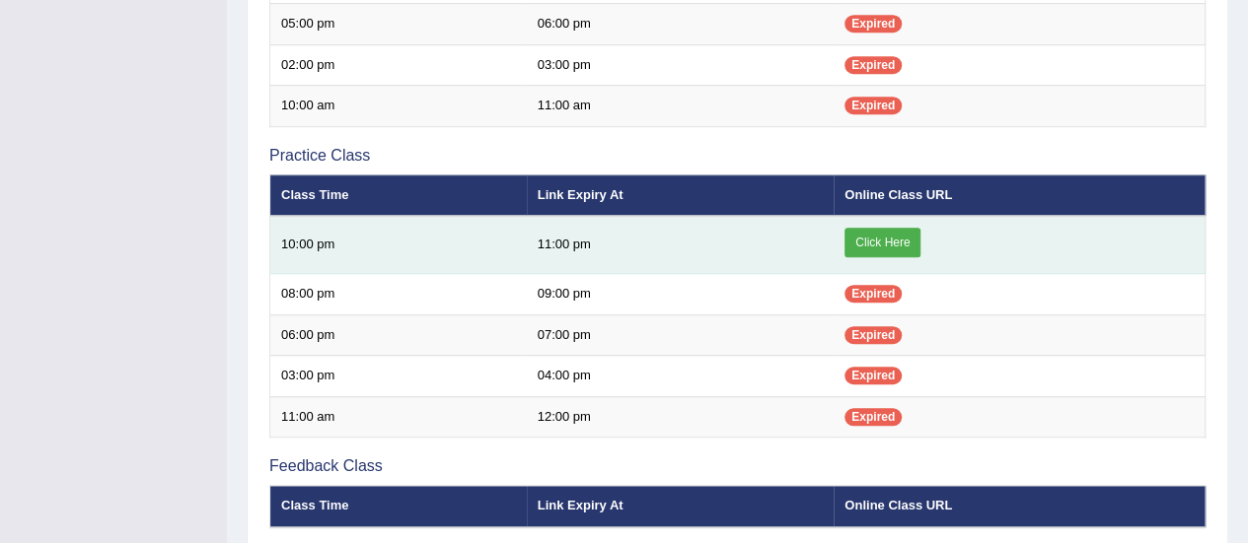
click at [890, 240] on link "Click Here" at bounding box center [882, 243] width 76 height 30
